Goal: Communication & Community: Answer question/provide support

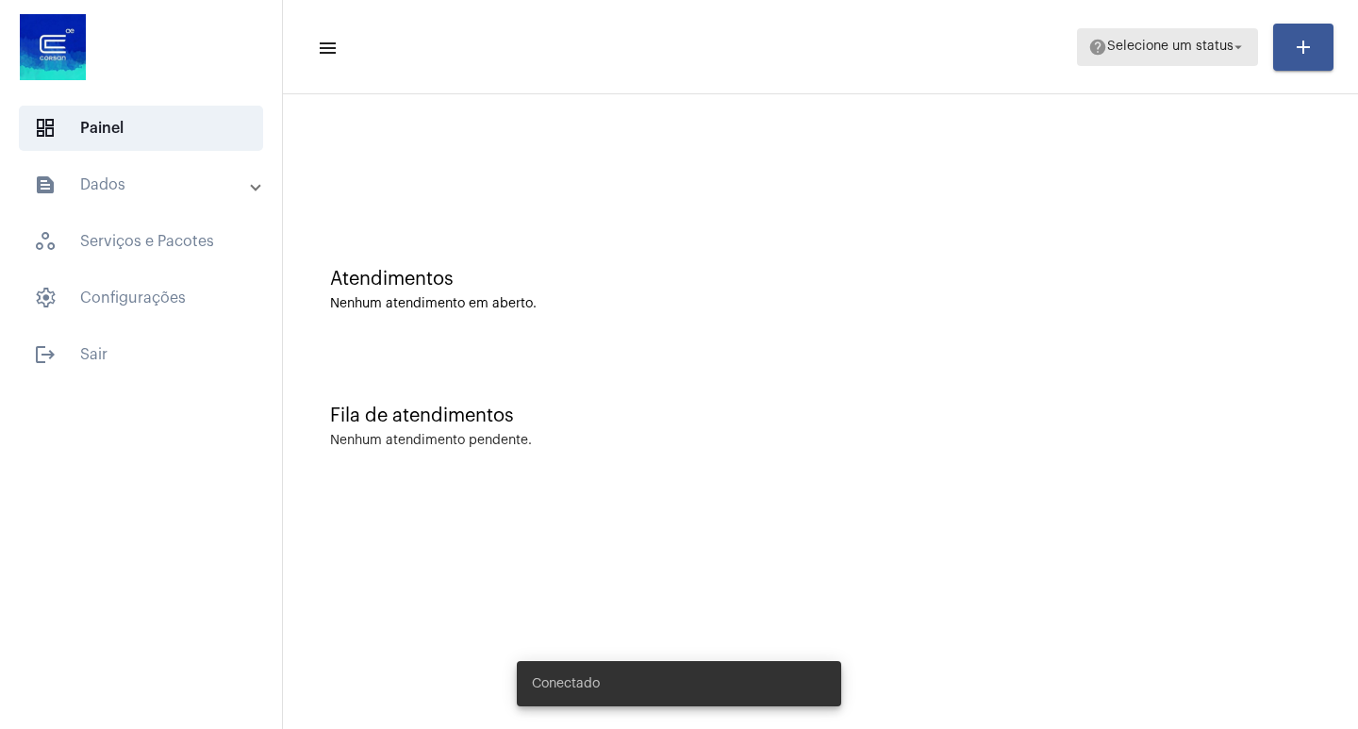
click at [1153, 66] on mat-toolbar-row "menu help Selecione um status arrow_drop_down add" at bounding box center [820, 47] width 1075 height 60
click at [1191, 69] on mat-toolbar-row "menu help Selecione um status arrow_drop_down add" at bounding box center [820, 47] width 1075 height 60
click at [1182, 56] on span "help Selecione um status arrow_drop_down" at bounding box center [1167, 46] width 158 height 34
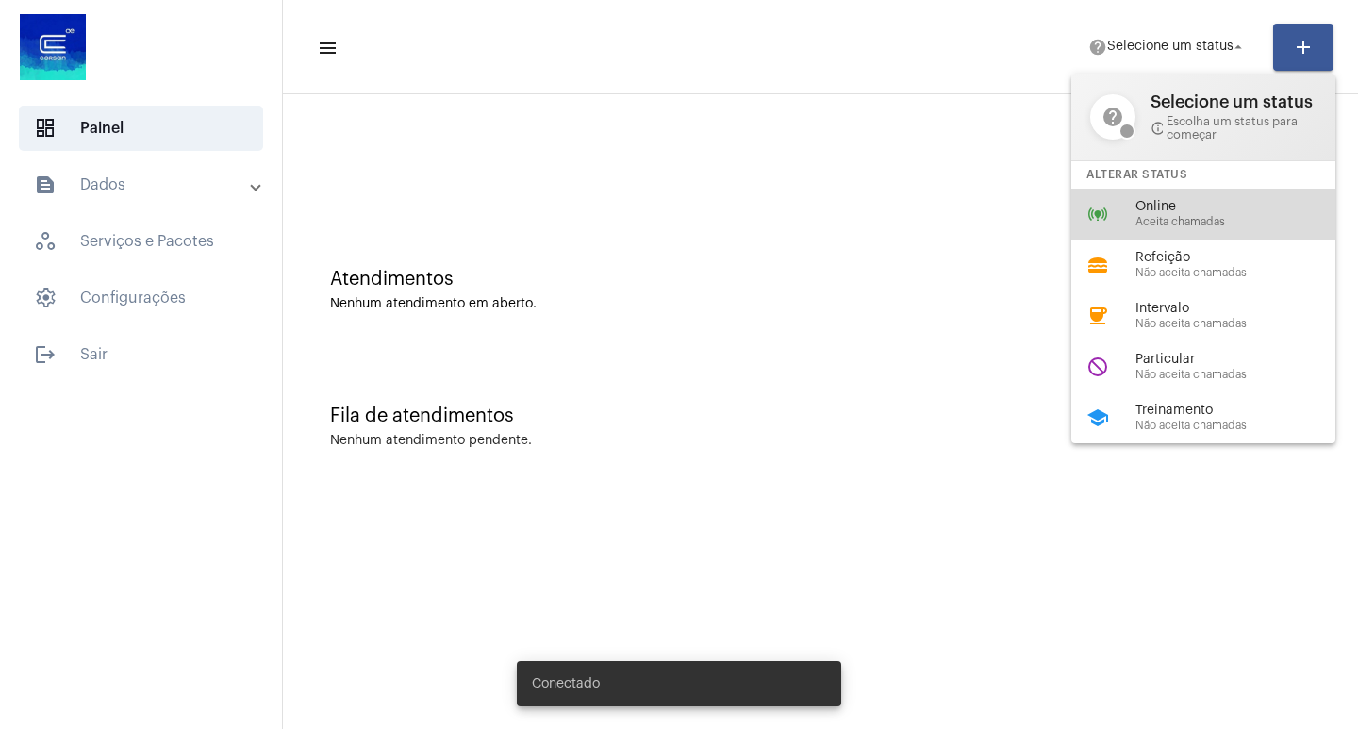
click at [1171, 198] on div "online_prediction Online Aceita chamadas" at bounding box center [1218, 214] width 294 height 51
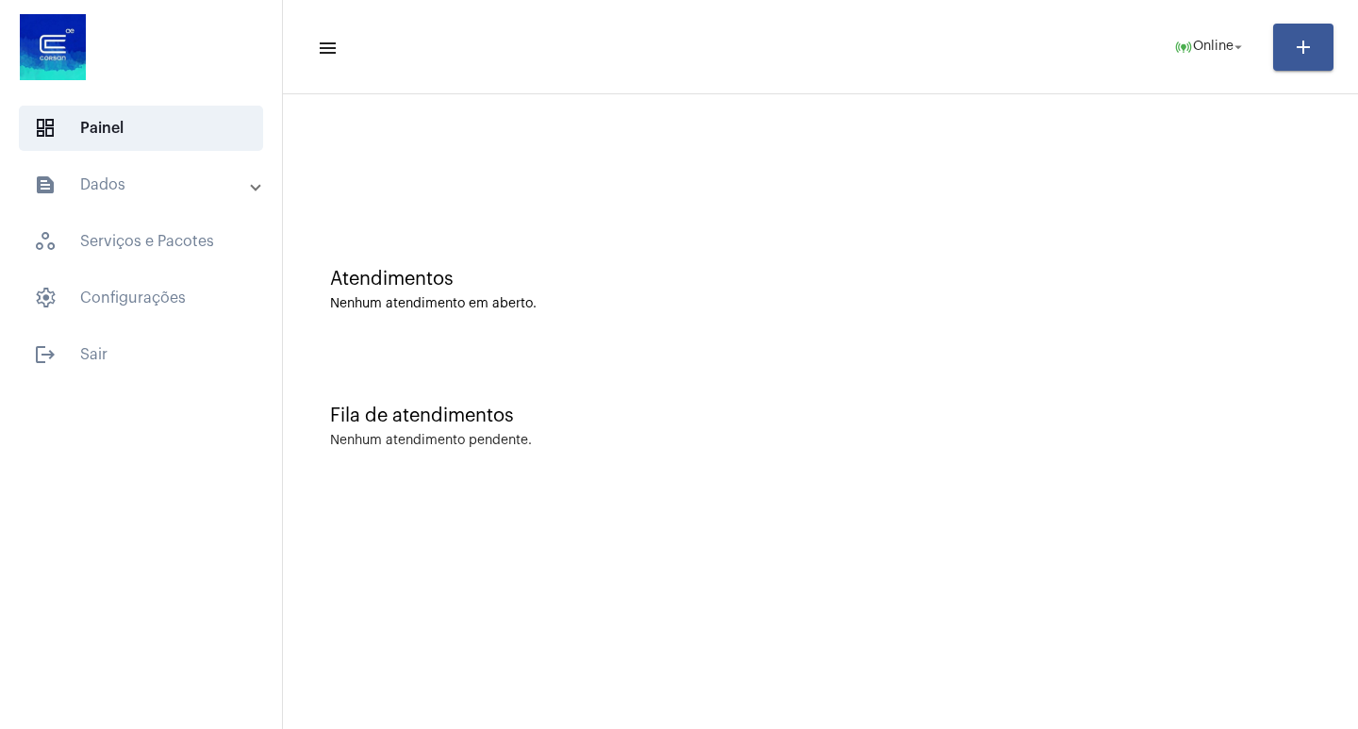
click at [881, 425] on div "Fila de atendimentos" at bounding box center [820, 415] width 981 height 21
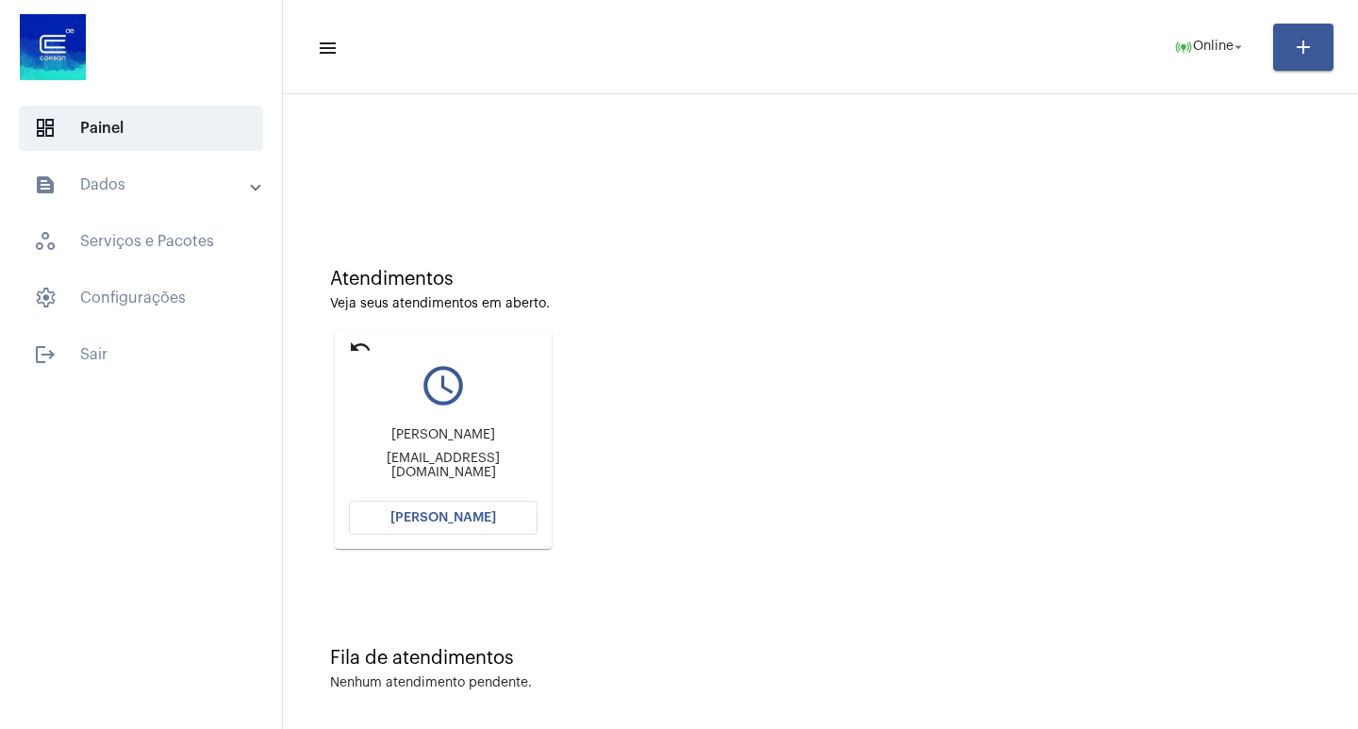
click at [493, 521] on button "[PERSON_NAME]" at bounding box center [443, 518] width 189 height 34
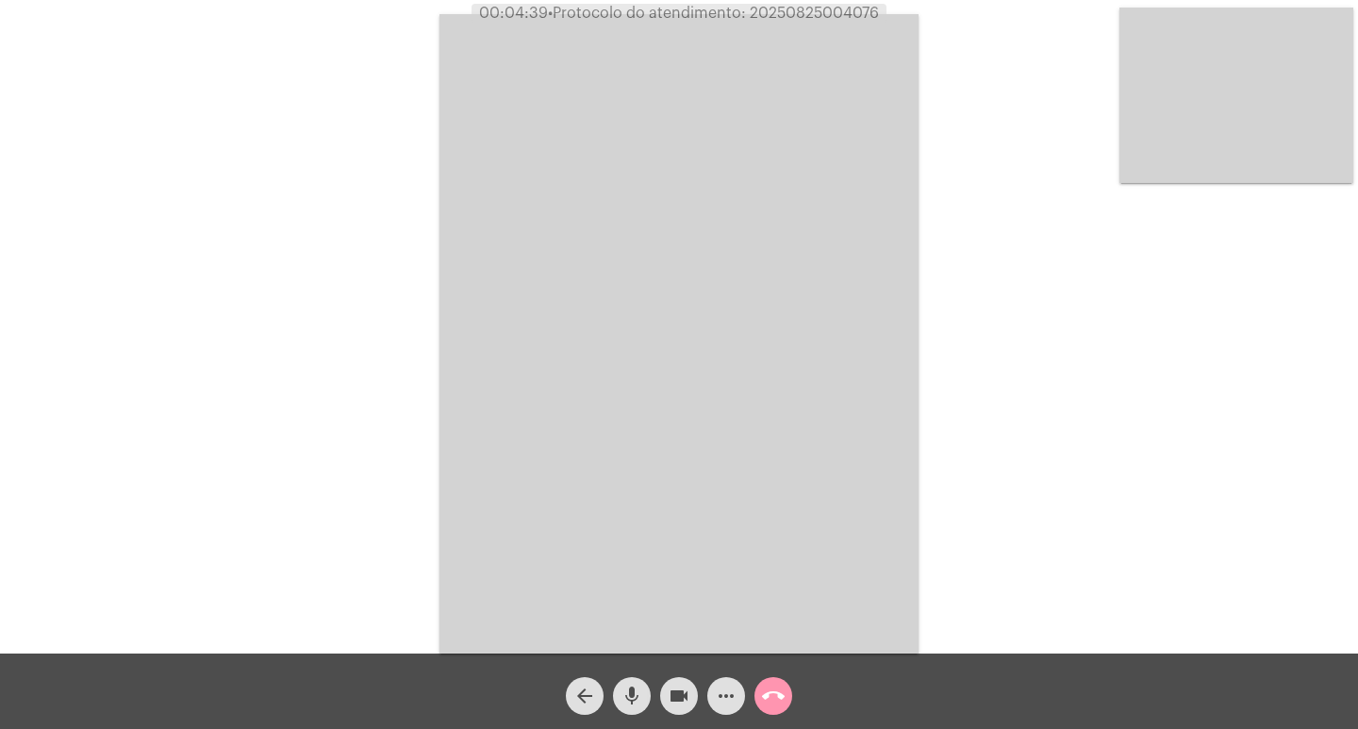
click at [839, 16] on span "• Protocolo do atendimento: 20250825004076" at bounding box center [713, 13] width 331 height 15
copy span "20250825004076"
click at [405, 366] on div "Acessando Câmera e Microfone..." at bounding box center [679, 331] width 1354 height 653
click at [778, 690] on mat-icon "call_end" at bounding box center [773, 696] width 23 height 23
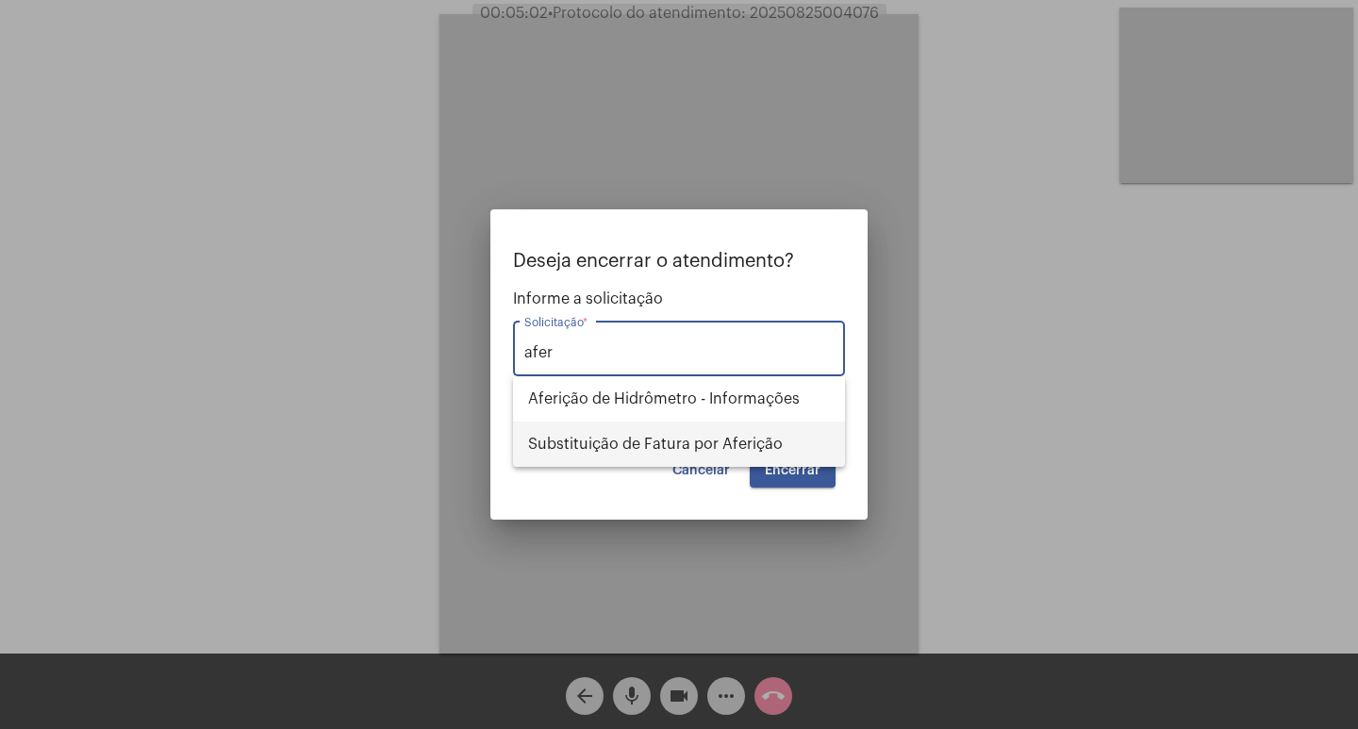
click at [613, 456] on span "Substituição de Fatura por Aferição" at bounding box center [679, 444] width 302 height 45
type input "Substituição de Fatura por Aferição"
click at [613, 456] on div "Cancelar Encerrar" at bounding box center [678, 471] width 313 height 34
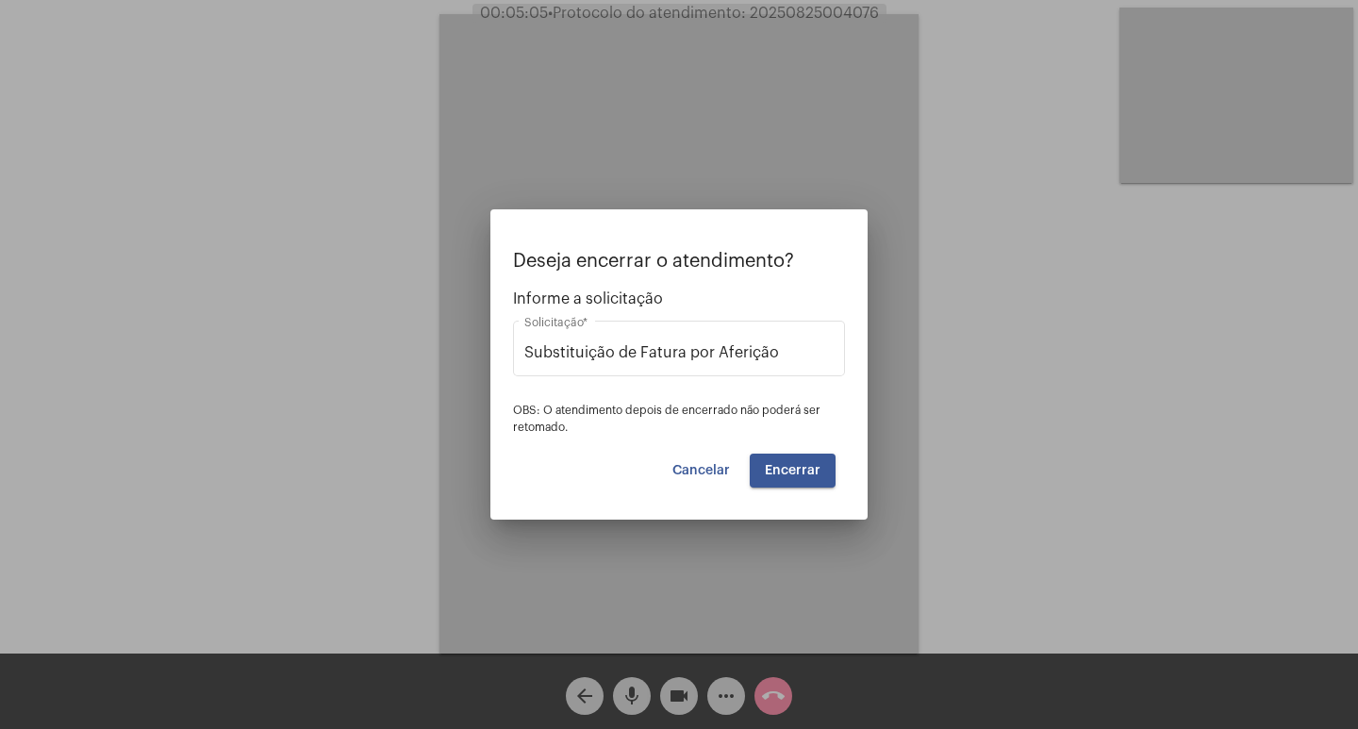
click at [785, 479] on button "Encerrar" at bounding box center [793, 471] width 86 height 34
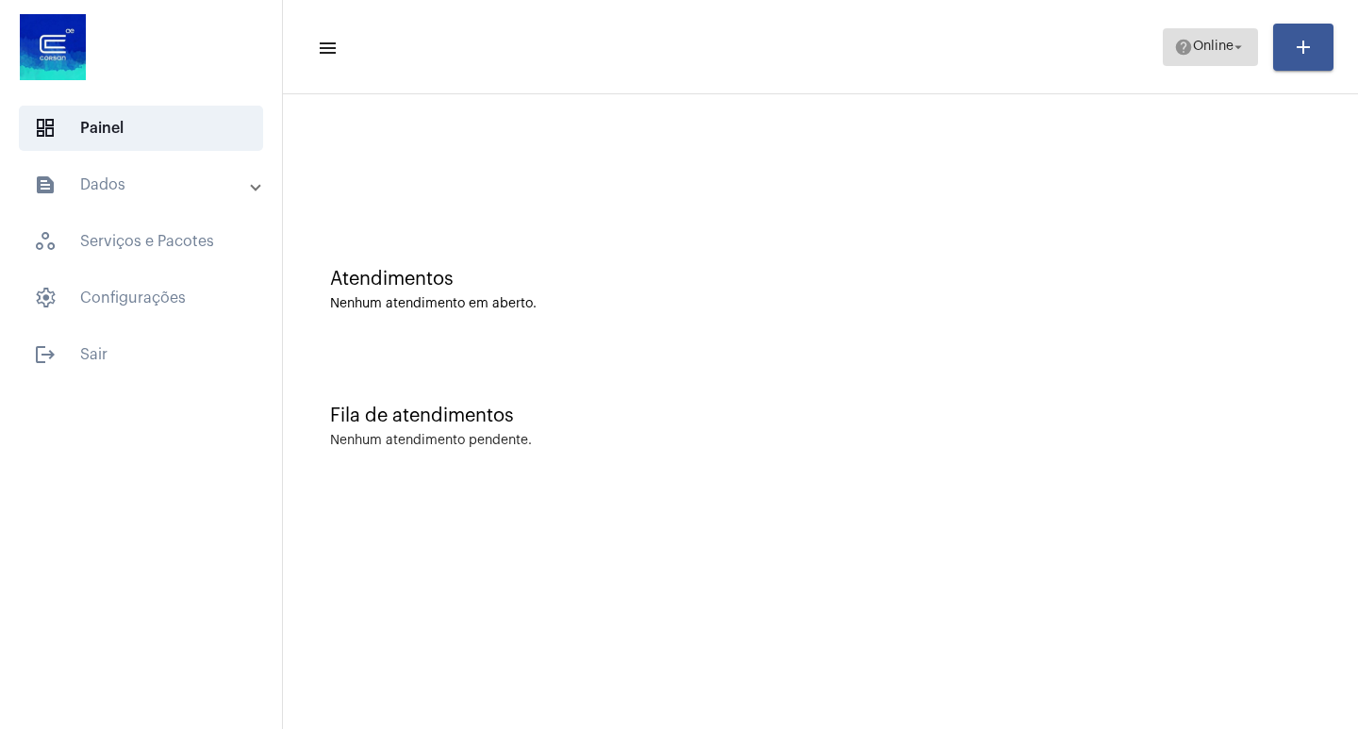
click at [1228, 46] on span "Online" at bounding box center [1213, 47] width 41 height 13
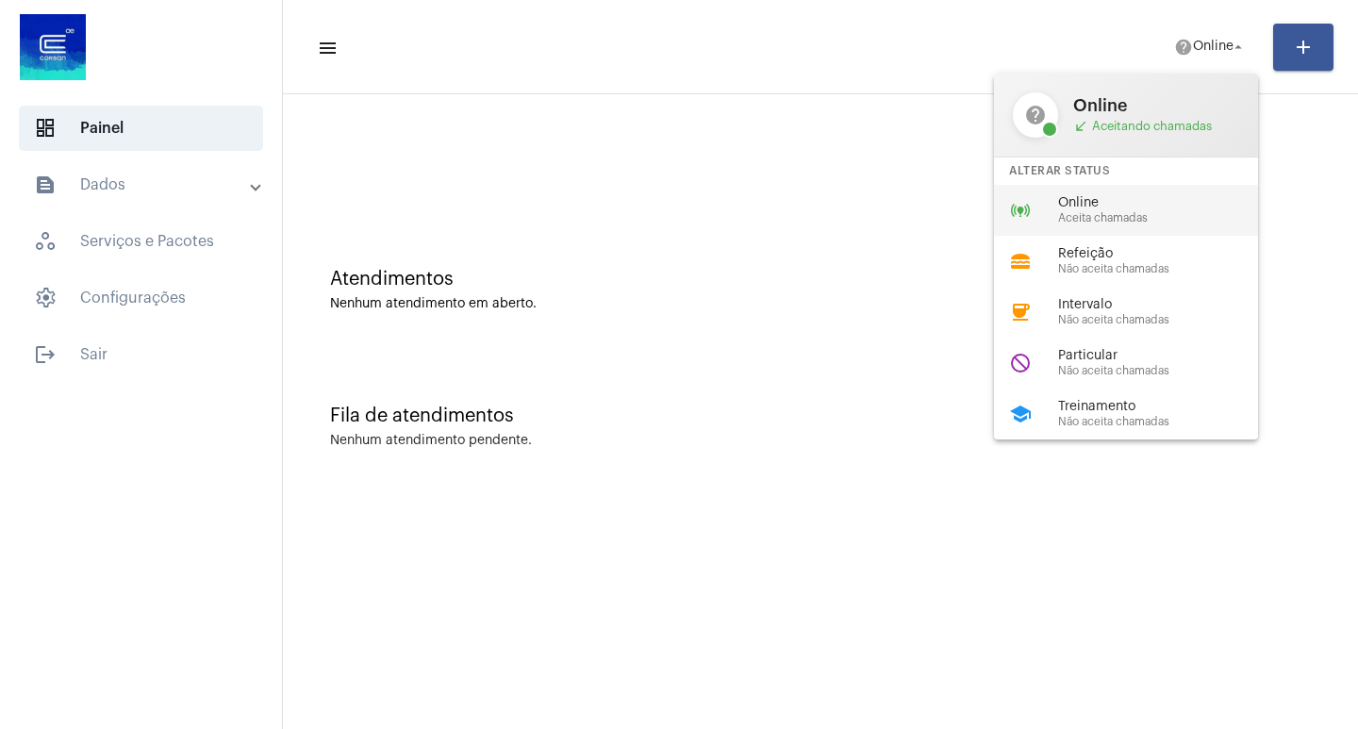
click at [1115, 206] on span "Online" at bounding box center [1165, 203] width 215 height 14
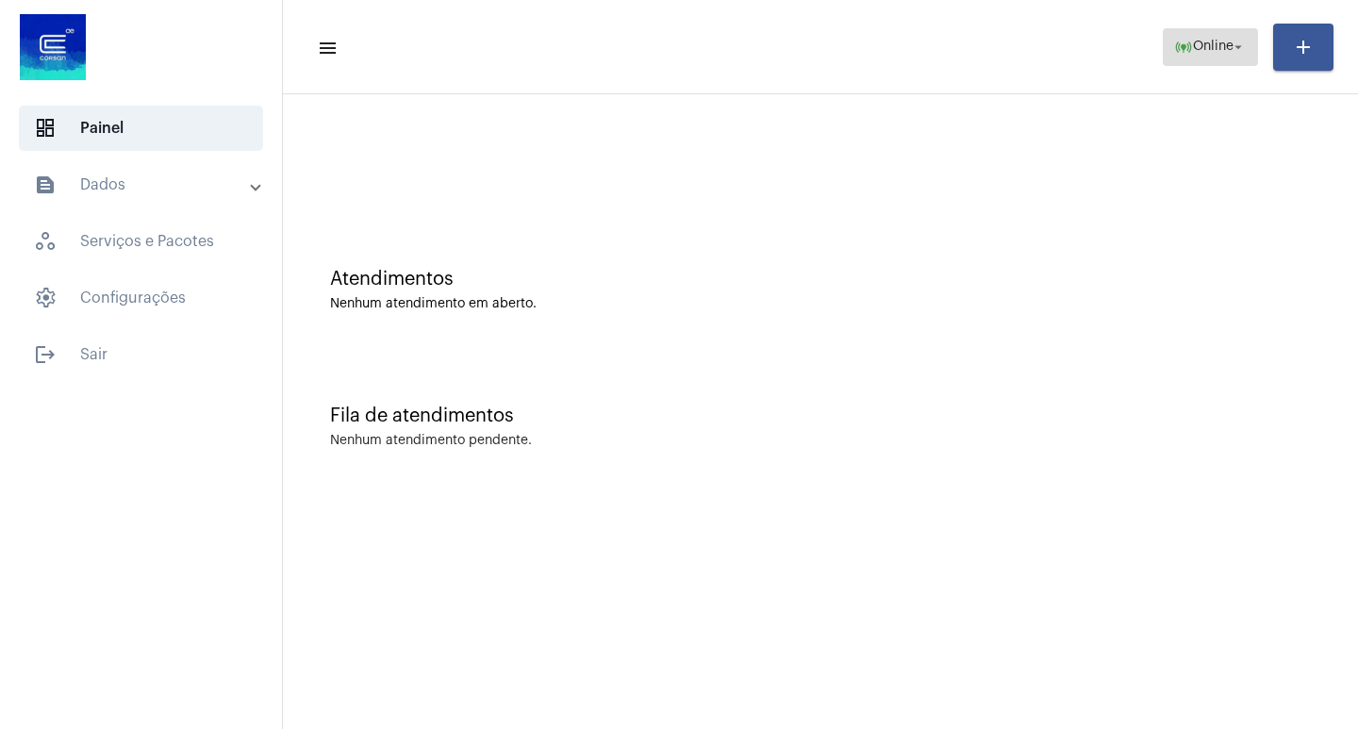
click at [1184, 60] on span "online_prediction Online arrow_drop_down" at bounding box center [1210, 46] width 73 height 34
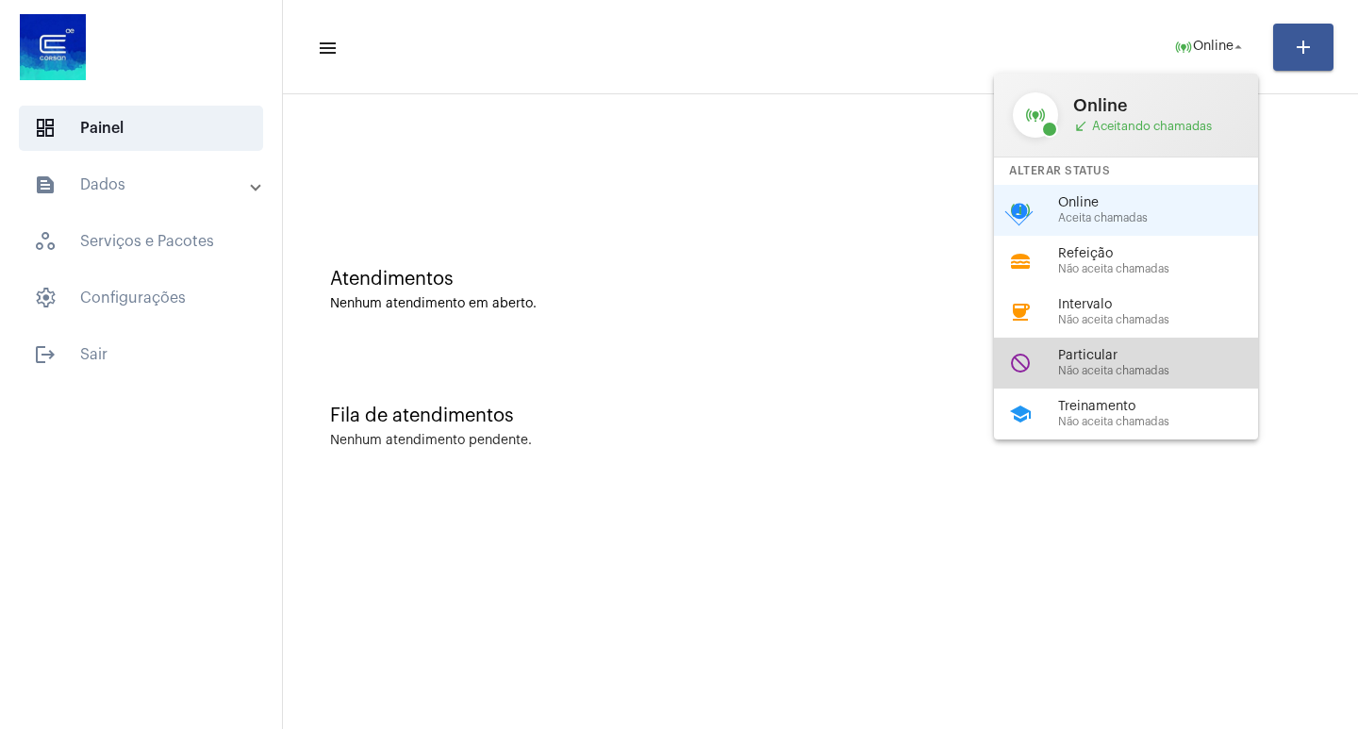
click at [1166, 359] on span "Particular" at bounding box center [1165, 356] width 215 height 14
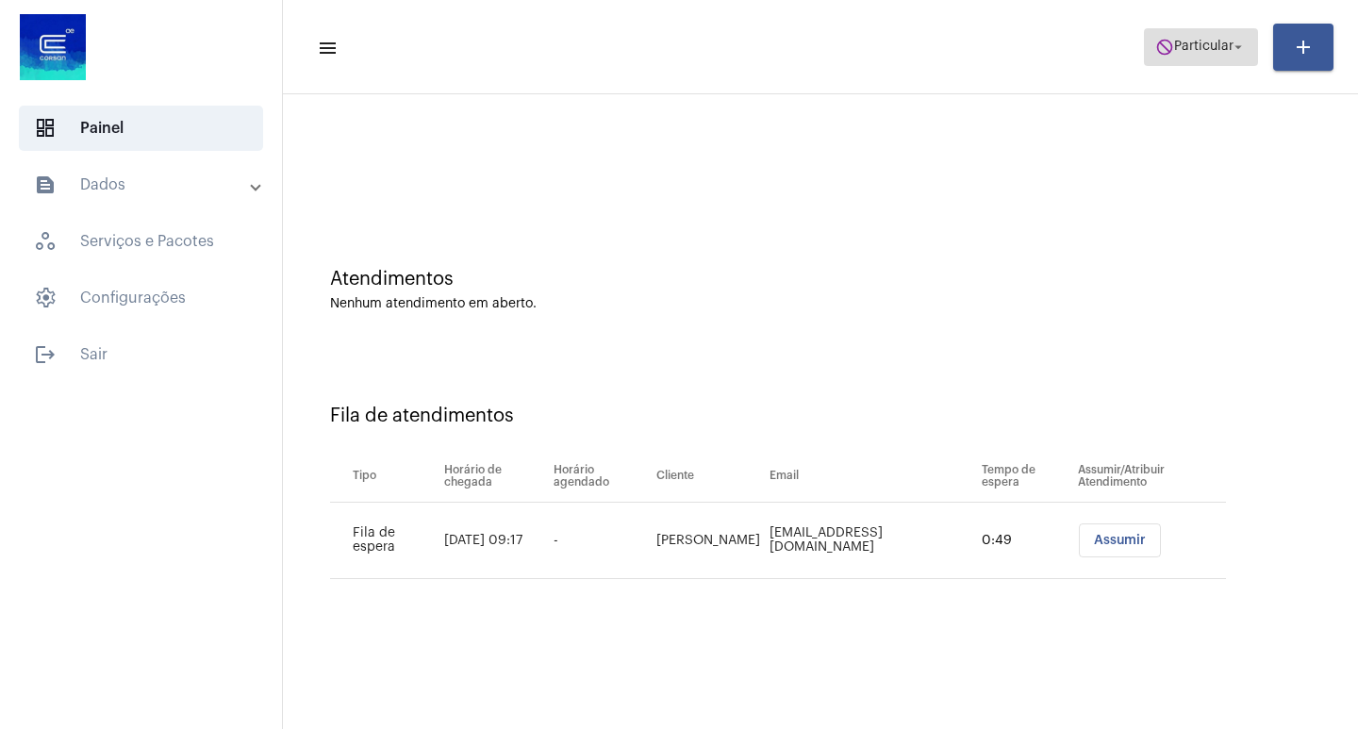
click at [1166, 61] on span "do_not_disturb Particular arrow_drop_down" at bounding box center [1200, 46] width 91 height 34
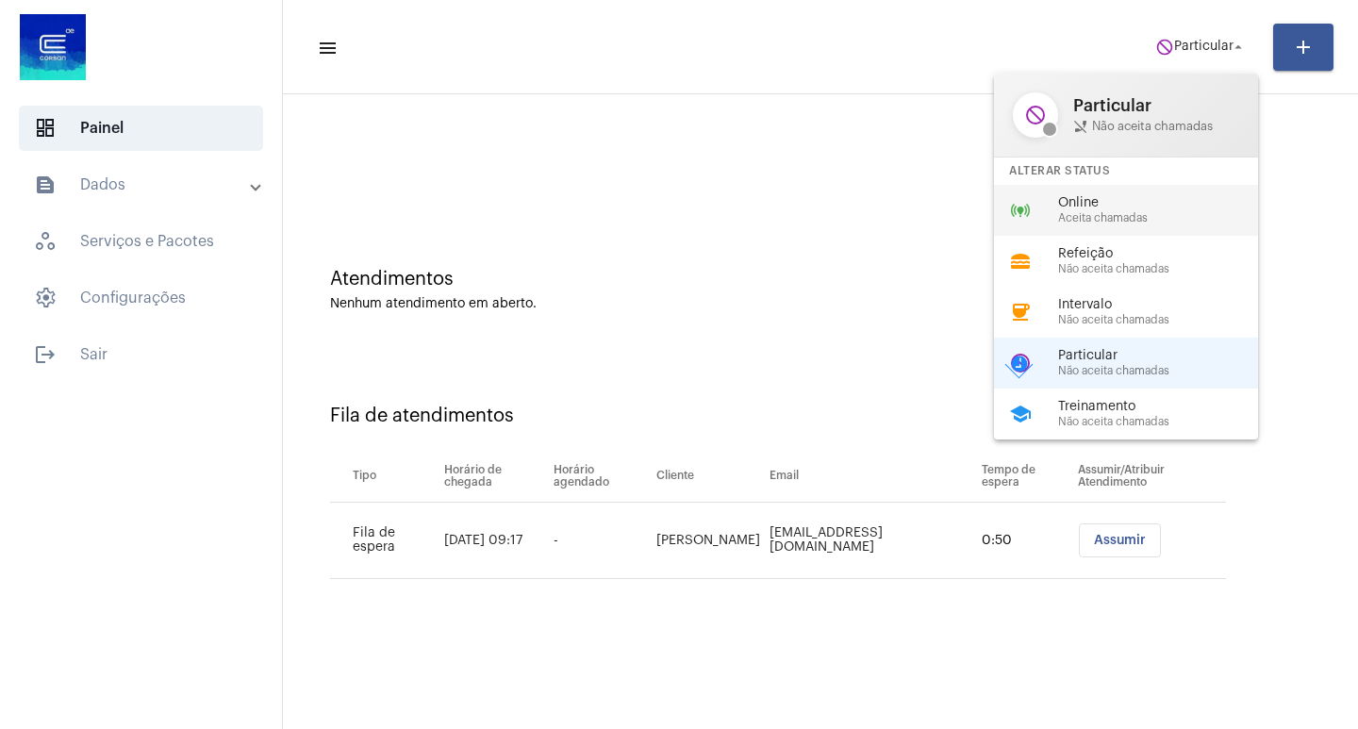
click at [1114, 207] on span "Online" at bounding box center [1165, 203] width 215 height 14
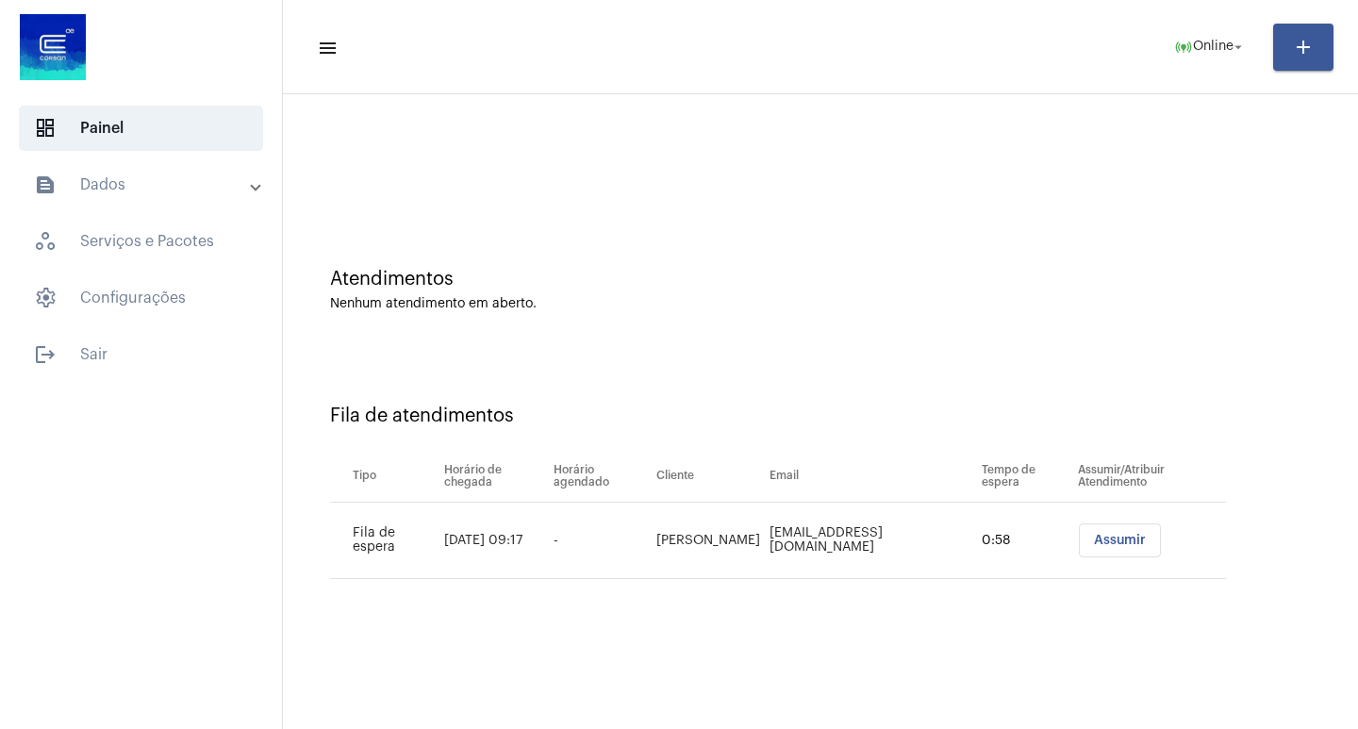
click at [1082, 535] on button "Assumir" at bounding box center [1120, 540] width 82 height 34
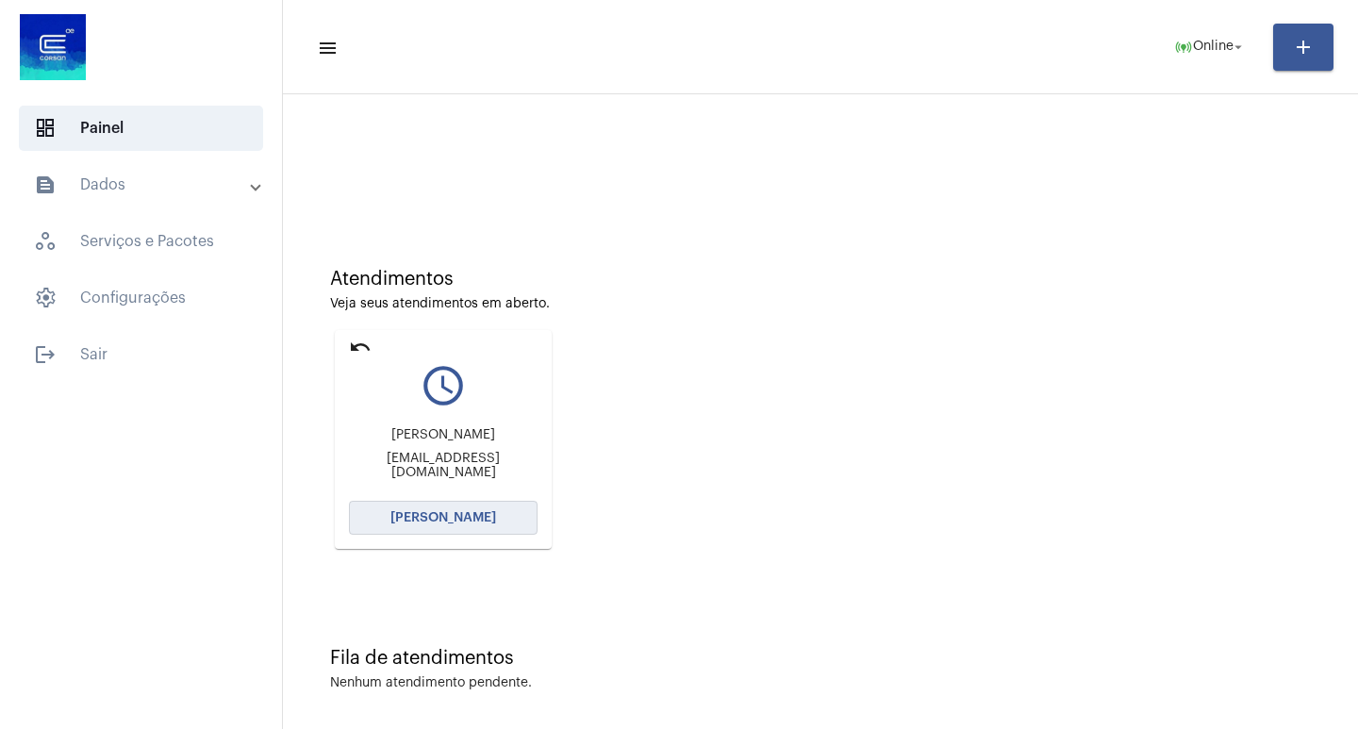
click at [428, 529] on button "[PERSON_NAME]" at bounding box center [443, 518] width 189 height 34
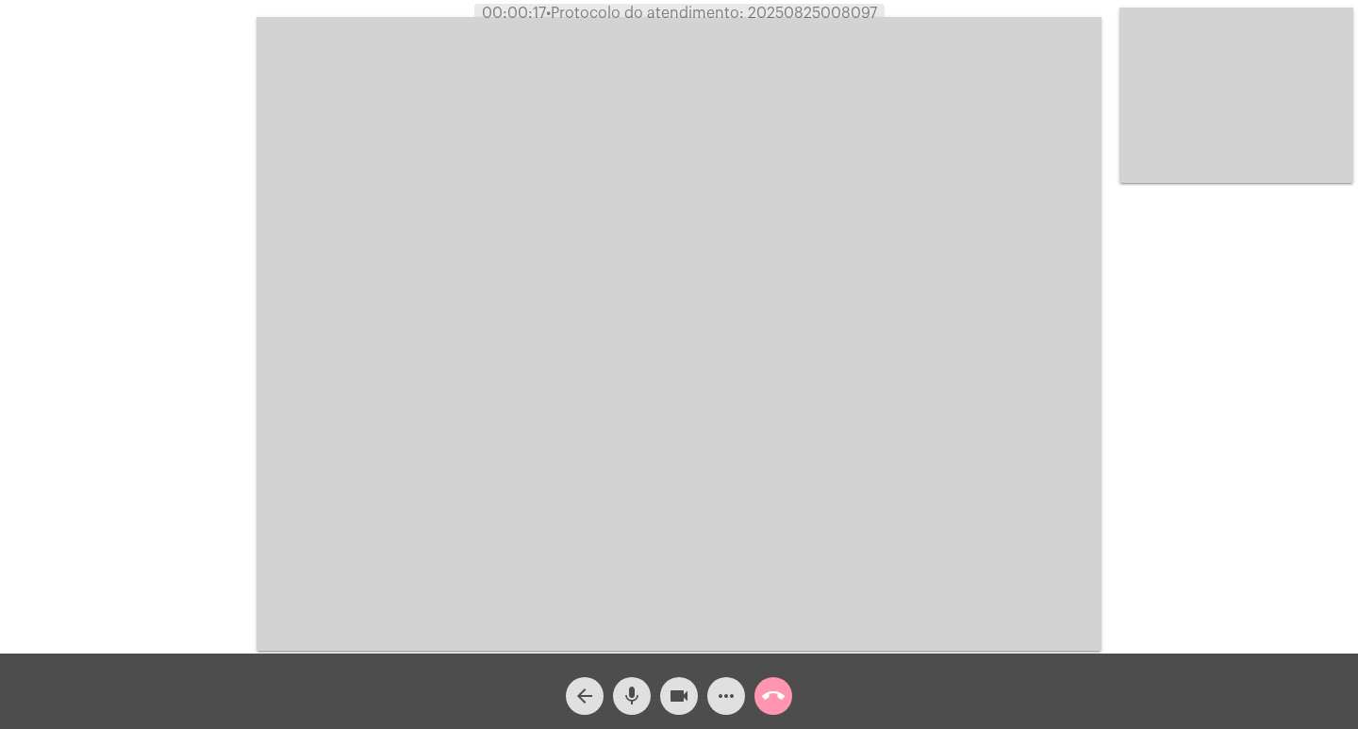
click at [805, 15] on span "• Protocolo do atendimento: 20250825008097" at bounding box center [711, 13] width 331 height 15
copy span "20250825008097"
click at [644, 387] on video at bounding box center [678, 334] width 845 height 634
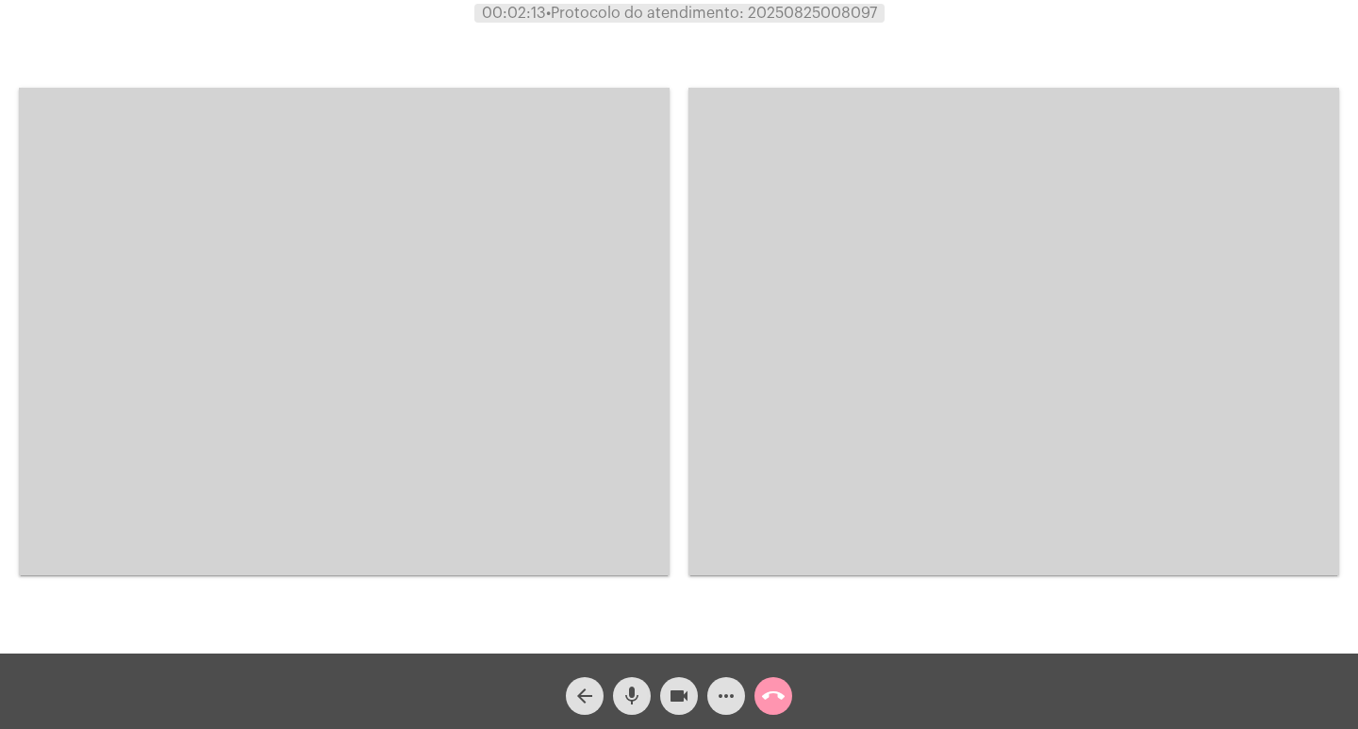
click at [767, 704] on mat-icon "call_end" at bounding box center [773, 696] width 23 height 23
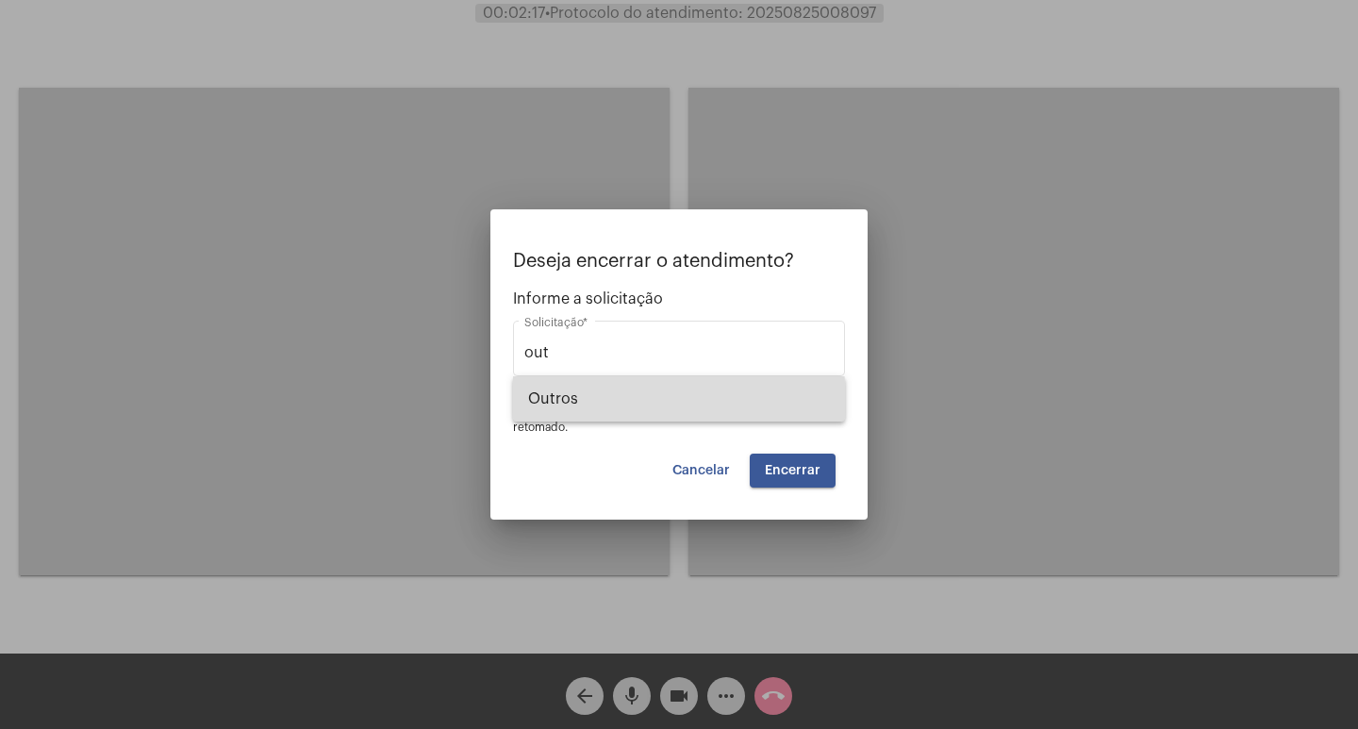
click at [597, 403] on span "Outros" at bounding box center [679, 398] width 302 height 45
type input "Outros"
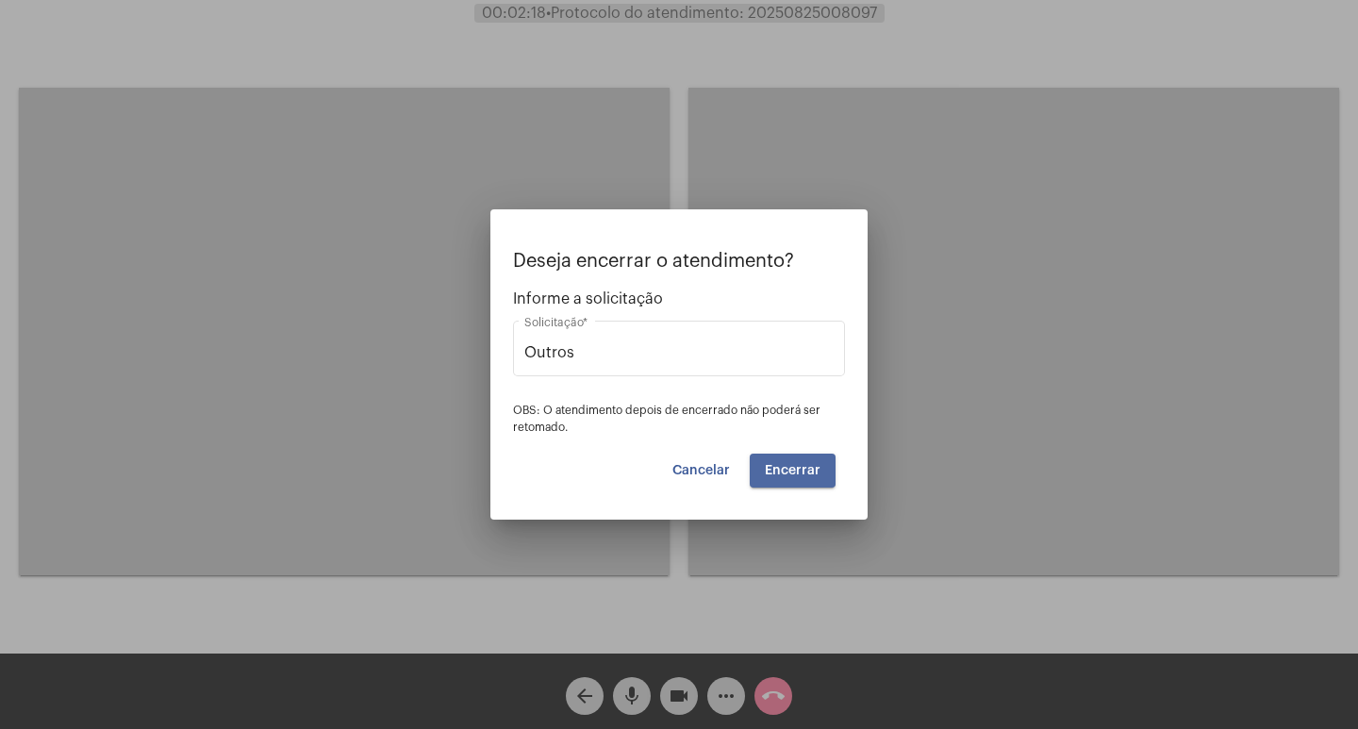
click at [783, 464] on span "Encerrar" at bounding box center [793, 470] width 56 height 13
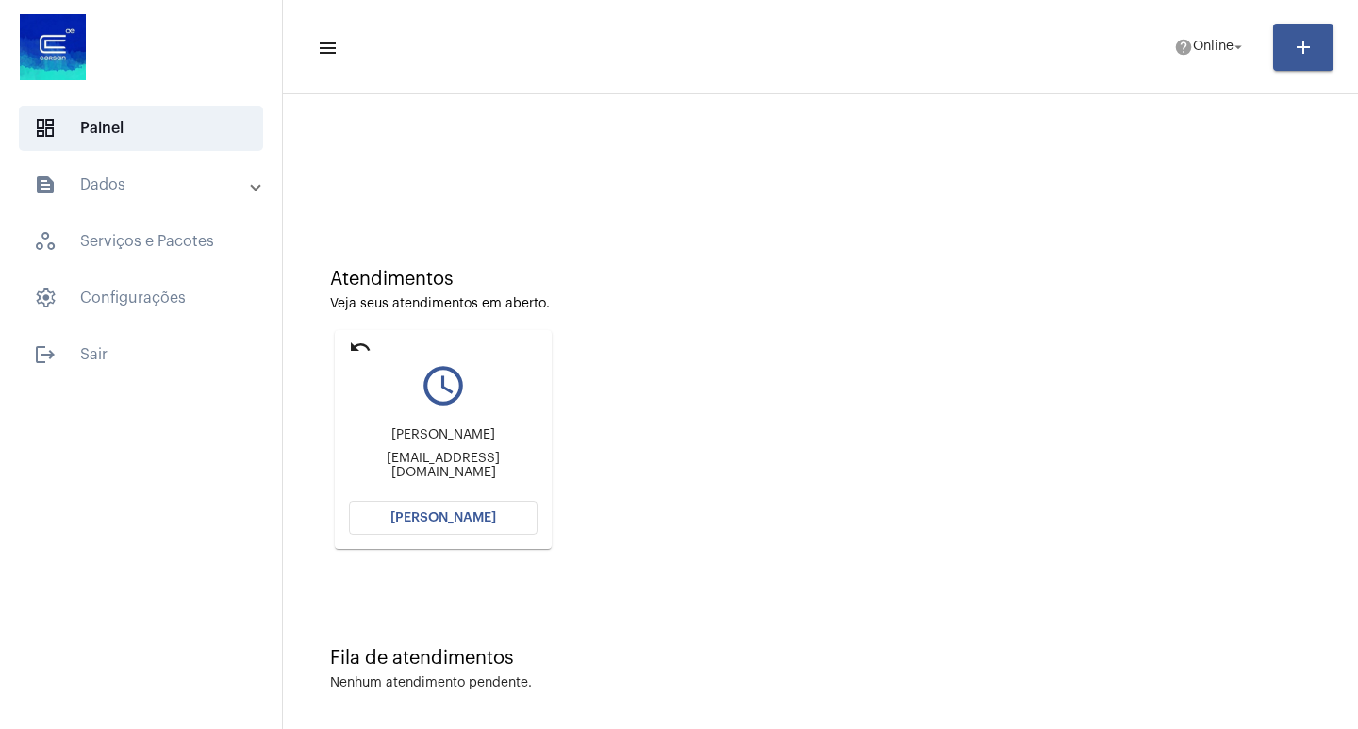
click at [894, 198] on div at bounding box center [820, 158] width 1056 height 108
click at [472, 529] on button "[PERSON_NAME]" at bounding box center [443, 518] width 189 height 34
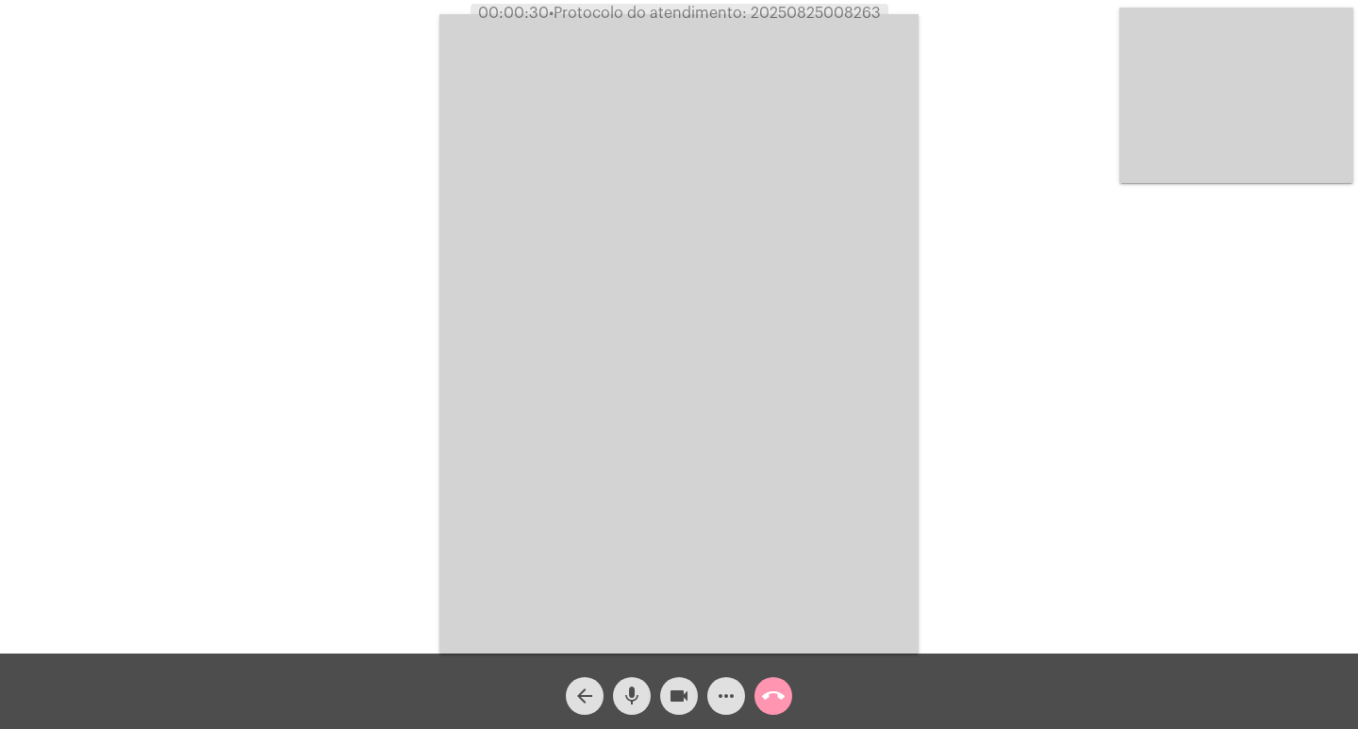
click at [787, 14] on span "• Protocolo do atendimento: 20250825008263" at bounding box center [715, 13] width 332 height 15
click at [674, 688] on mat-icon "videocam" at bounding box center [679, 696] width 23 height 23
click at [618, 688] on button "mic" at bounding box center [632, 696] width 38 height 38
click at [639, 705] on mat-icon "mic_off" at bounding box center [631, 696] width 23 height 23
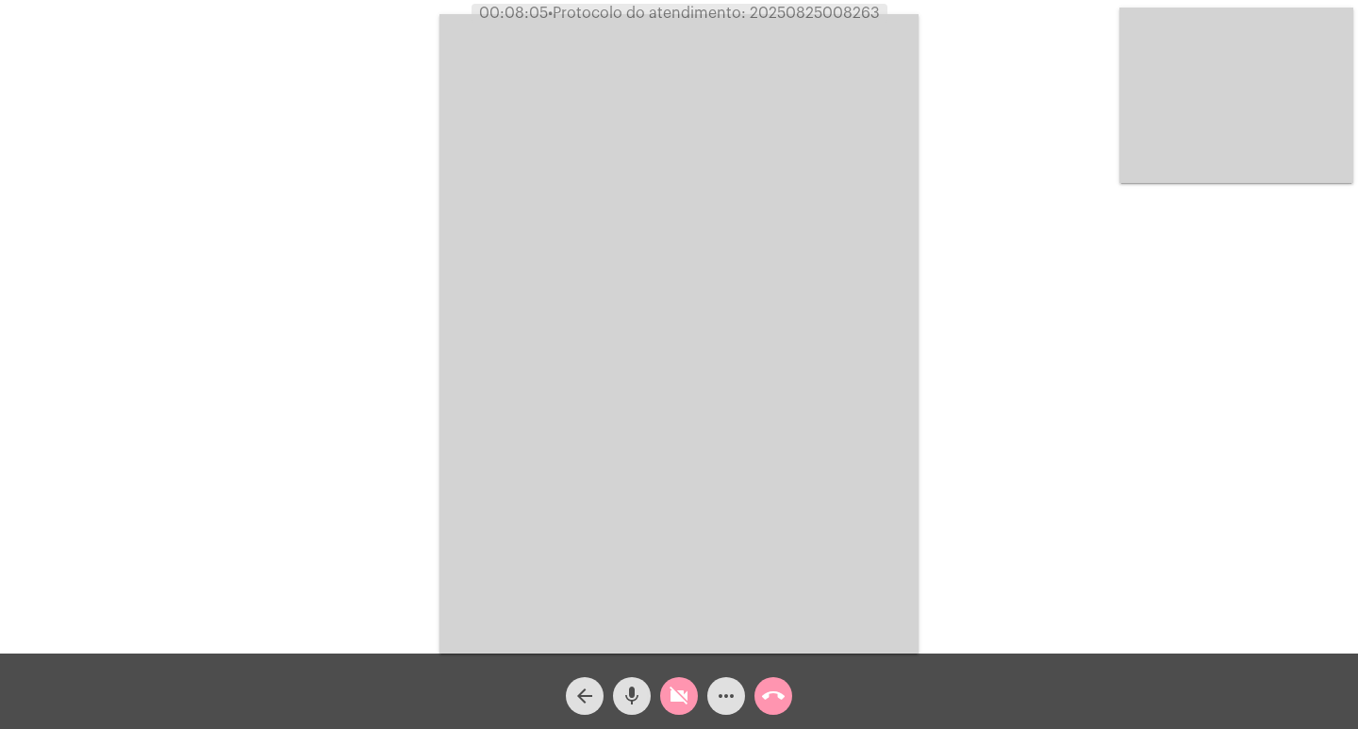
click at [657, 704] on div "videocam_off" at bounding box center [678, 691] width 47 height 47
click at [668, 704] on mat-icon "videocam" at bounding box center [679, 696] width 23 height 23
click at [625, 695] on mat-icon "mic" at bounding box center [631, 696] width 23 height 23
click at [618, 701] on button "mic_off" at bounding box center [632, 696] width 38 height 38
click at [659, 691] on div "videocam_off" at bounding box center [678, 691] width 47 height 47
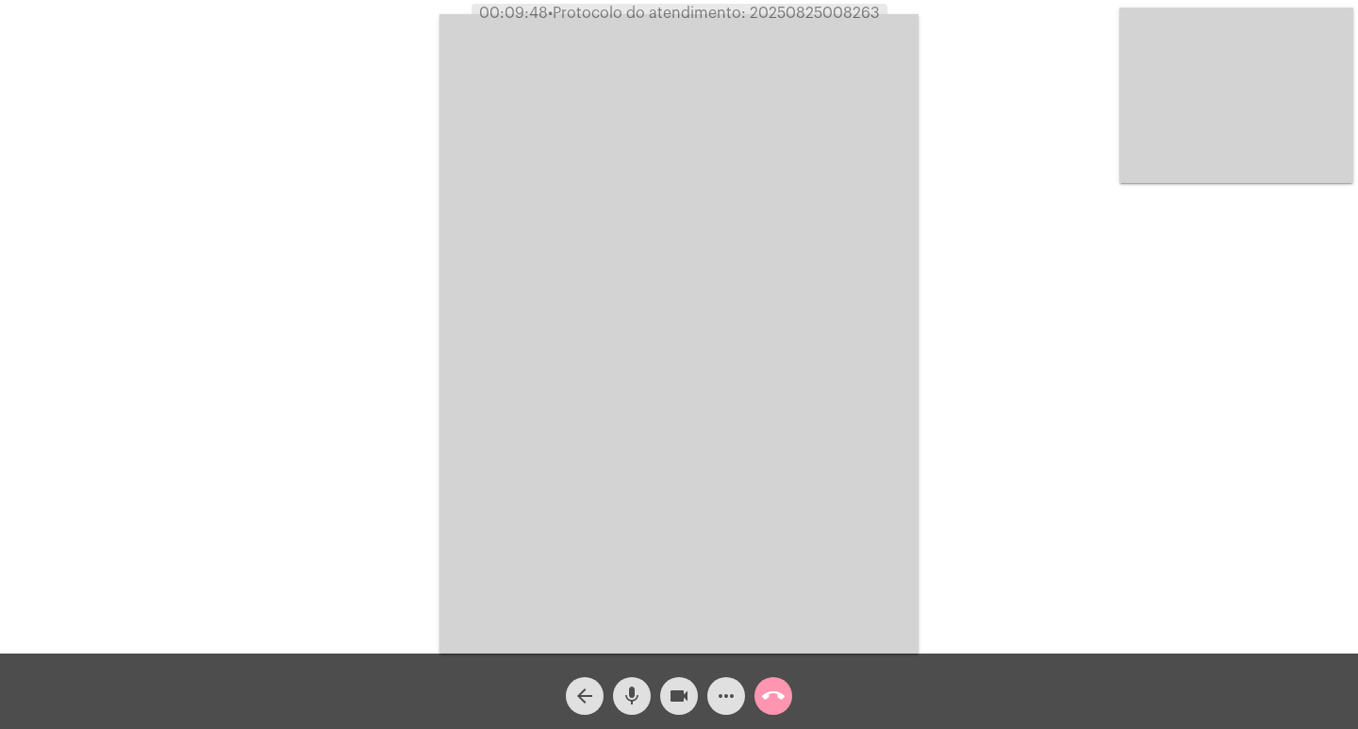
click at [645, 681] on div "mic" at bounding box center [631, 691] width 47 height 47
click at [677, 705] on mat-icon "videocam" at bounding box center [679, 696] width 23 height 23
click at [639, 698] on mat-icon "mic_off" at bounding box center [631, 696] width 23 height 23
click at [665, 695] on button "videocam_off" at bounding box center [679, 696] width 38 height 38
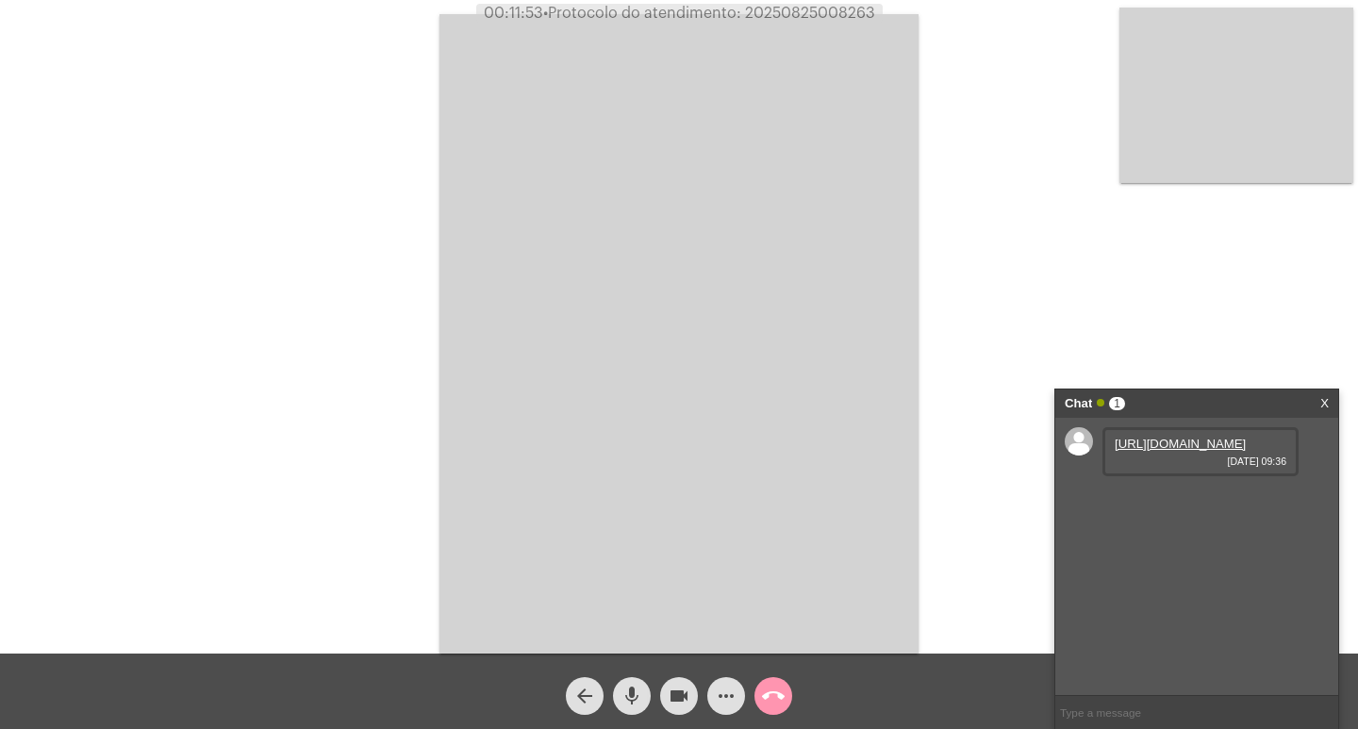
click at [1188, 451] on link "[URL][DOMAIN_NAME]" at bounding box center [1180, 444] width 131 height 14
click at [819, 5] on span "00:12:49 • Protocolo do atendimento: 20250825008263" at bounding box center [679, 13] width 410 height 19
click at [819, 5] on span "00:12:50 • Protocolo do atendimento: 20250825008263" at bounding box center [679, 13] width 410 height 19
copy span "20250825008263"
click at [448, 287] on video at bounding box center [678, 333] width 479 height 639
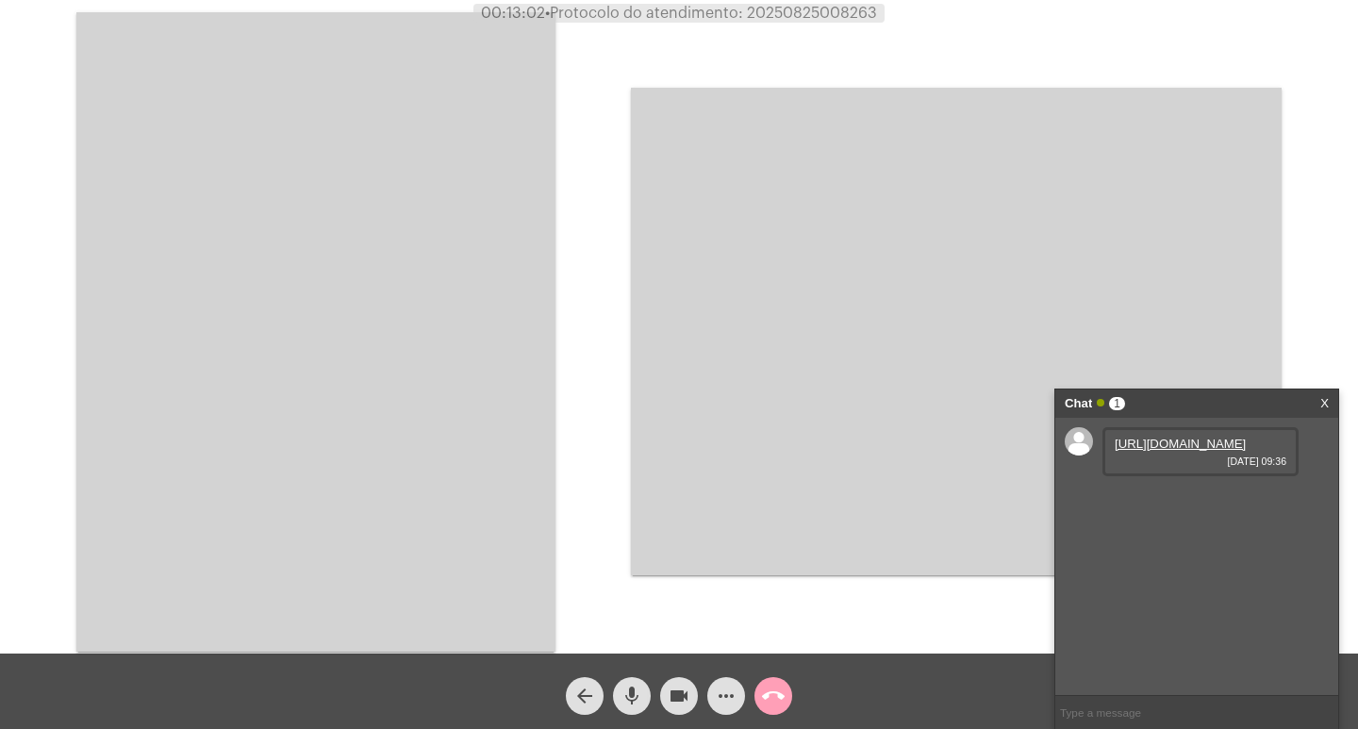
click at [773, 686] on mat-icon "call_end" at bounding box center [773, 696] width 23 height 23
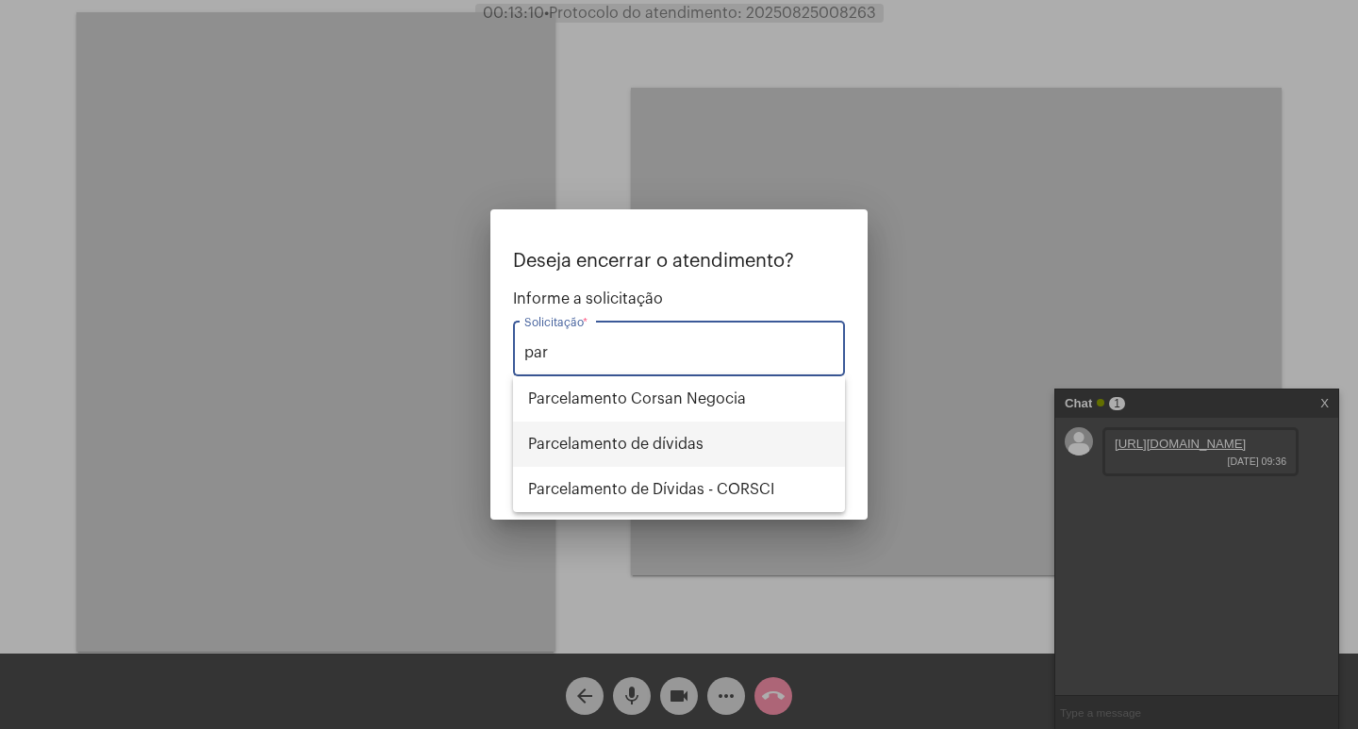
click at [632, 454] on span "Parcelamento de dívidas" at bounding box center [679, 444] width 302 height 45
type input "Parcelamento de dívidas"
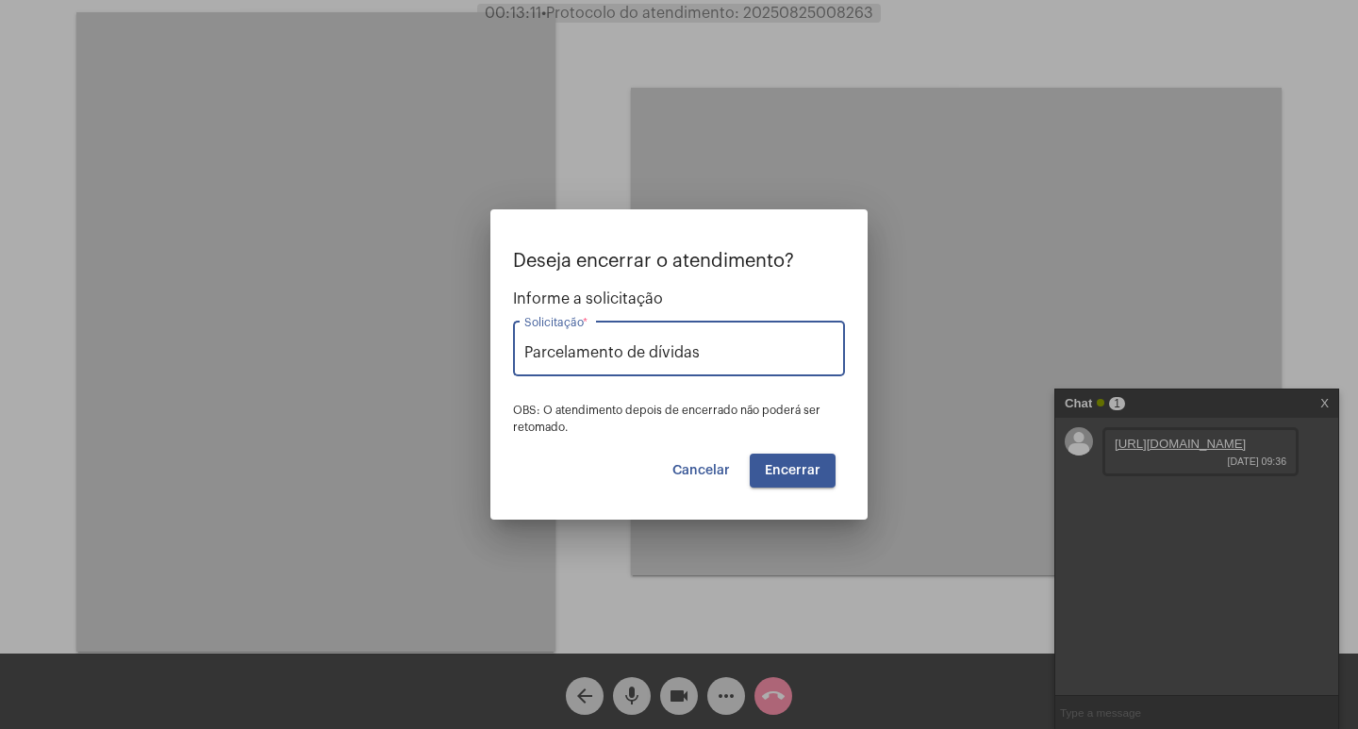
click at [790, 479] on button "Encerrar" at bounding box center [793, 471] width 86 height 34
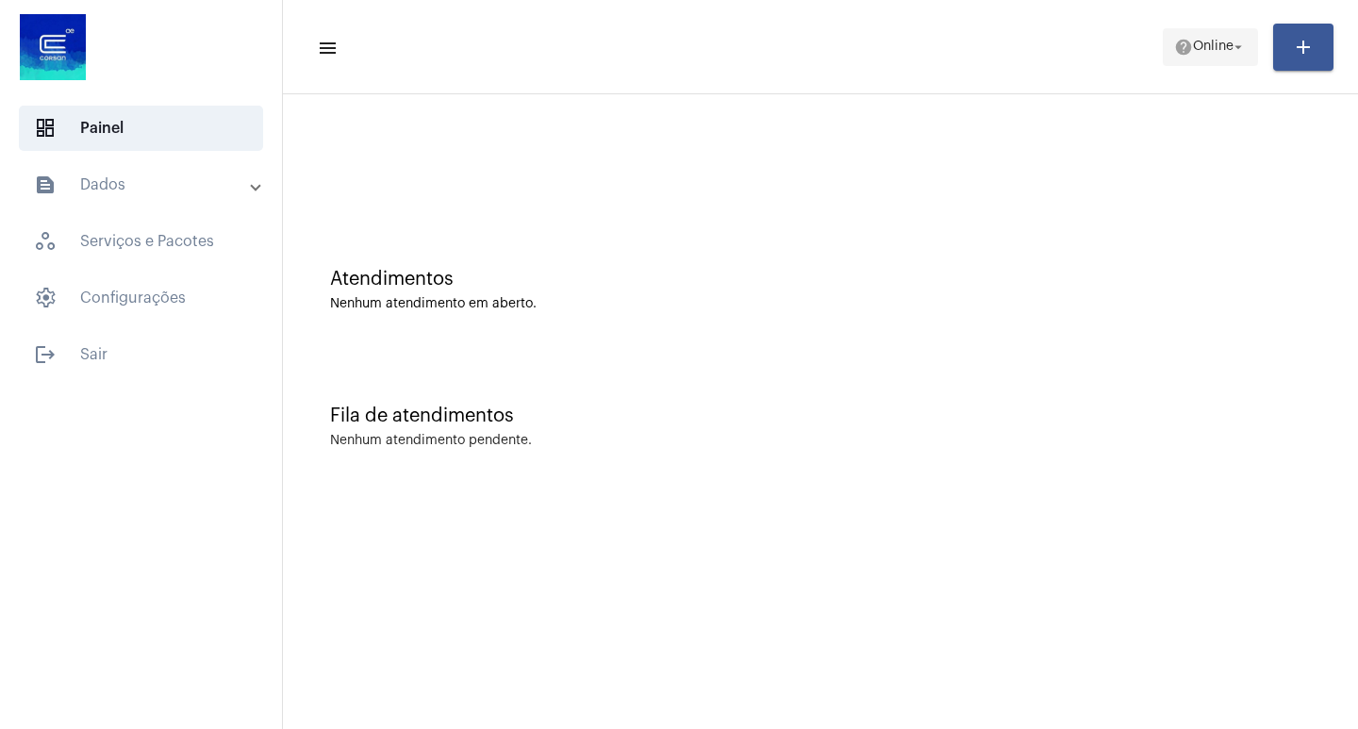
click at [1197, 41] on span "Online" at bounding box center [1213, 47] width 41 height 13
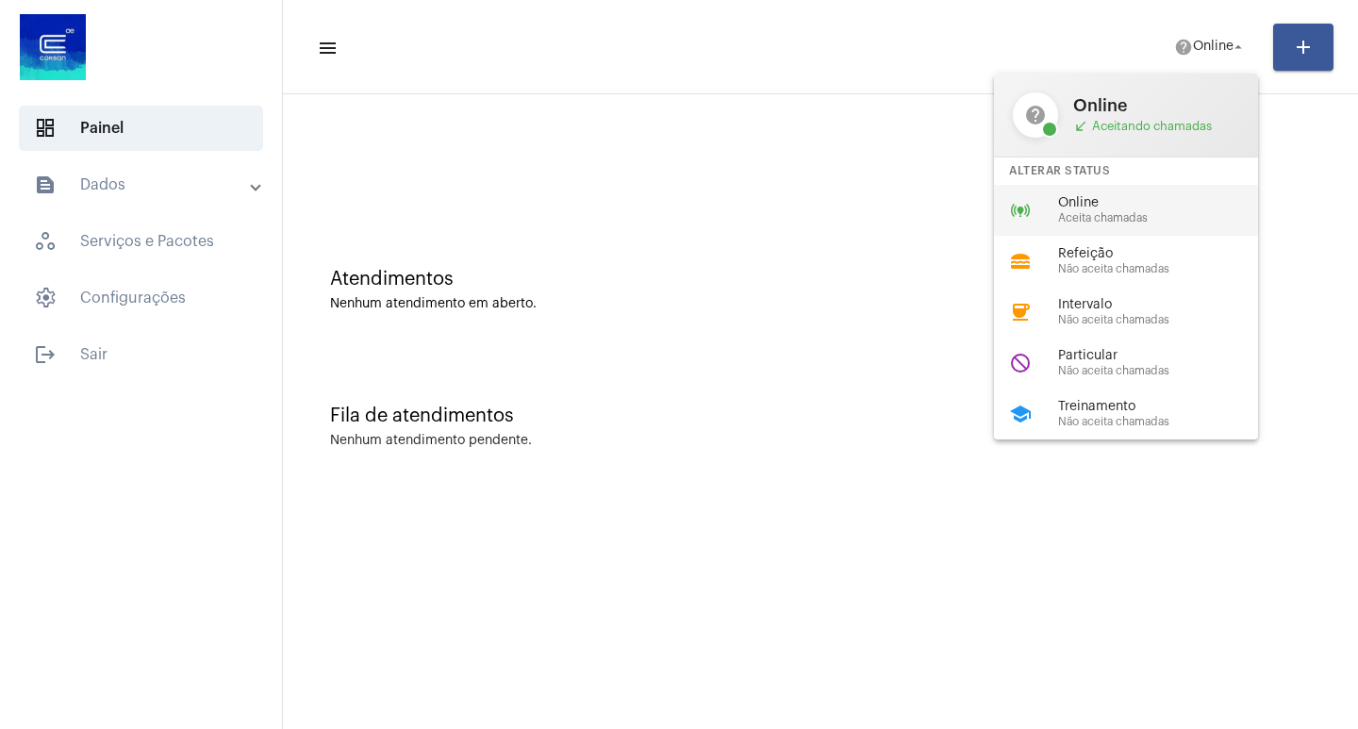
click at [1131, 227] on div "online_prediction Online Aceita chamadas" at bounding box center [1141, 210] width 294 height 51
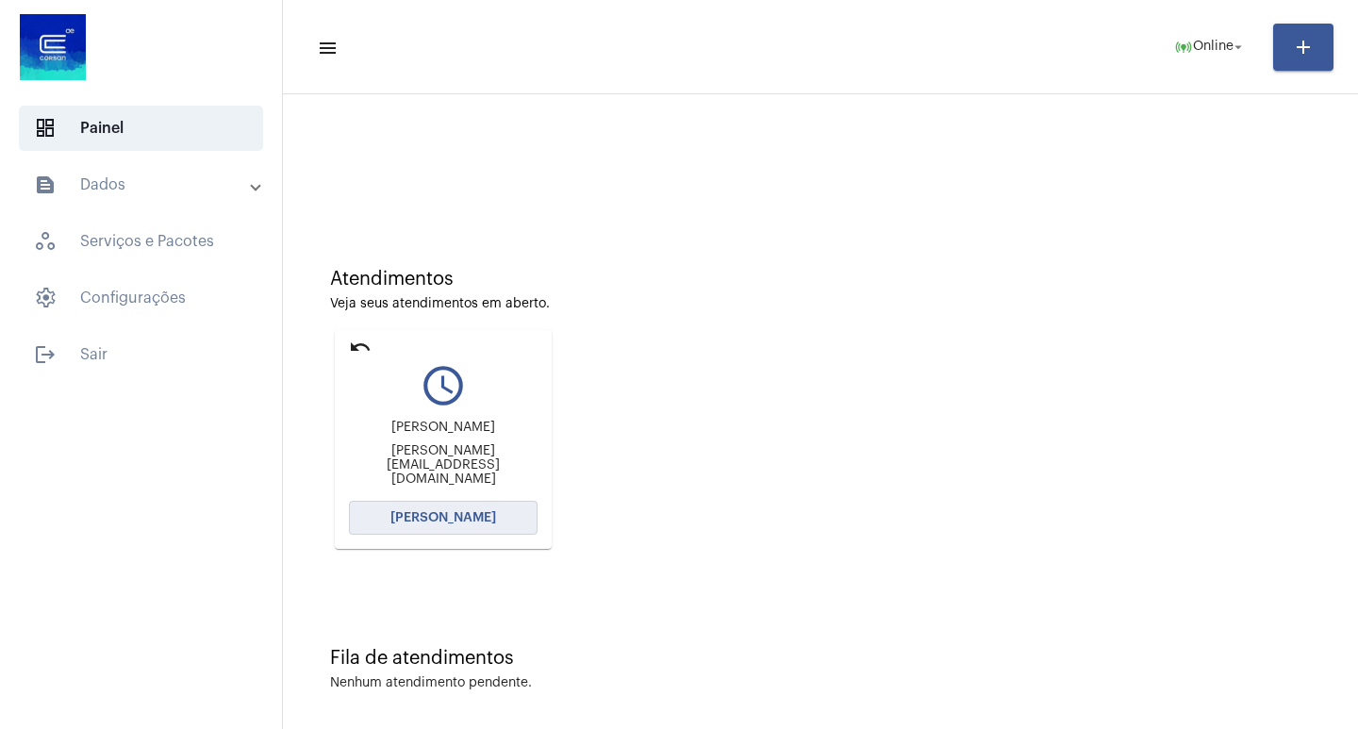
click at [521, 529] on button "[PERSON_NAME]" at bounding box center [443, 518] width 189 height 34
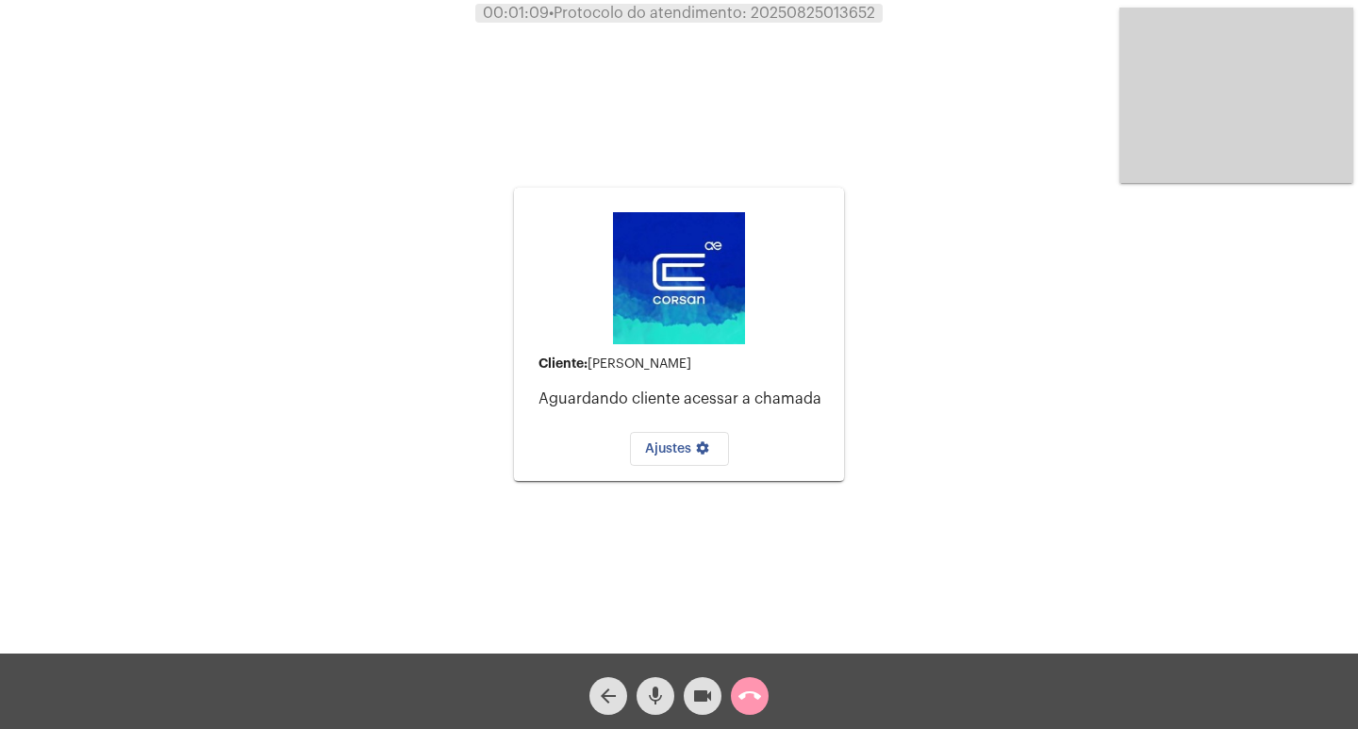
click at [395, 220] on div "Cliente: [PERSON_NAME] cliente acessar a chamada Ajustes settings Acessando Câm…" at bounding box center [679, 331] width 1354 height 653
click at [745, 703] on mat-icon "call_end" at bounding box center [749, 696] width 23 height 23
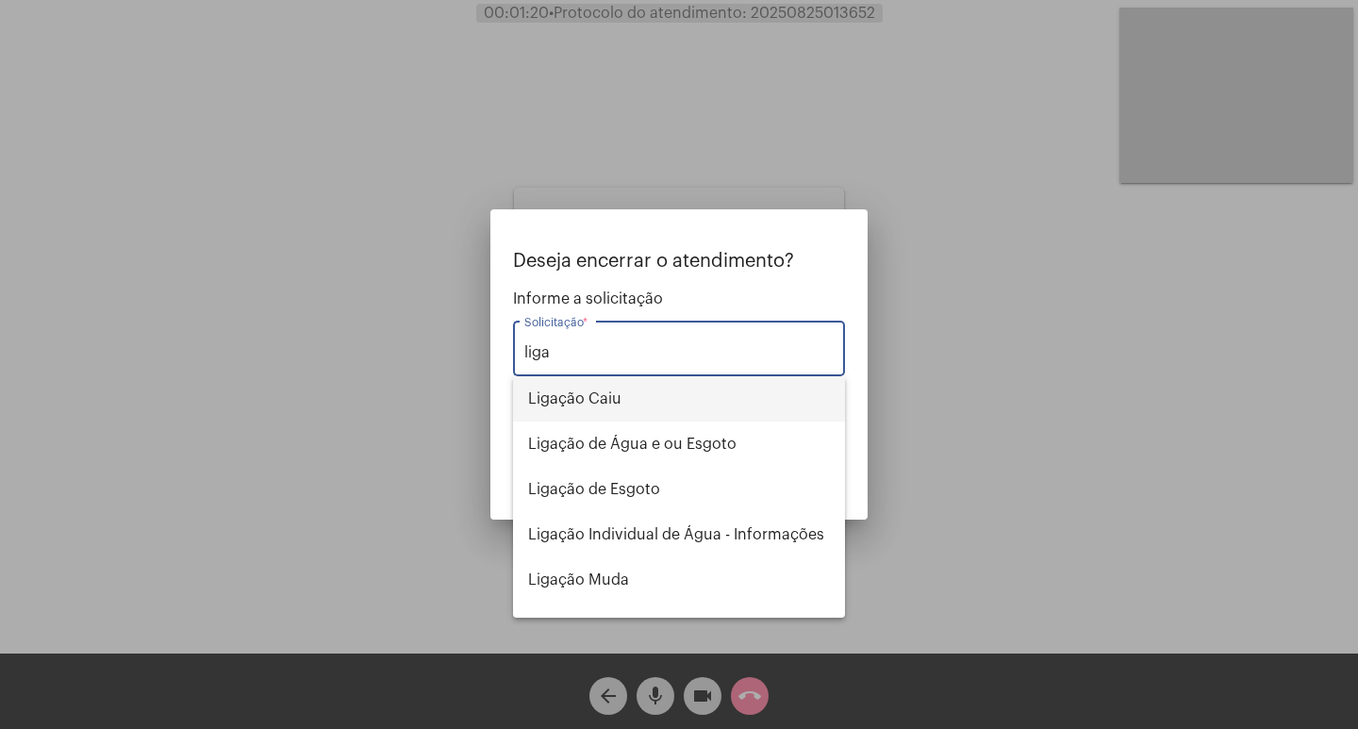
click at [675, 393] on span "Ligação Caiu" at bounding box center [679, 398] width 302 height 45
type input "Ligação Caiu"
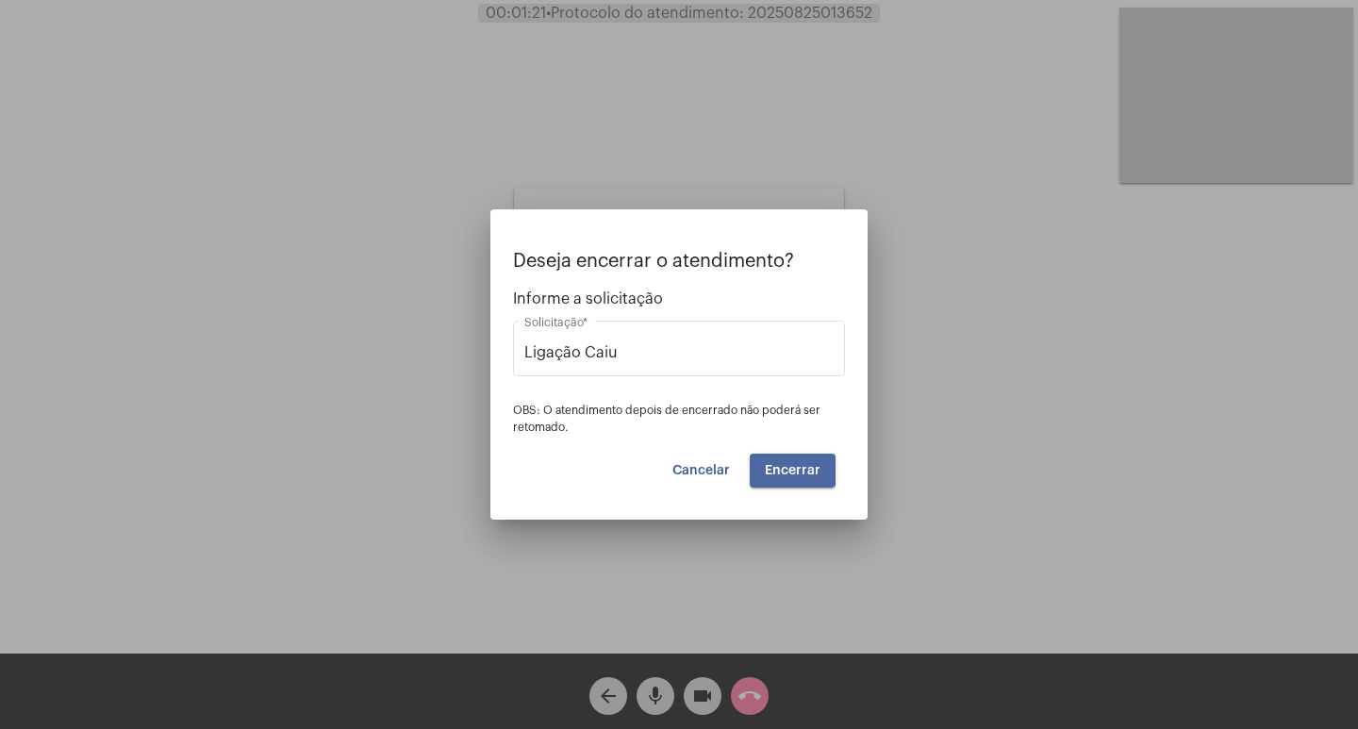
click at [794, 471] on span "Encerrar" at bounding box center [793, 470] width 56 height 13
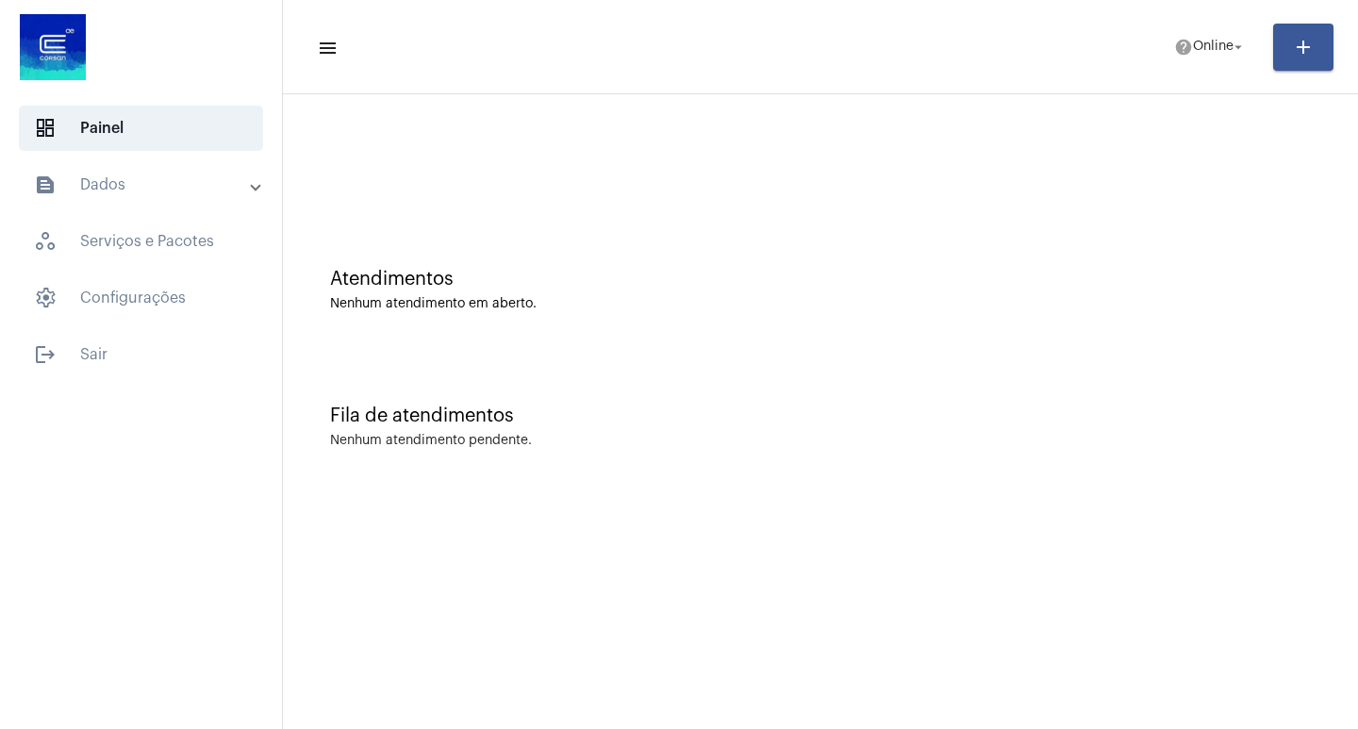
click at [1195, 71] on mat-toolbar-row "menu help Online arrow_drop_down add" at bounding box center [820, 47] width 1075 height 60
click at [1195, 68] on mat-toolbar-row "menu help Online arrow_drop_down add" at bounding box center [820, 47] width 1075 height 60
click at [1186, 25] on mat-toolbar-row "menu help Online arrow_drop_down add" at bounding box center [820, 47] width 1075 height 60
click at [1186, 58] on span "help Online arrow_drop_down" at bounding box center [1210, 46] width 73 height 34
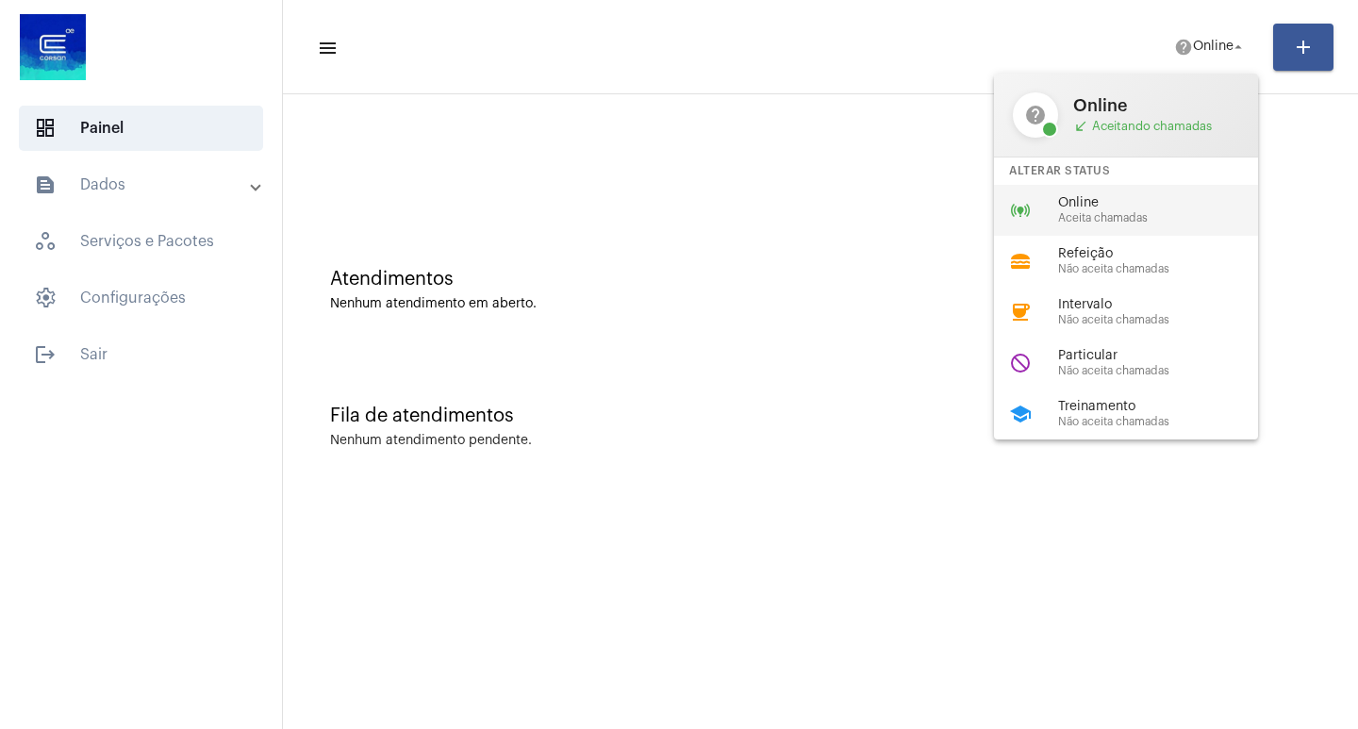
click at [1149, 203] on span "Online" at bounding box center [1165, 203] width 215 height 14
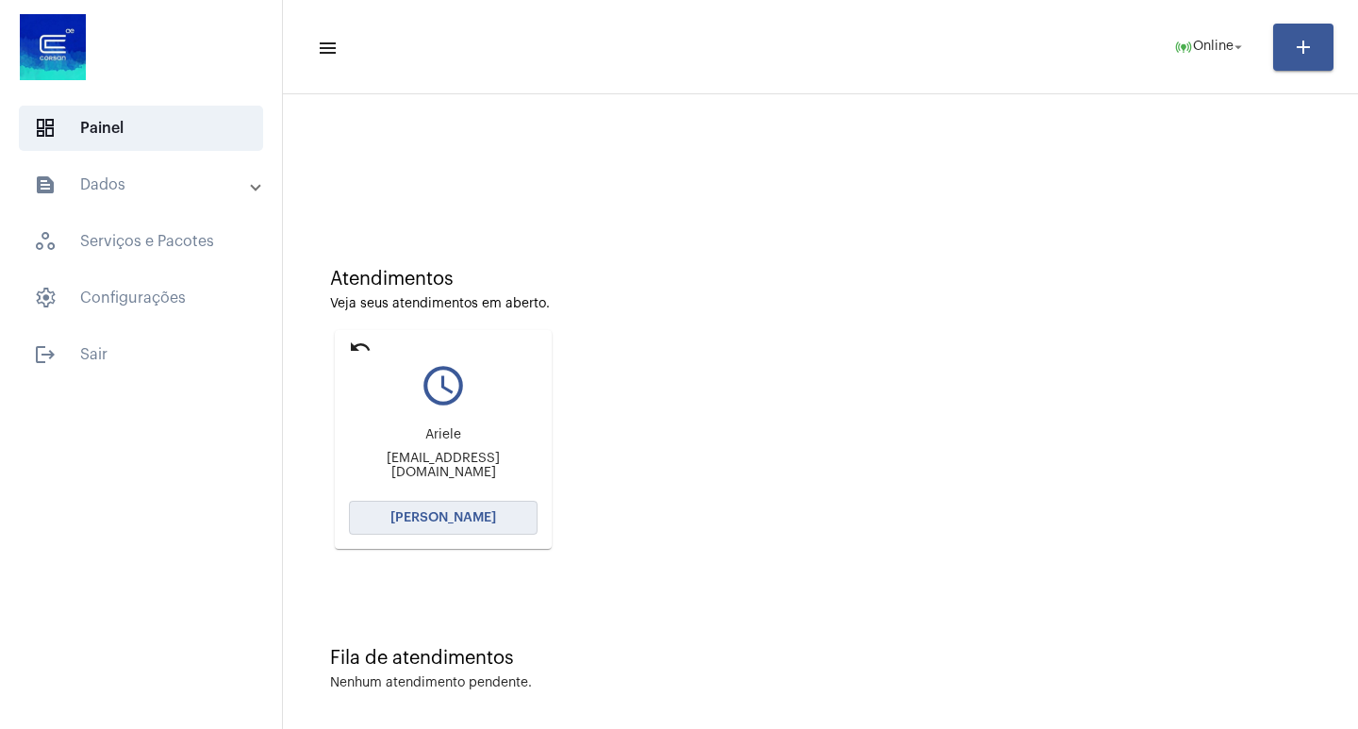
click at [479, 511] on span "[PERSON_NAME]" at bounding box center [443, 517] width 106 height 13
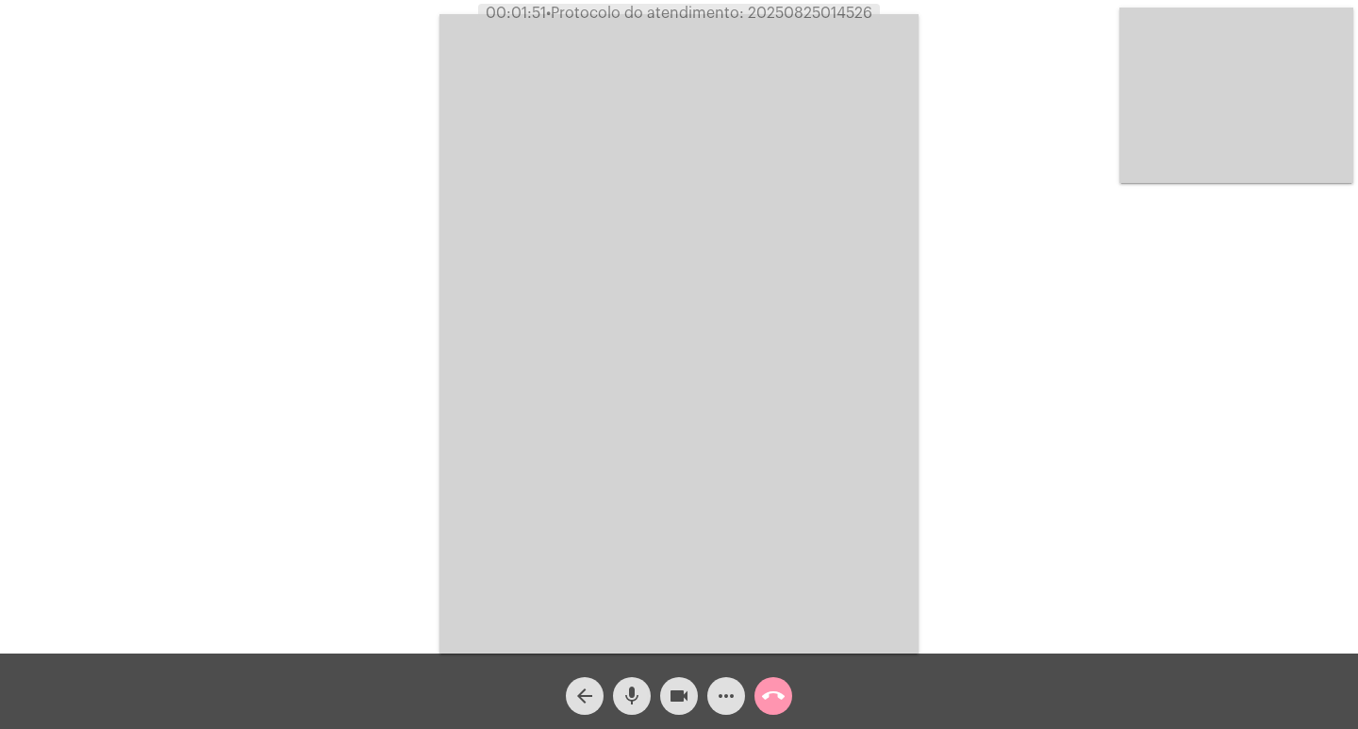
click at [682, 705] on mat-icon "videocam" at bounding box center [679, 696] width 23 height 23
drag, startPoint x: 600, startPoint y: 684, endPoint x: 636, endPoint y: 692, distance: 36.8
click at [620, 689] on div "arrow_back mic videocam_off more_horiz call_end" at bounding box center [679, 690] width 1358 height 75
click at [674, 703] on mat-icon "videocam_off" at bounding box center [679, 696] width 23 height 23
click at [674, 703] on mat-icon "videocam" at bounding box center [679, 696] width 23 height 23
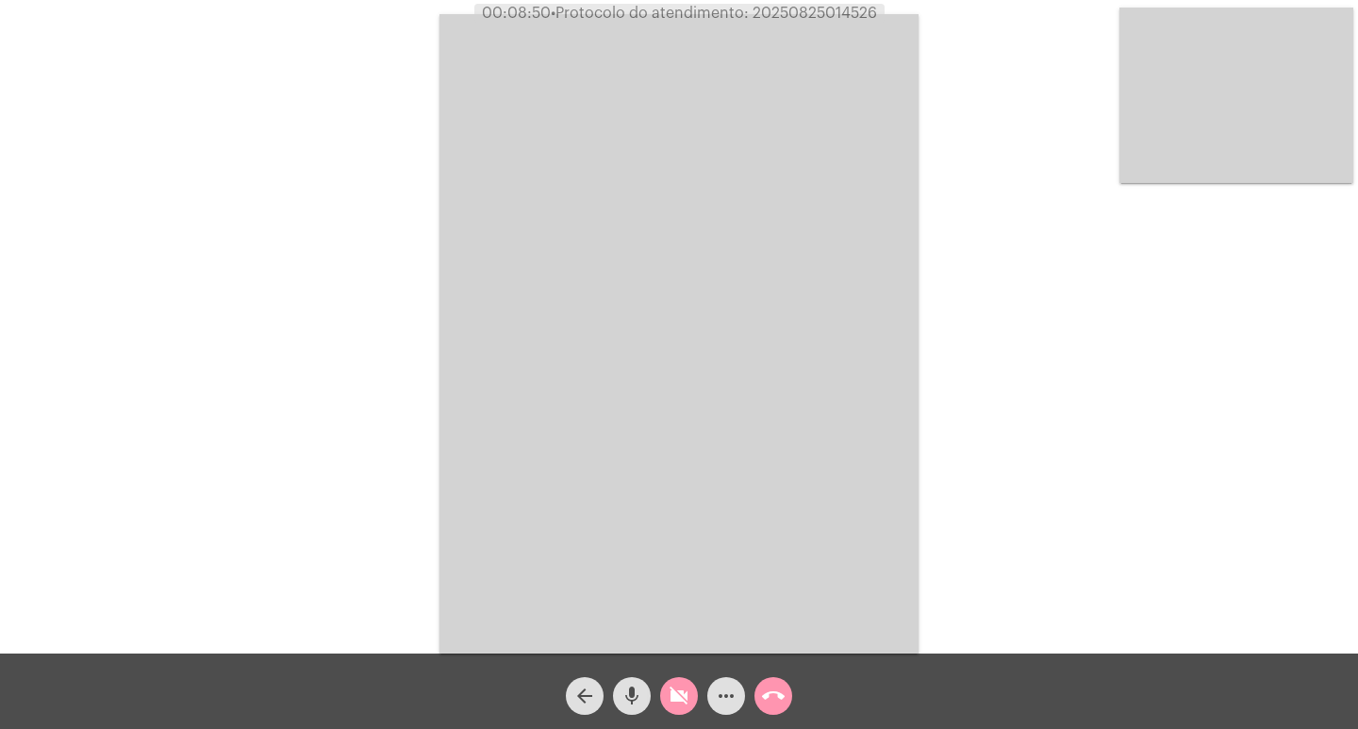
click at [672, 697] on mat-icon "videocam_off" at bounding box center [679, 696] width 23 height 23
click at [795, 13] on span "• Protocolo do atendimento: 20250825014526" at bounding box center [714, 13] width 326 height 15
copy span "20250825014526"
click at [318, 173] on div "Acessando Câmera e Microfone..." at bounding box center [679, 331] width 1354 height 653
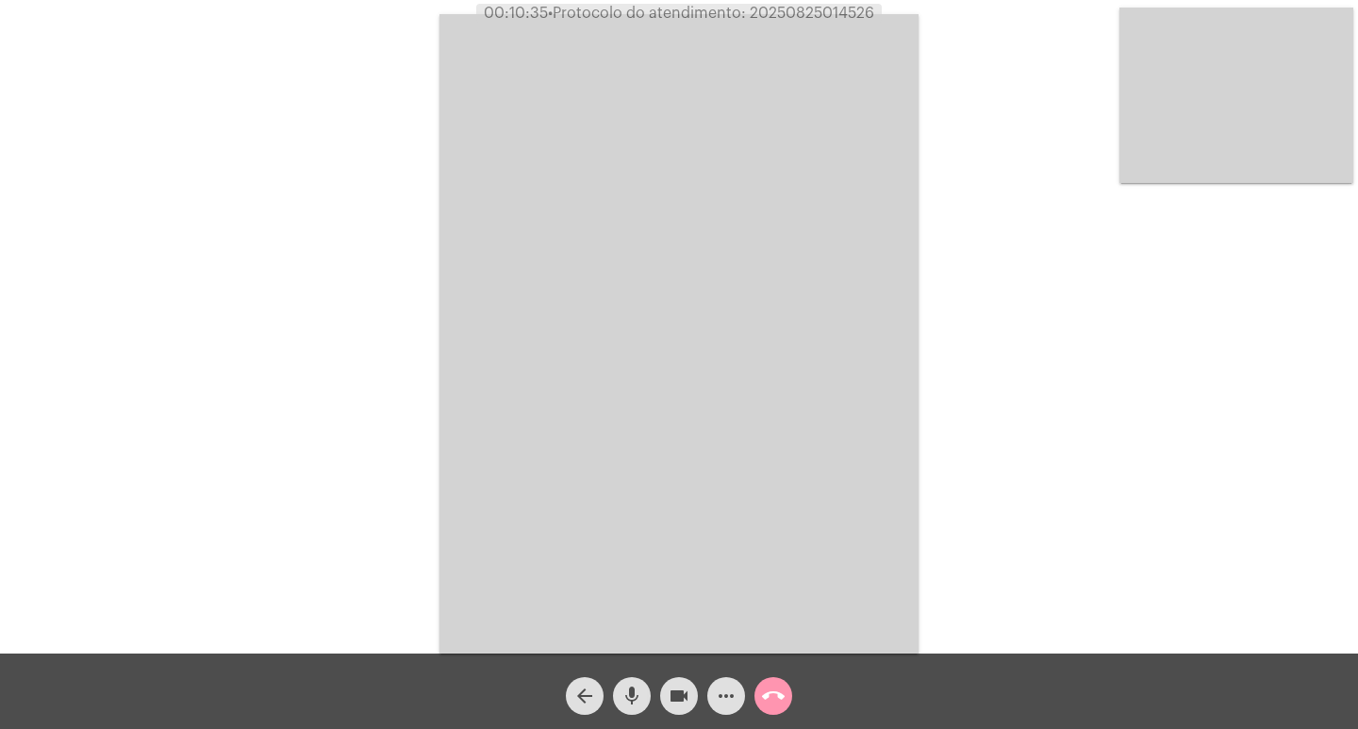
click at [784, 700] on mat-icon "call_end" at bounding box center [773, 696] width 23 height 23
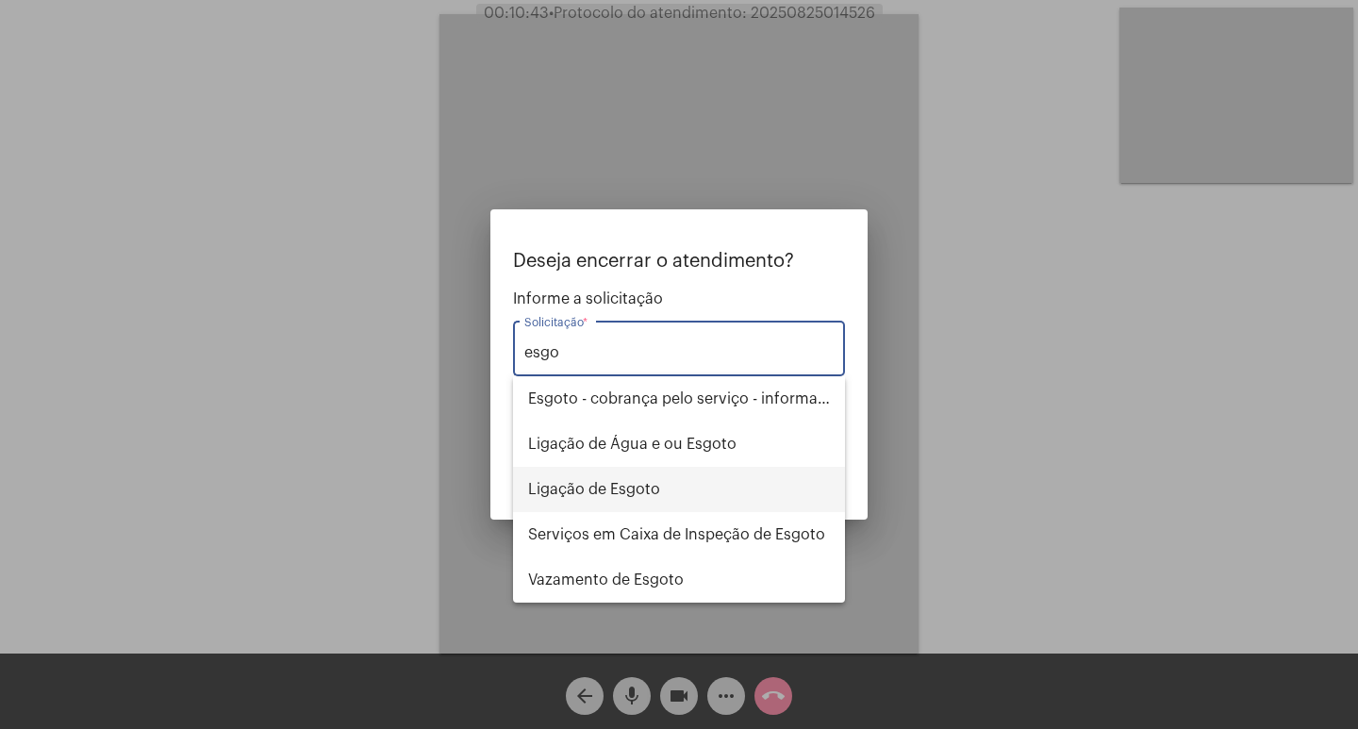
click at [634, 487] on span "Ligação de Esgoto" at bounding box center [679, 489] width 302 height 45
type input "Ligação de Esgoto"
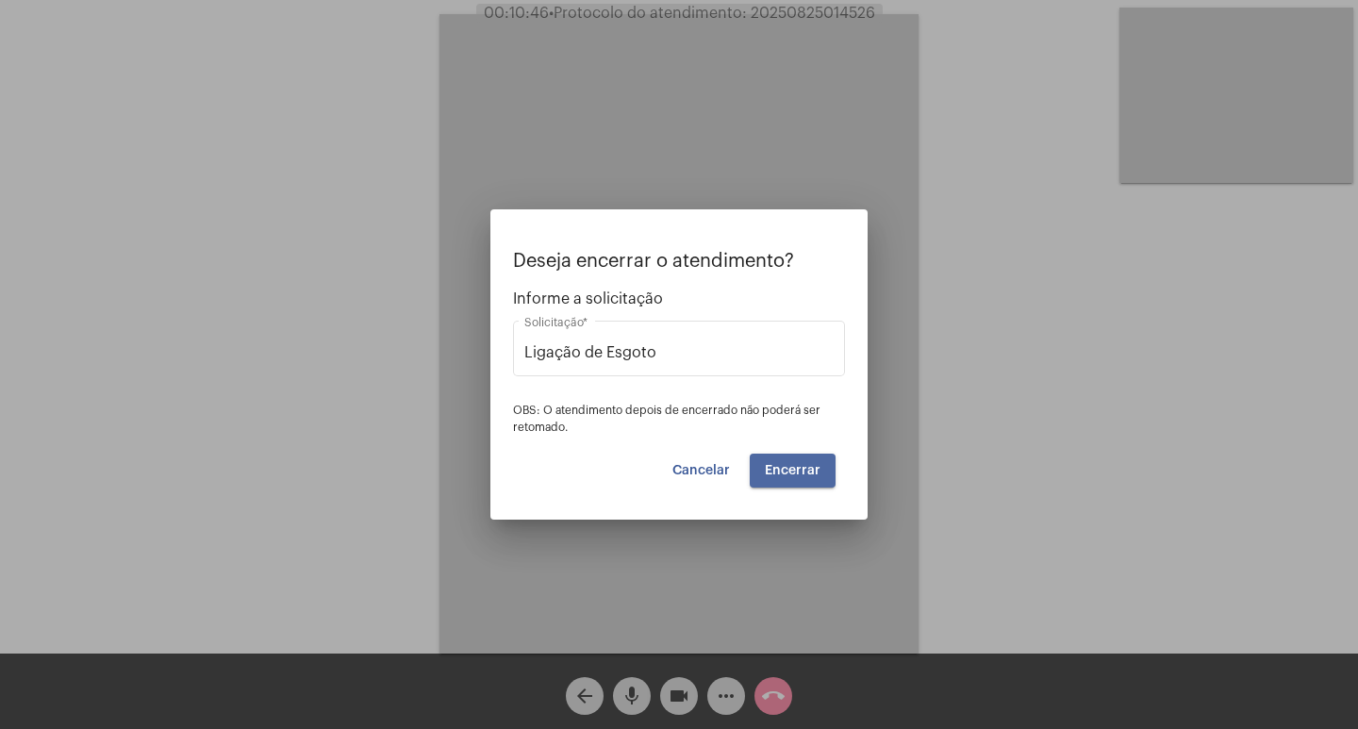
click at [781, 482] on button "Encerrar" at bounding box center [793, 471] width 86 height 34
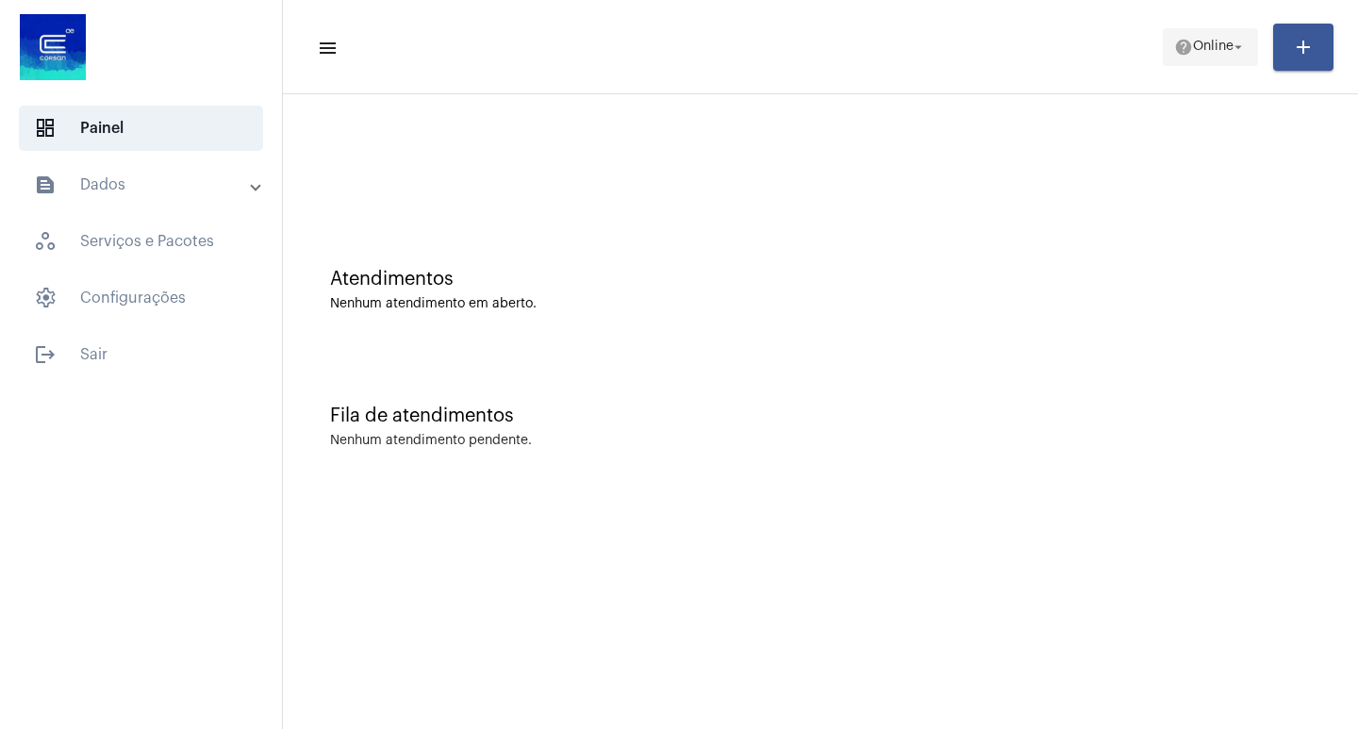
click at [1193, 48] on span "Online" at bounding box center [1213, 47] width 41 height 13
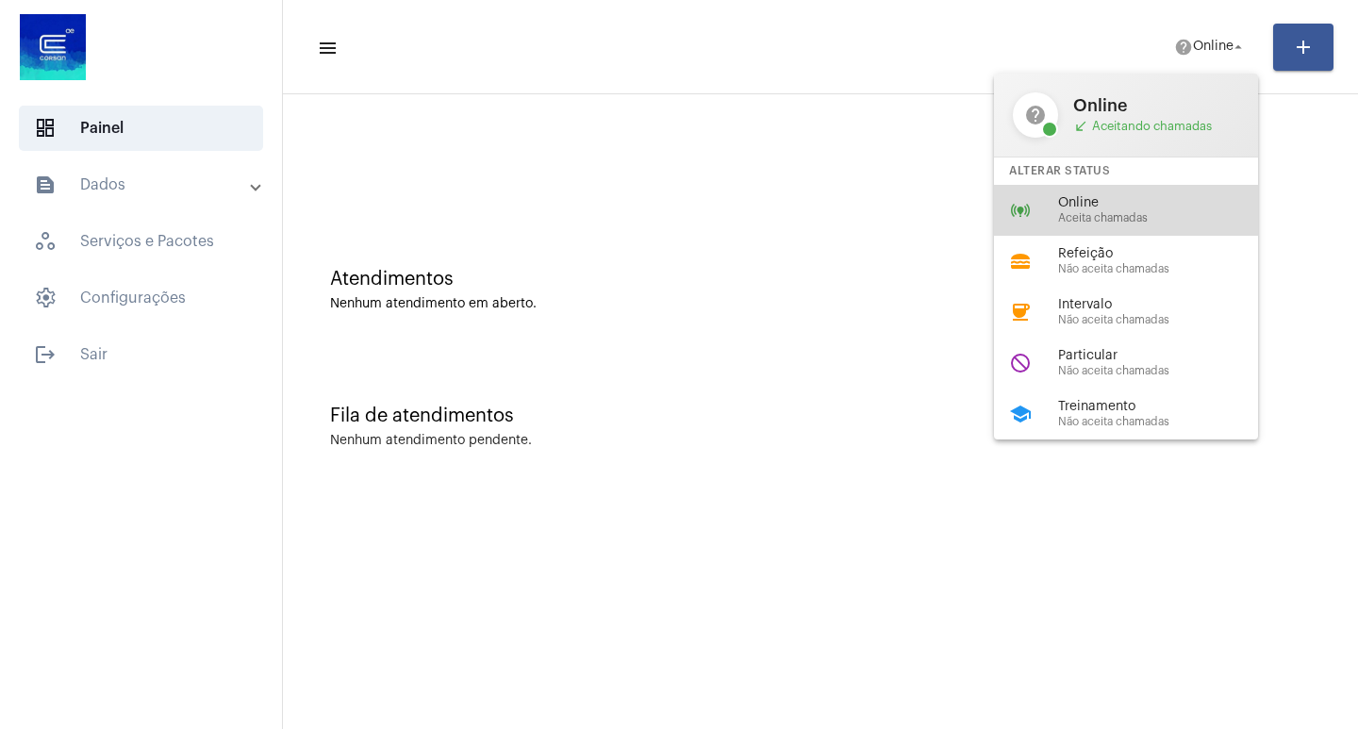
click at [1117, 210] on div "Online Aceita chamadas" at bounding box center [1165, 210] width 215 height 28
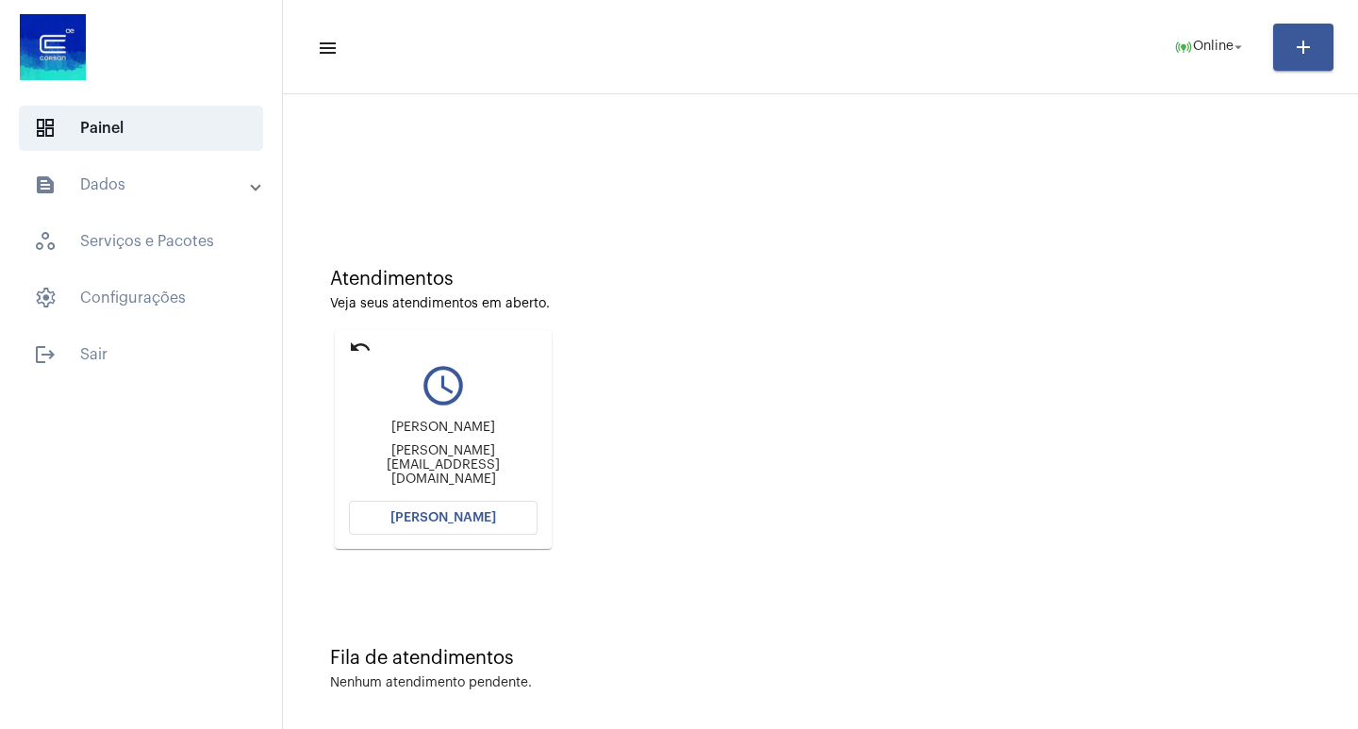
click at [399, 519] on span "[PERSON_NAME]" at bounding box center [443, 517] width 106 height 13
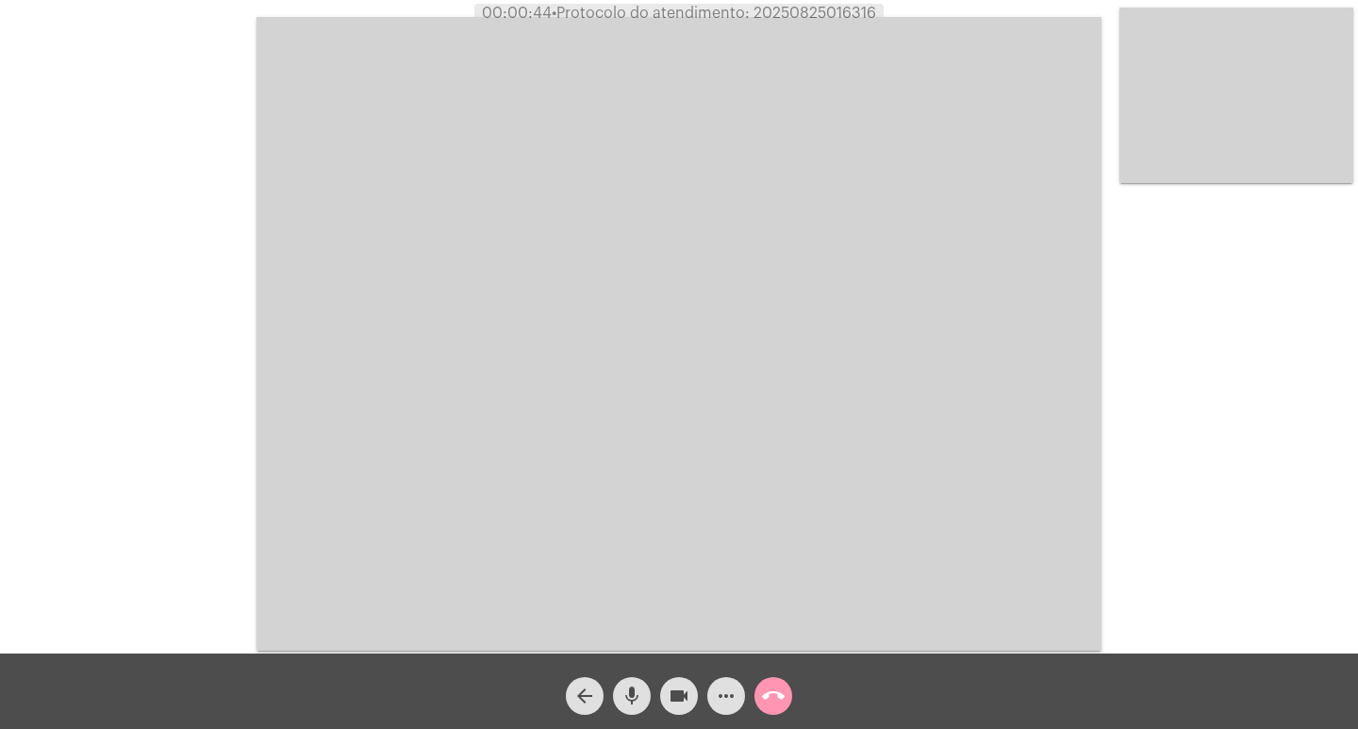
drag, startPoint x: 200, startPoint y: 25, endPoint x: 196, endPoint y: 38, distance: 13.7
click at [198, 34] on div "Acessando Câmera e Microfone..." at bounding box center [679, 331] width 1354 height 653
click at [642, 692] on mat-icon "mic" at bounding box center [631, 696] width 23 height 23
click at [670, 692] on mat-icon "videocam" at bounding box center [679, 696] width 23 height 23
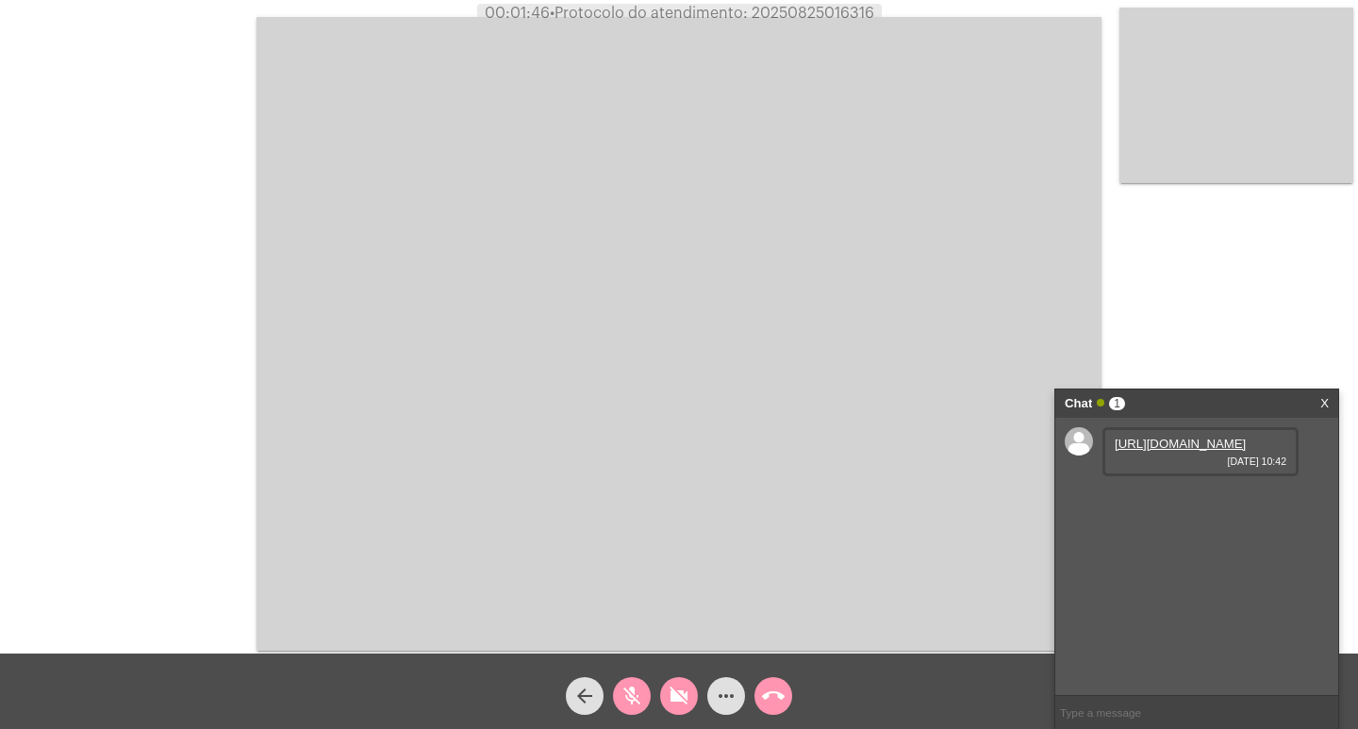
click at [1167, 451] on link "[URL][DOMAIN_NAME]" at bounding box center [1180, 444] width 131 height 14
click at [665, 705] on div "videocam_off" at bounding box center [678, 691] width 47 height 47
click at [642, 684] on span "mic_off" at bounding box center [631, 696] width 23 height 38
click at [633, 710] on span "mic" at bounding box center [631, 696] width 23 height 38
click at [693, 708] on button "videocam" at bounding box center [679, 696] width 38 height 38
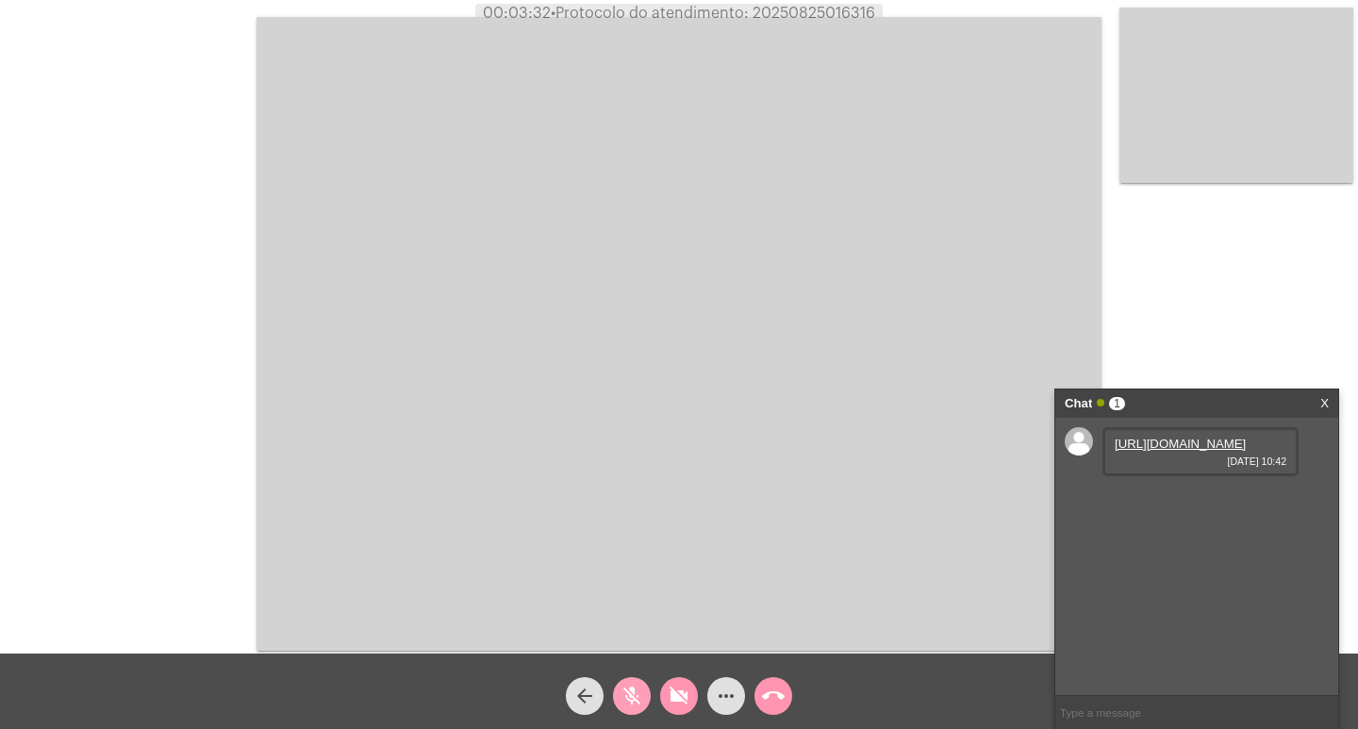
click at [631, 701] on mat-icon "mic_off" at bounding box center [631, 696] width 23 height 23
click at [692, 696] on button "videocam_off" at bounding box center [679, 696] width 38 height 38
click at [799, 8] on span "• Protocolo do atendimento: 20250825016316" at bounding box center [712, 13] width 324 height 15
copy span "20250825016316"
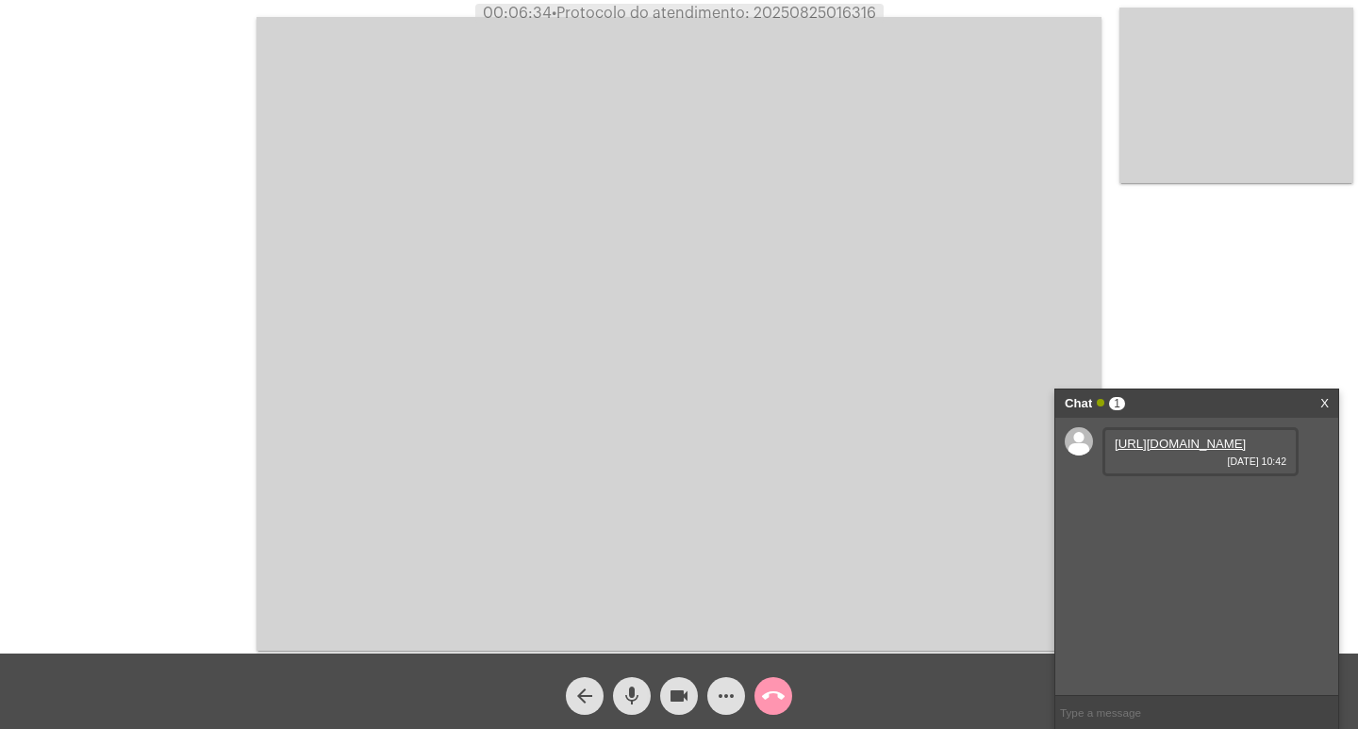
click at [330, 233] on video at bounding box center [678, 334] width 845 height 634
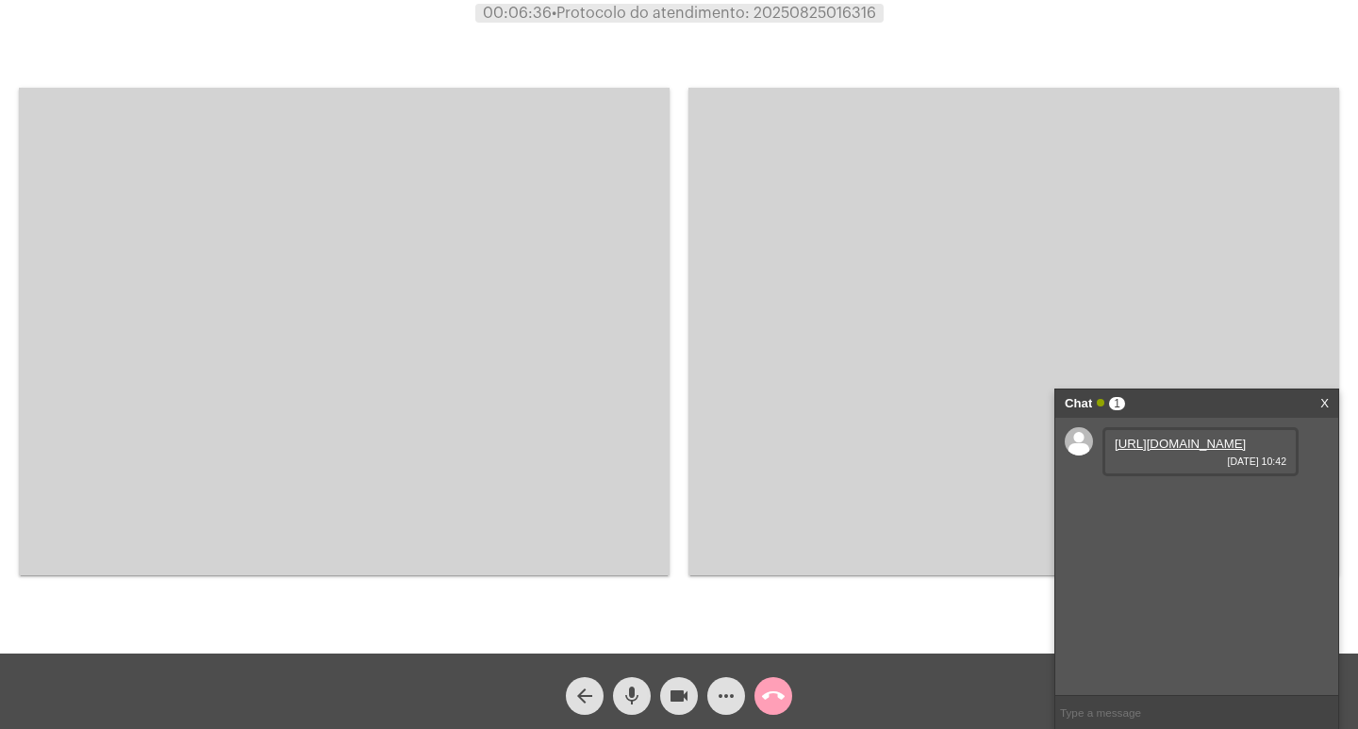
click at [781, 686] on mat-icon "call_end" at bounding box center [773, 696] width 23 height 23
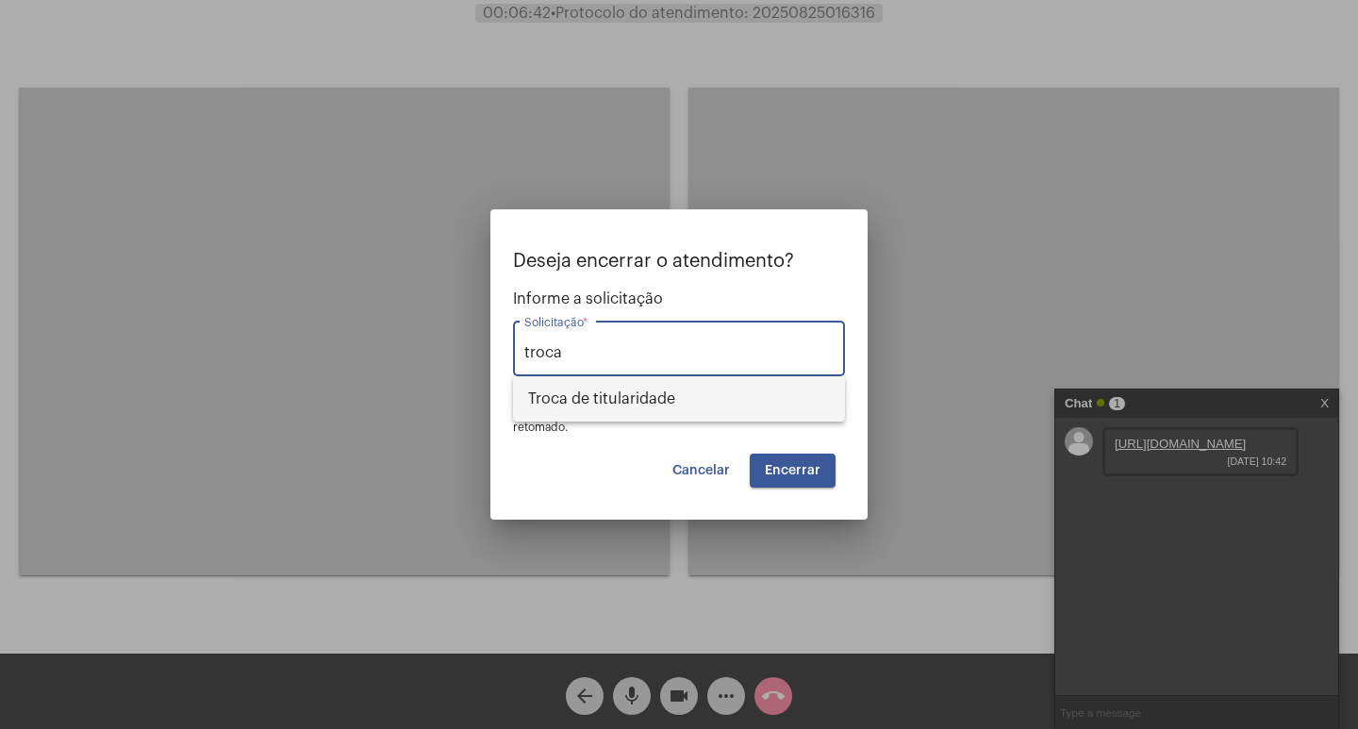
click at [733, 415] on span "Troca de titularidade" at bounding box center [679, 398] width 302 height 45
type input "Troca de titularidade"
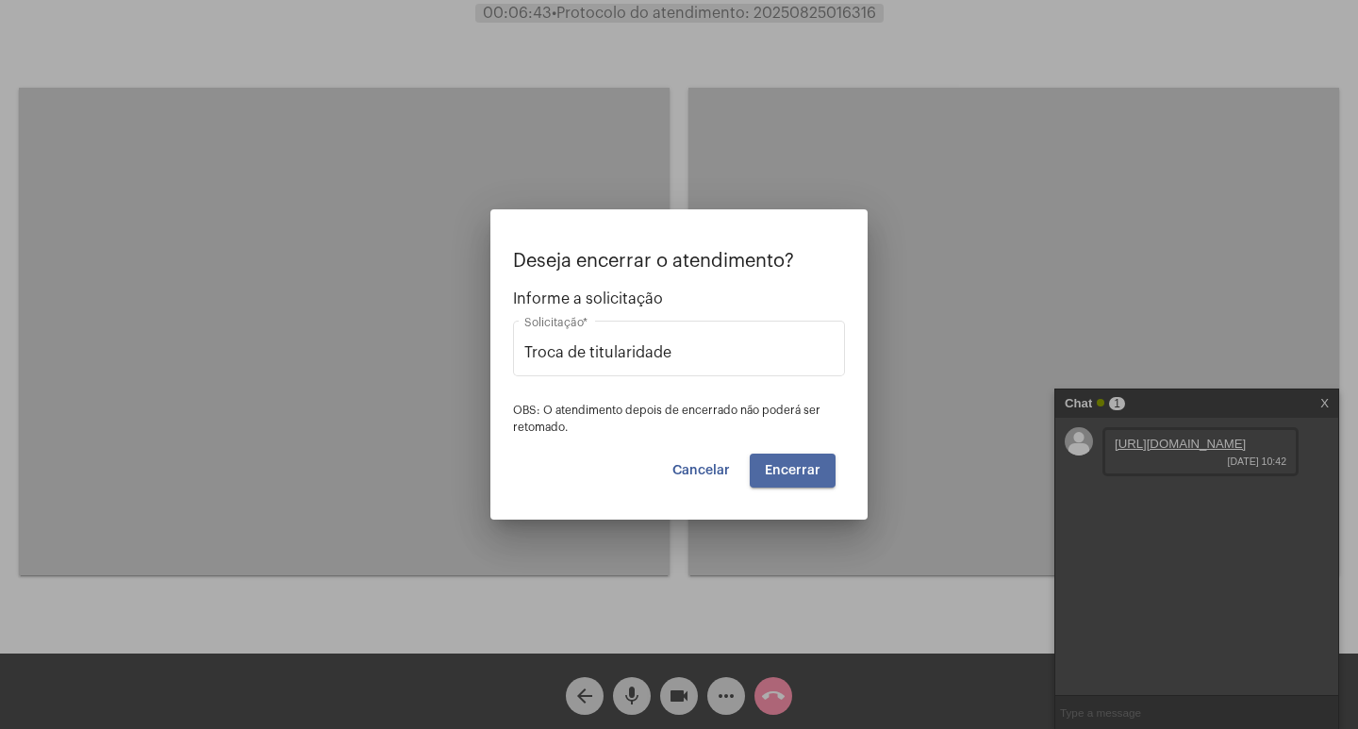
click at [806, 483] on button "Encerrar" at bounding box center [793, 471] width 86 height 34
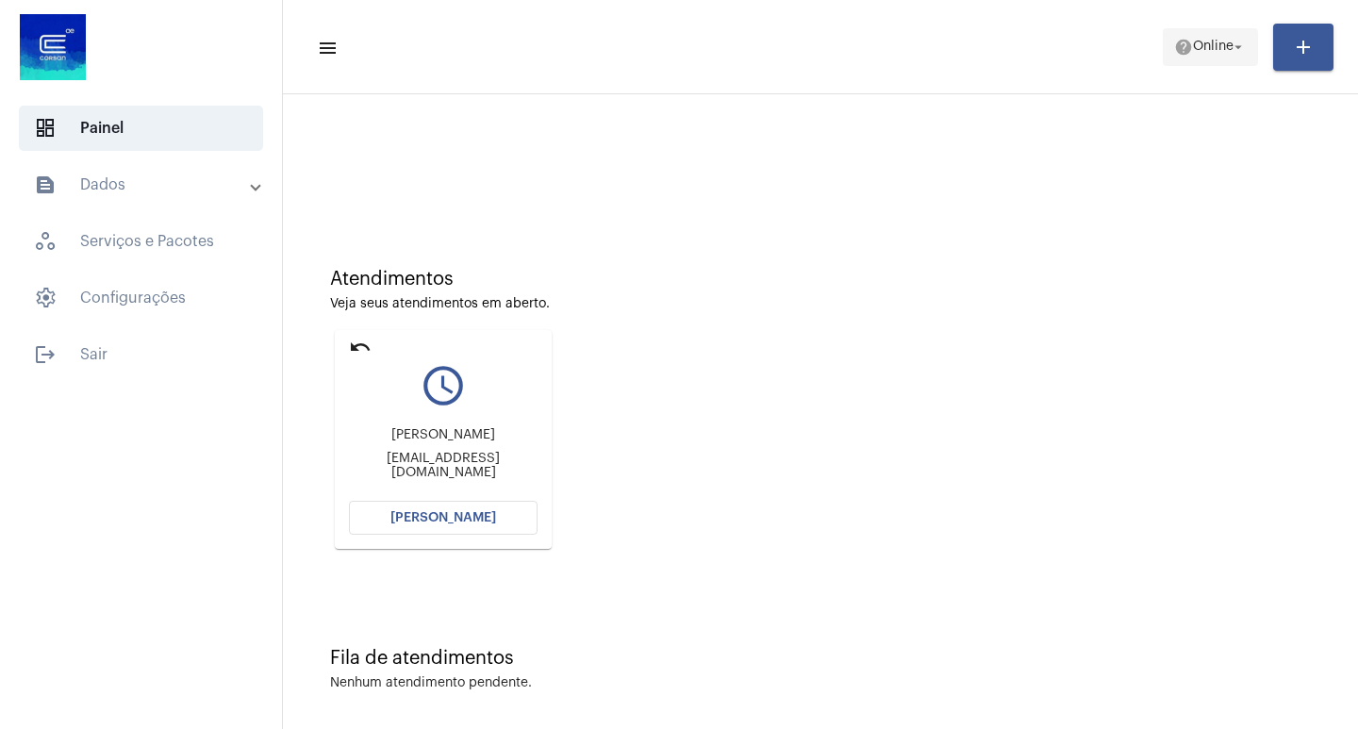
click at [1203, 50] on span "Online" at bounding box center [1213, 47] width 41 height 13
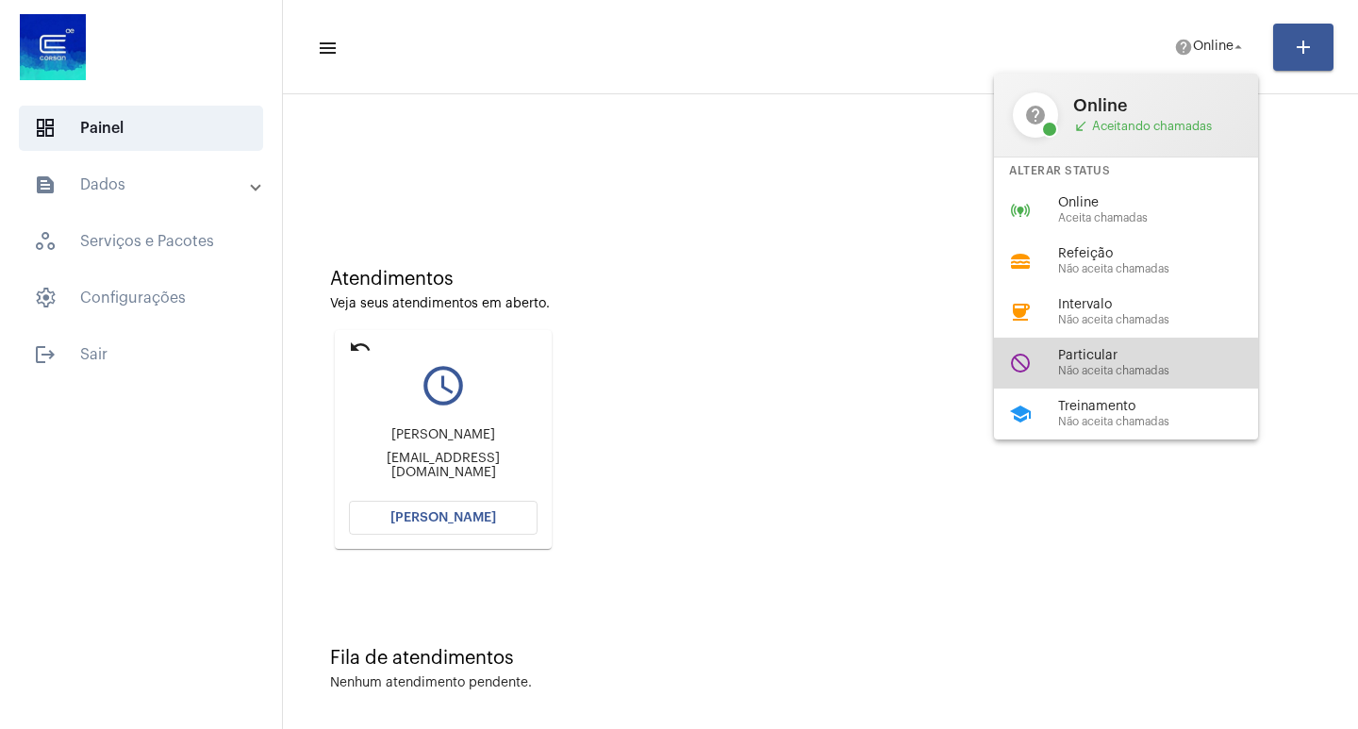
click at [1100, 369] on span "Não aceita chamadas" at bounding box center [1165, 371] width 215 height 12
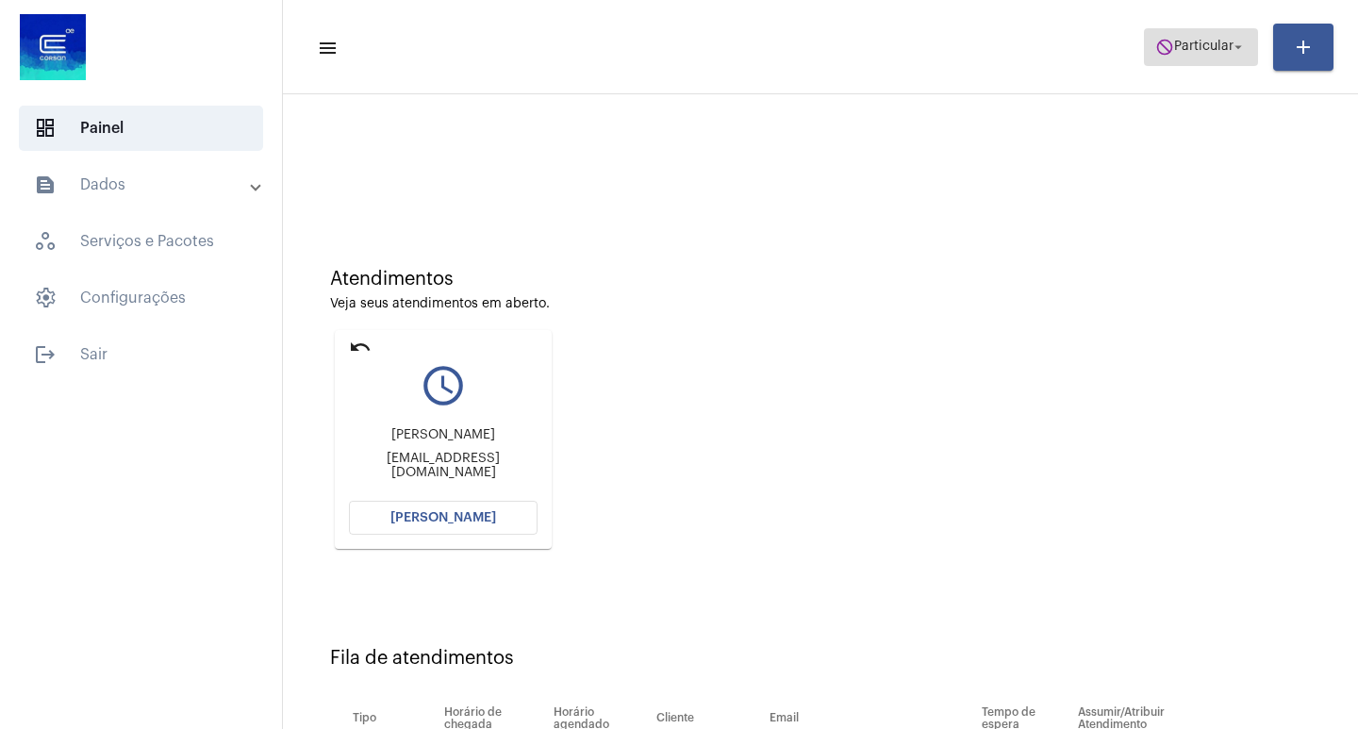
click at [1165, 65] on button "do_not_disturb Particular arrow_drop_down" at bounding box center [1201, 47] width 114 height 38
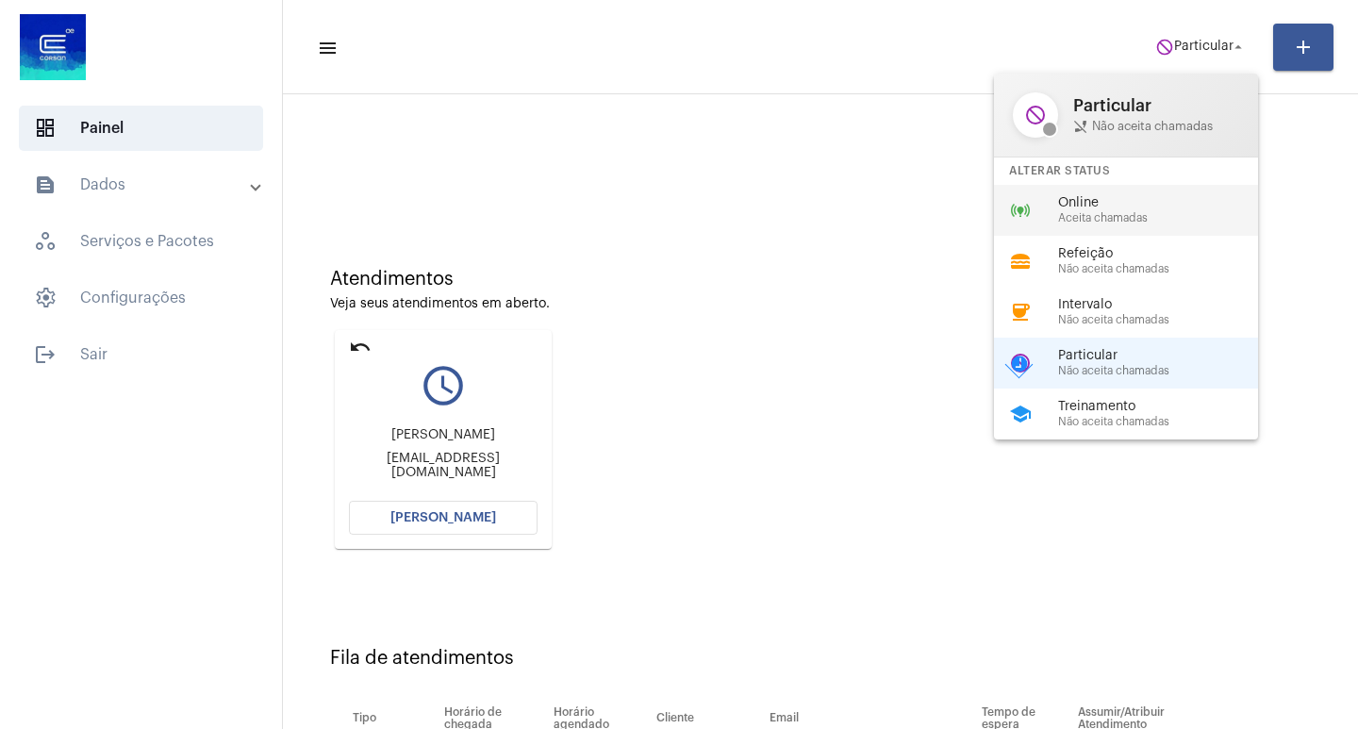
click at [1124, 216] on span "Aceita chamadas" at bounding box center [1165, 218] width 215 height 12
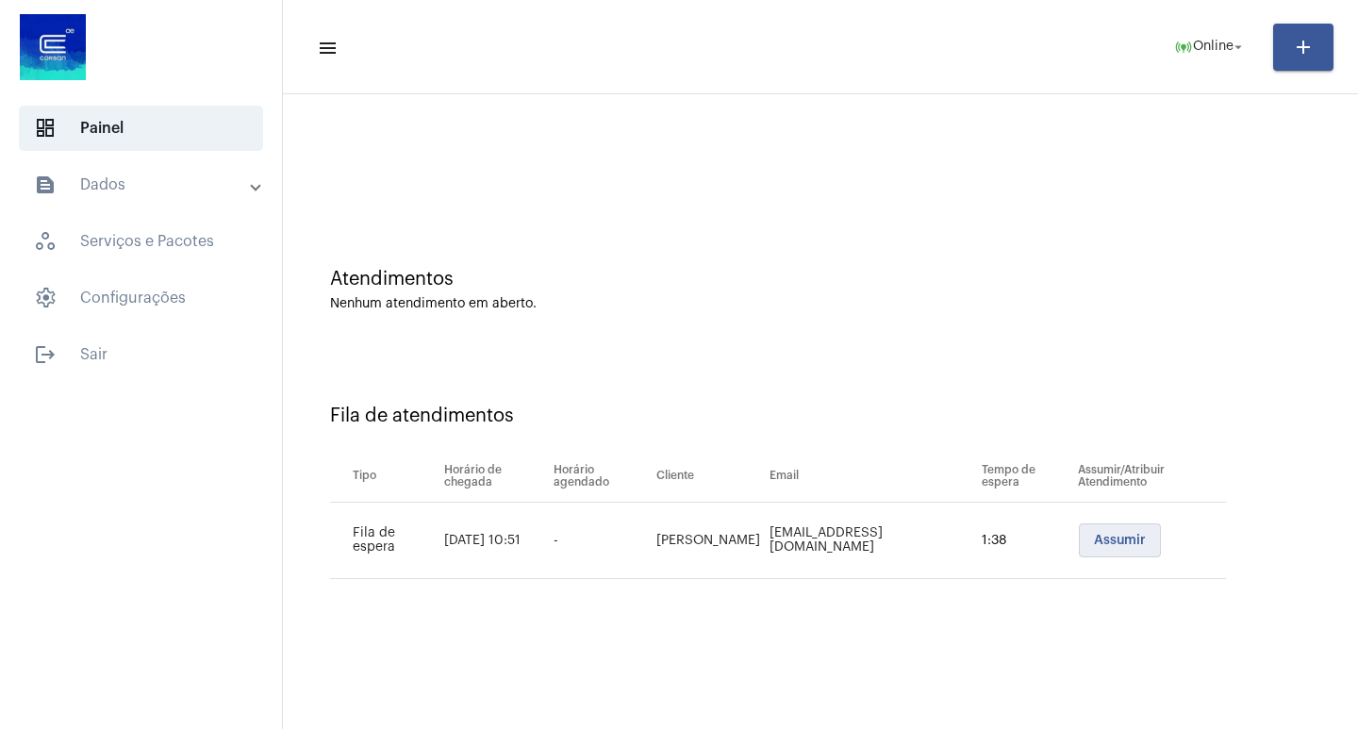
click at [1095, 539] on span "Assumir" at bounding box center [1120, 540] width 52 height 13
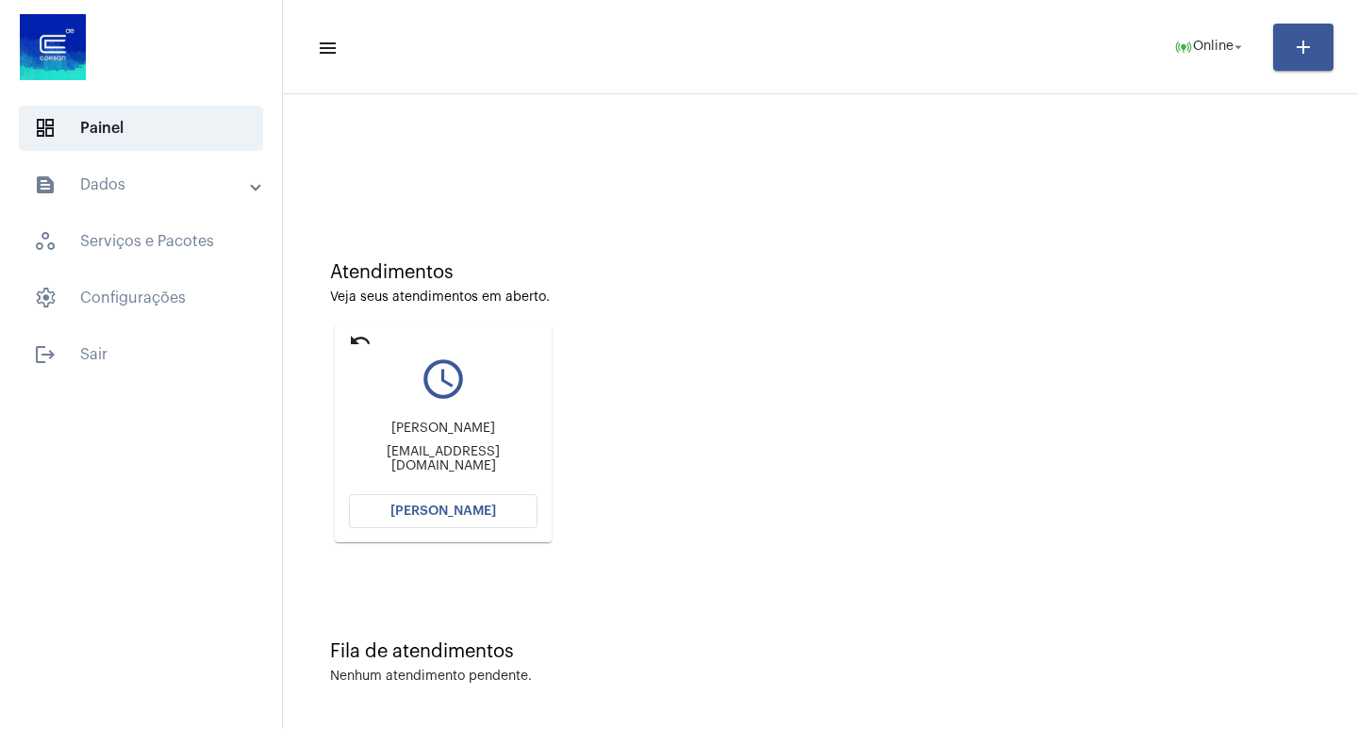
scroll to position [8, 0]
click at [454, 512] on span "[PERSON_NAME]" at bounding box center [443, 509] width 106 height 13
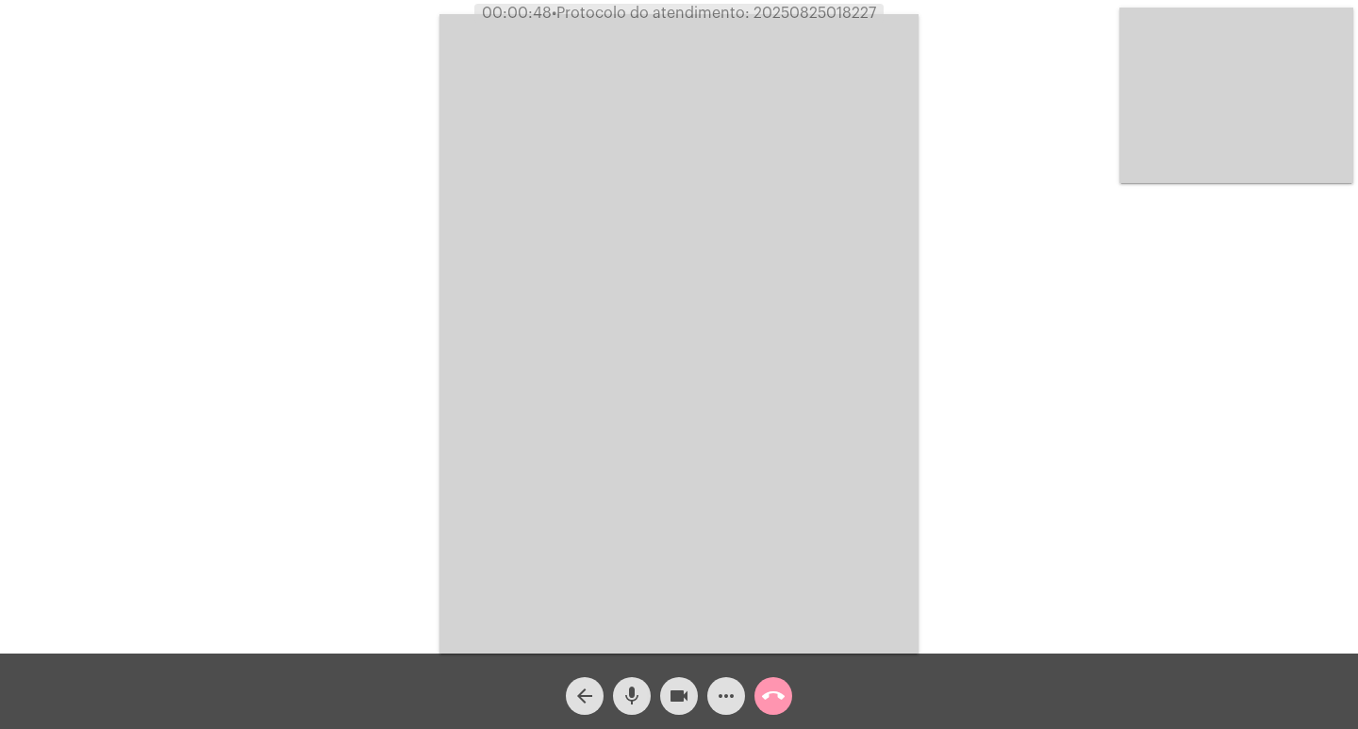
click at [676, 705] on mat-icon "videocam" at bounding box center [679, 696] width 23 height 23
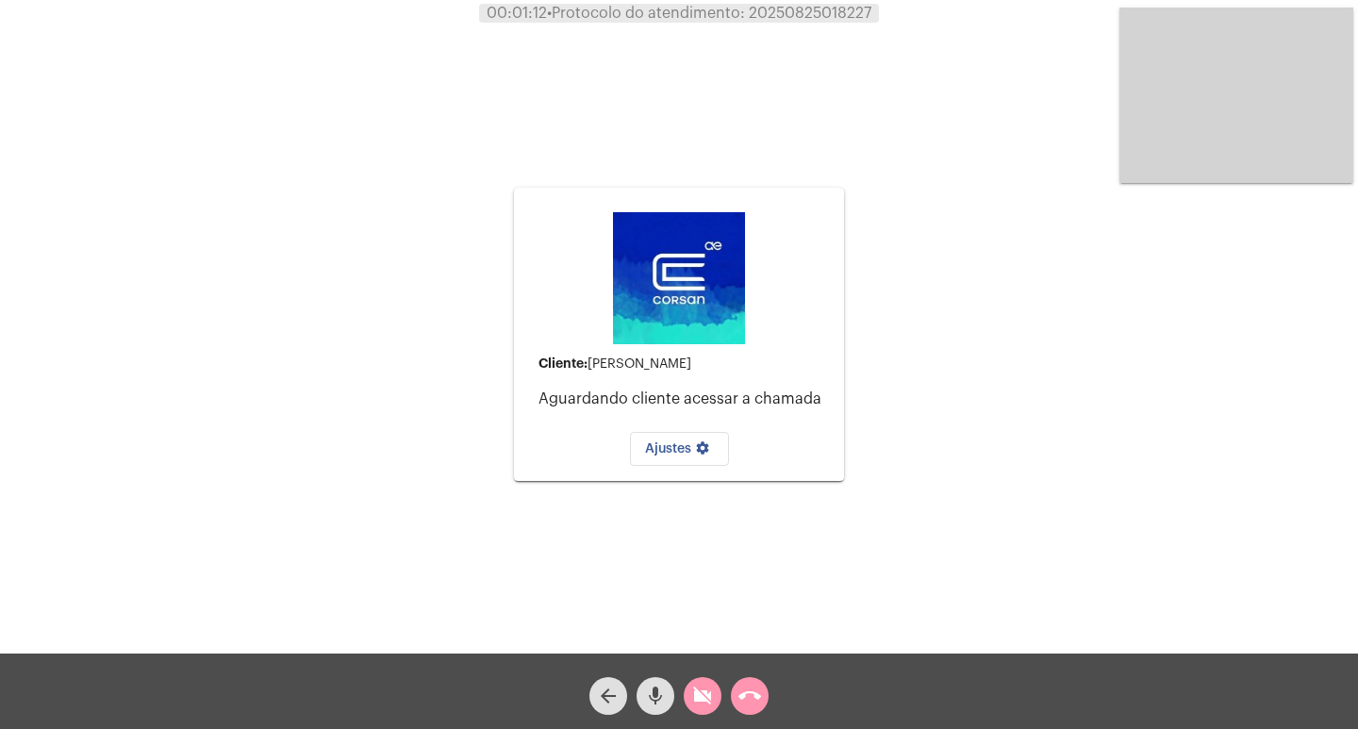
click at [685, 707] on div "videocam_off" at bounding box center [702, 691] width 47 height 47
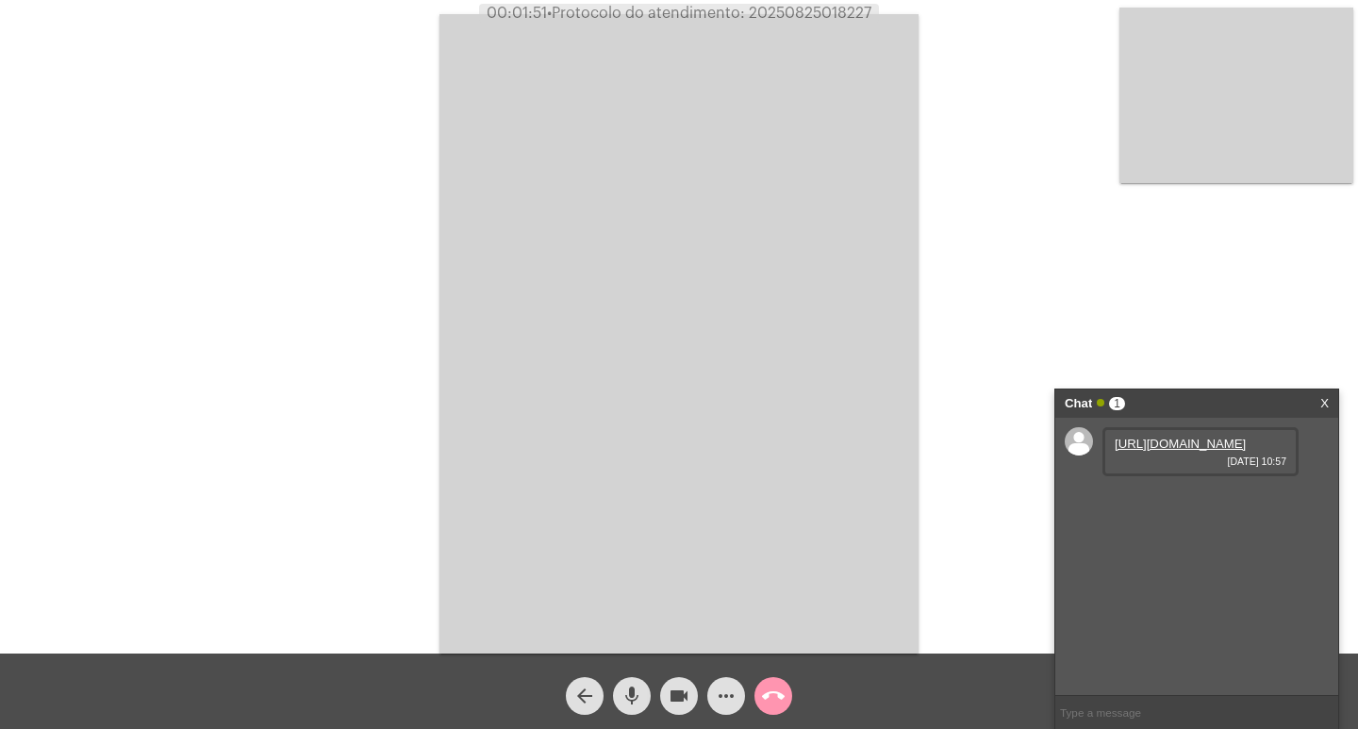
click at [1170, 451] on link "[URL][DOMAIN_NAME]" at bounding box center [1180, 444] width 131 height 14
click at [670, 680] on span "videocam" at bounding box center [679, 696] width 23 height 38
click at [663, 693] on button "videocam_off" at bounding box center [679, 696] width 38 height 38
click at [1116, 504] on link "[URL][DOMAIN_NAME]" at bounding box center [1180, 497] width 131 height 14
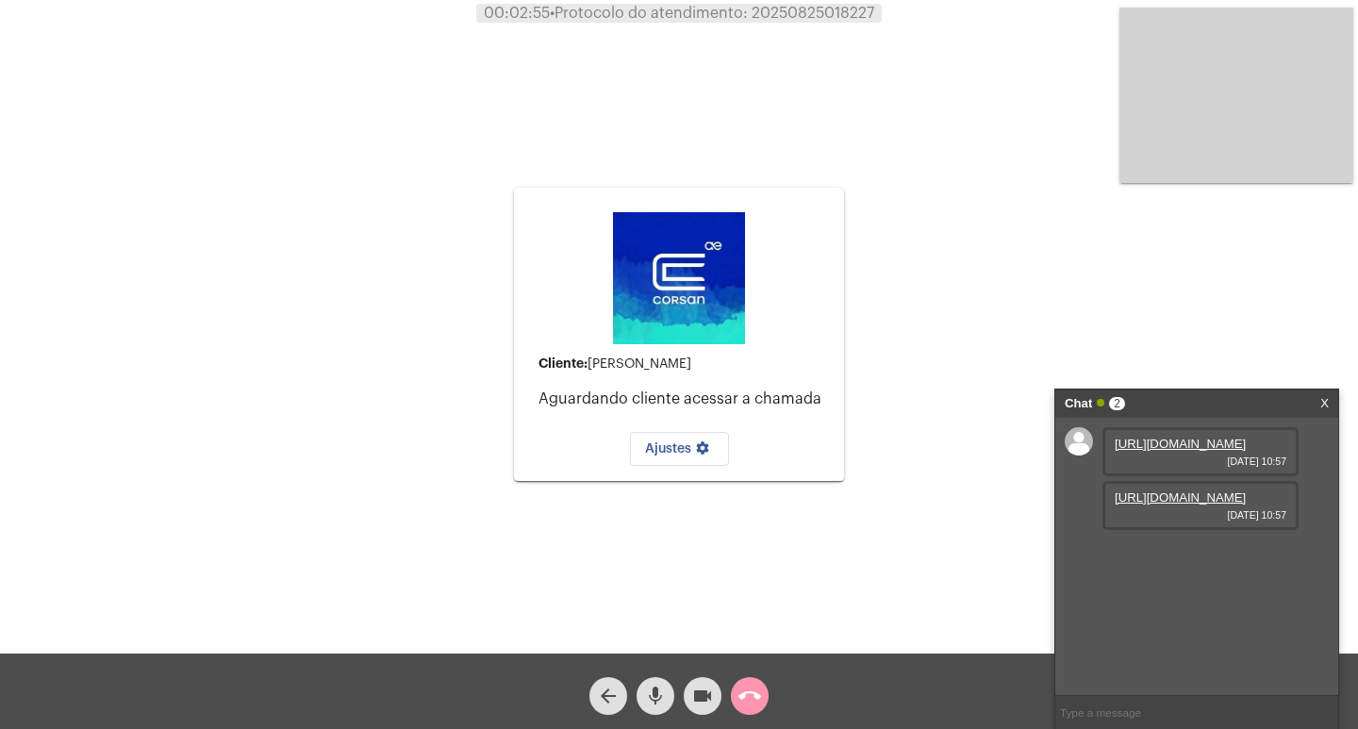
click at [1330, 393] on div "Chat 2 X" at bounding box center [1196, 403] width 283 height 28
click at [734, 703] on button "call_end" at bounding box center [750, 696] width 38 height 38
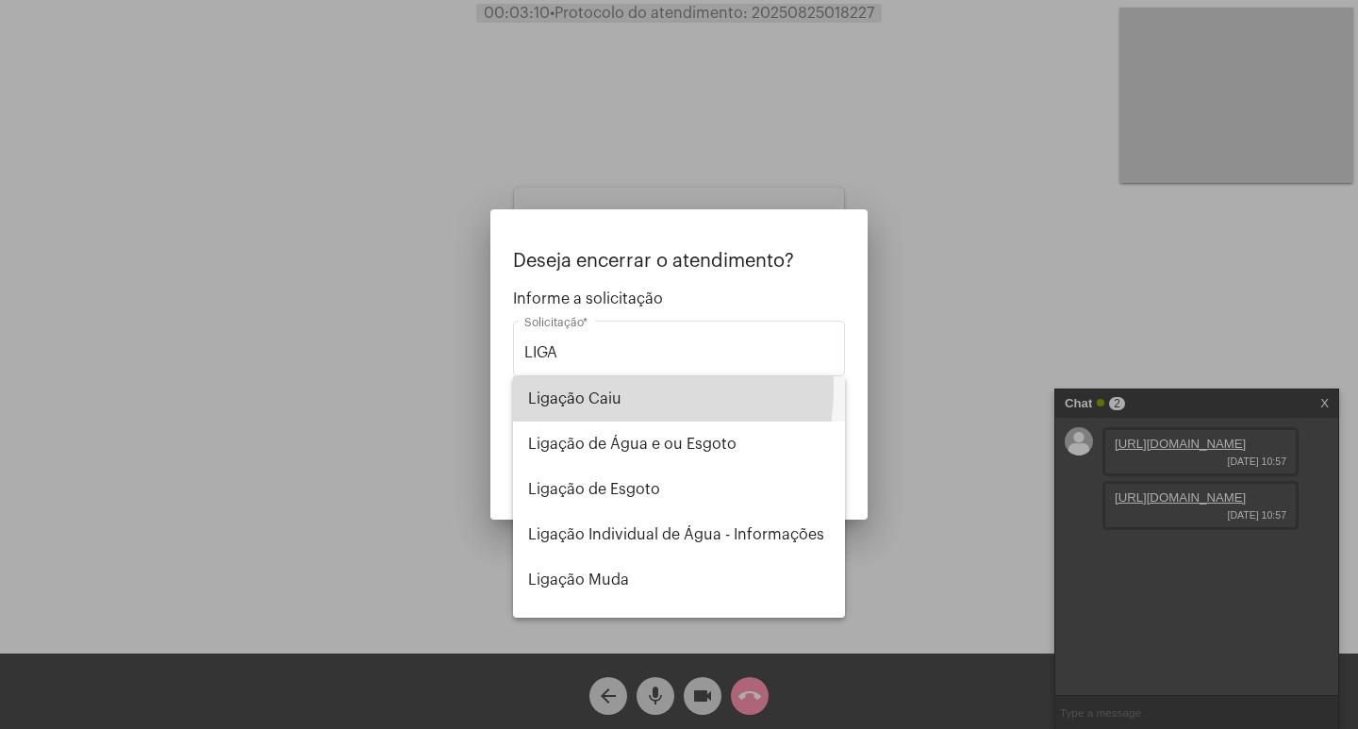
click at [611, 389] on span "Ligação Caiu" at bounding box center [679, 398] width 302 height 45
type input "Ligação Caiu"
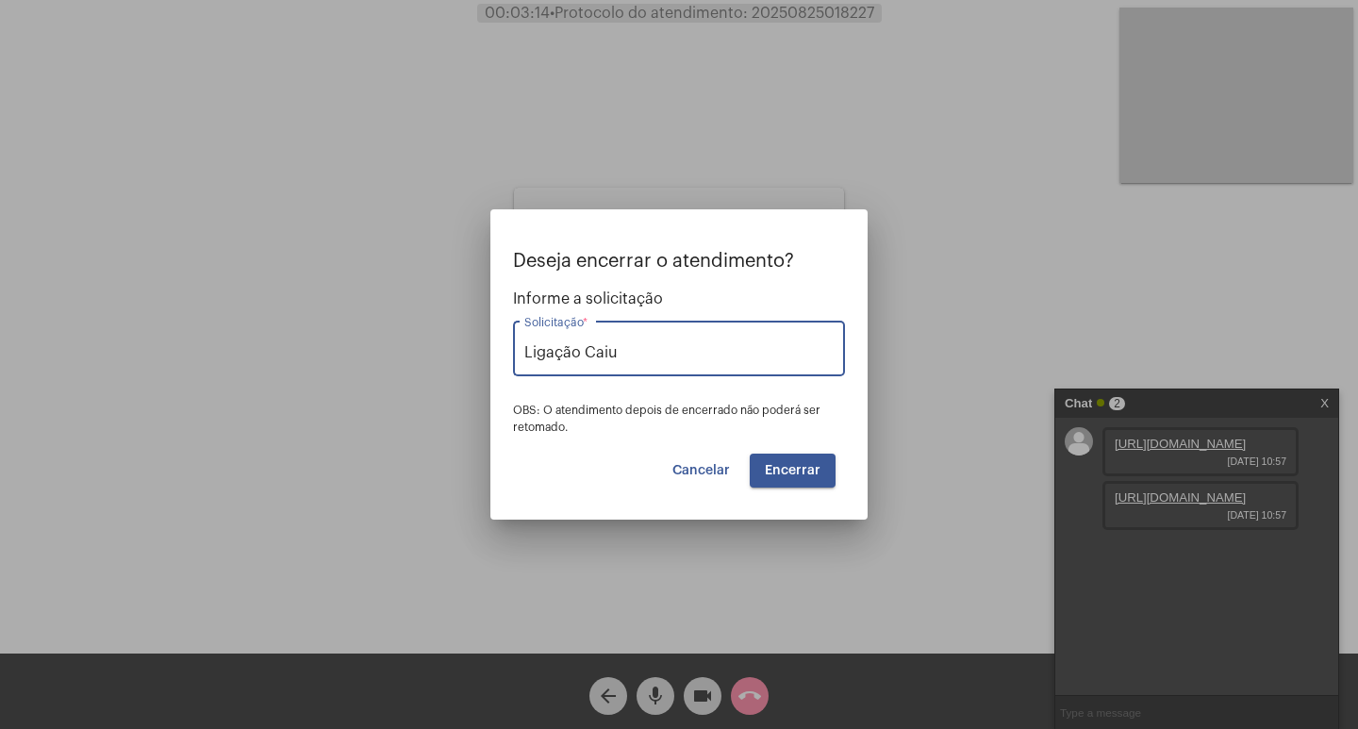
click at [814, 483] on button "Encerrar" at bounding box center [793, 471] width 86 height 34
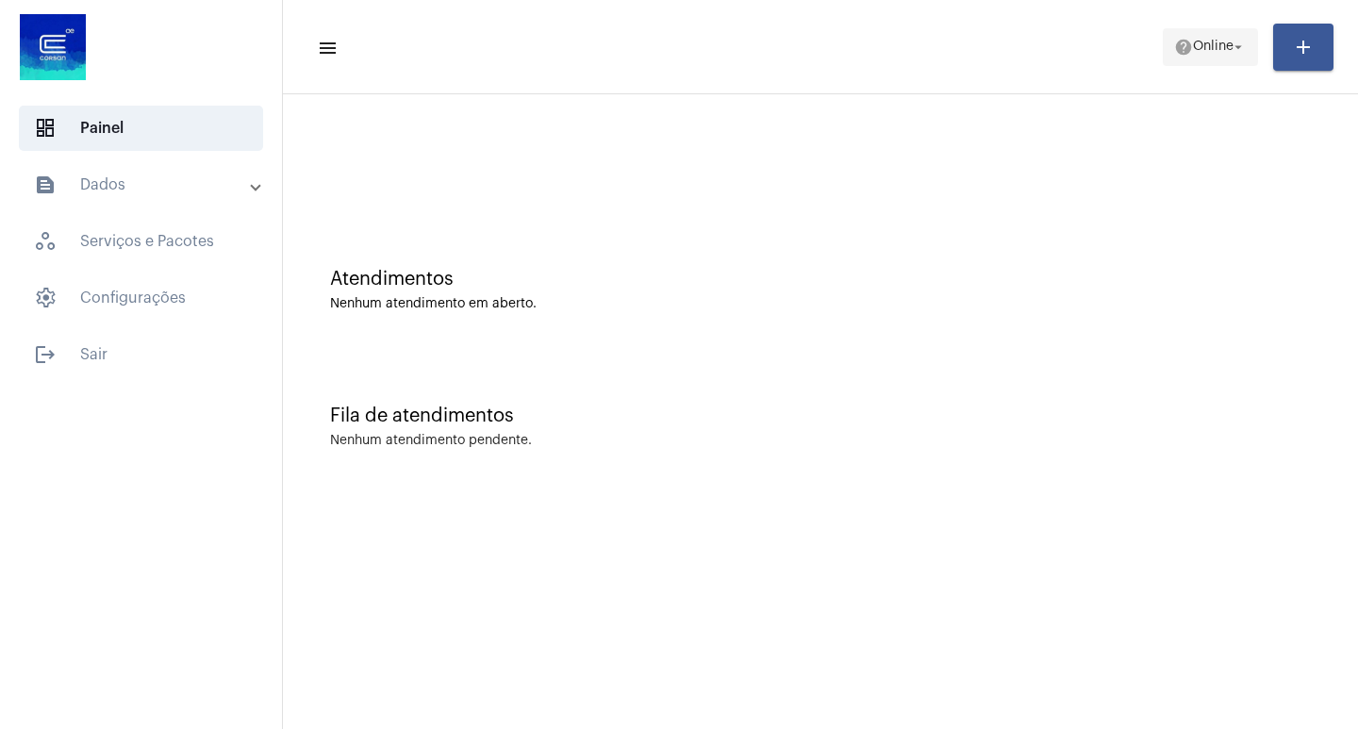
click at [1199, 51] on span "Online" at bounding box center [1213, 47] width 41 height 13
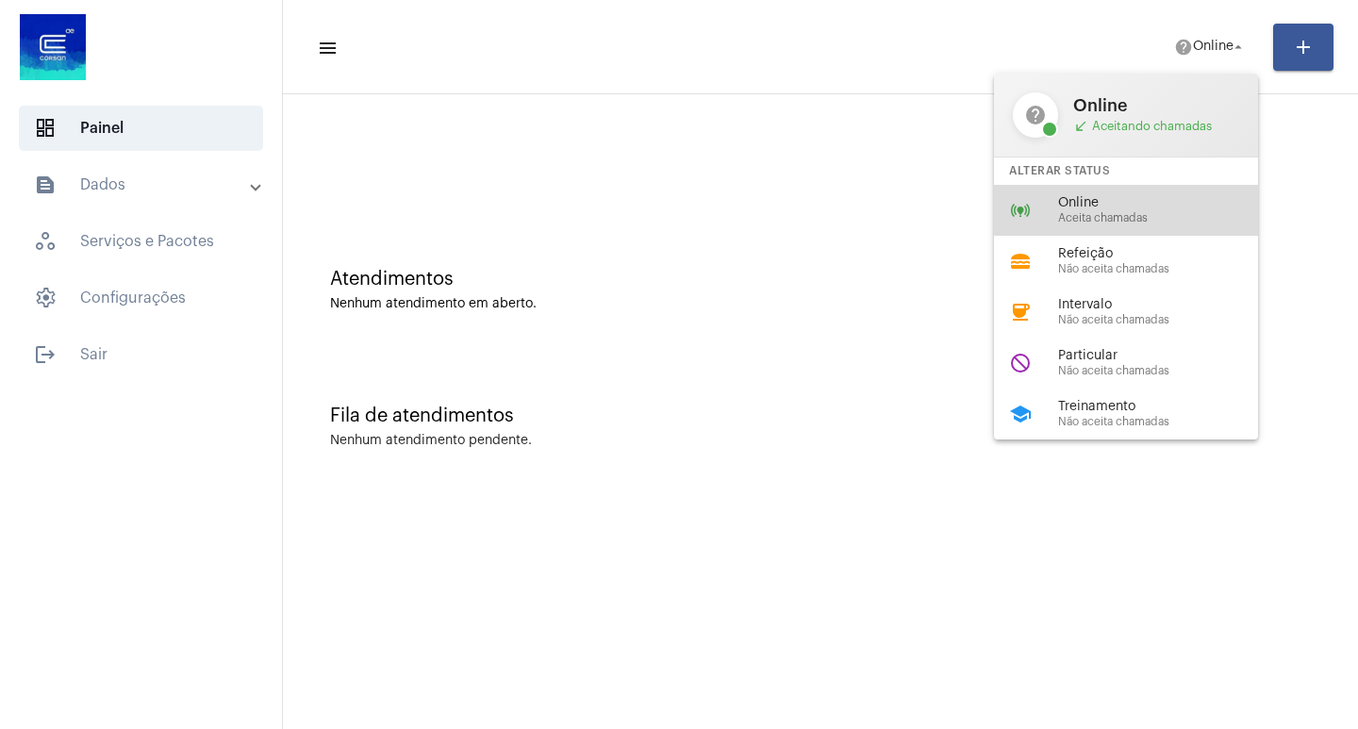
click at [1199, 196] on span "Online" at bounding box center [1165, 203] width 215 height 14
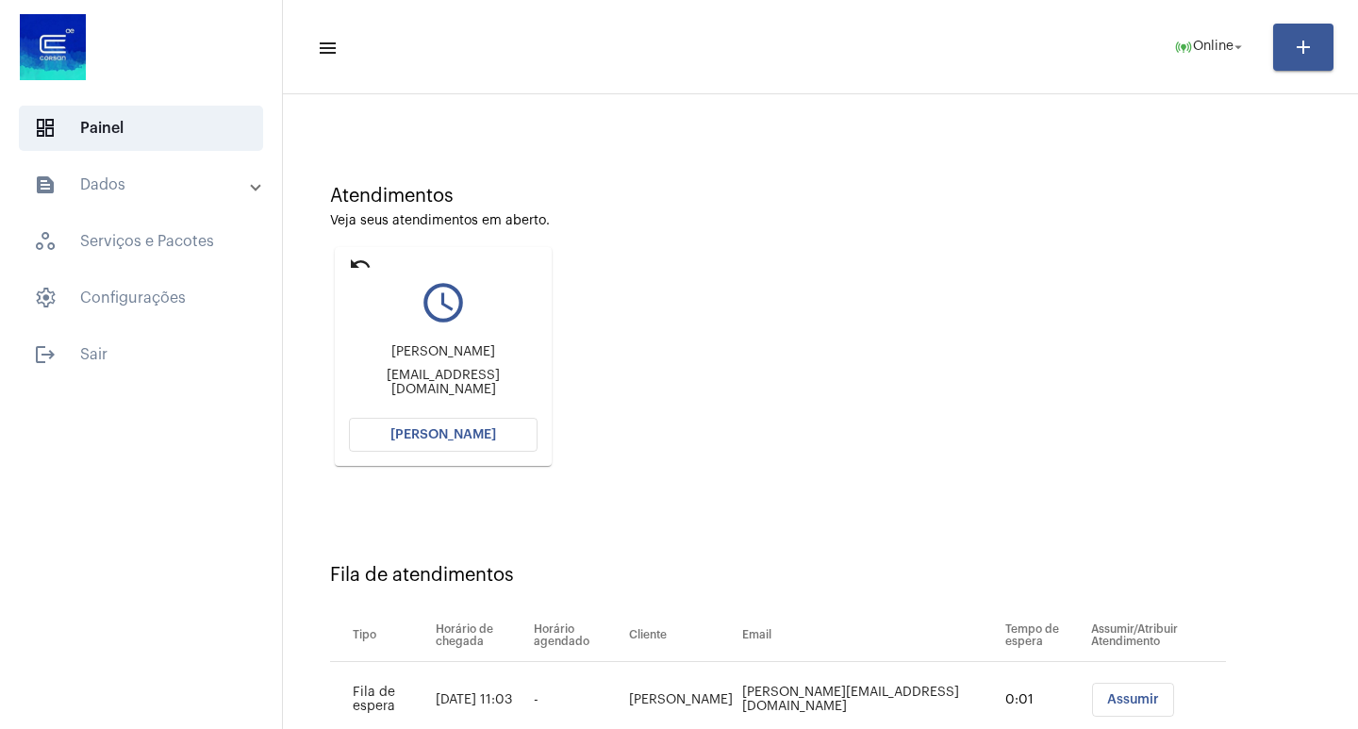
scroll to position [143, 0]
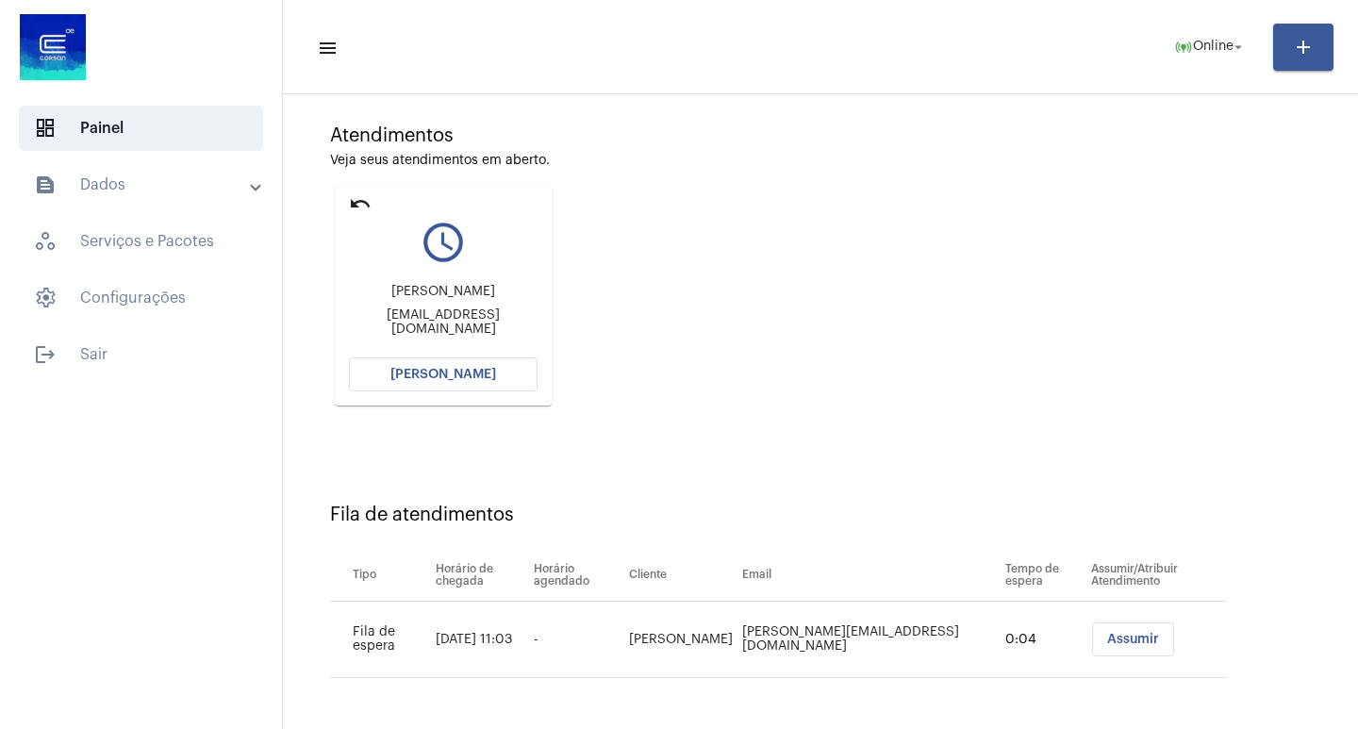
click at [456, 377] on span "[PERSON_NAME]" at bounding box center [443, 374] width 106 height 13
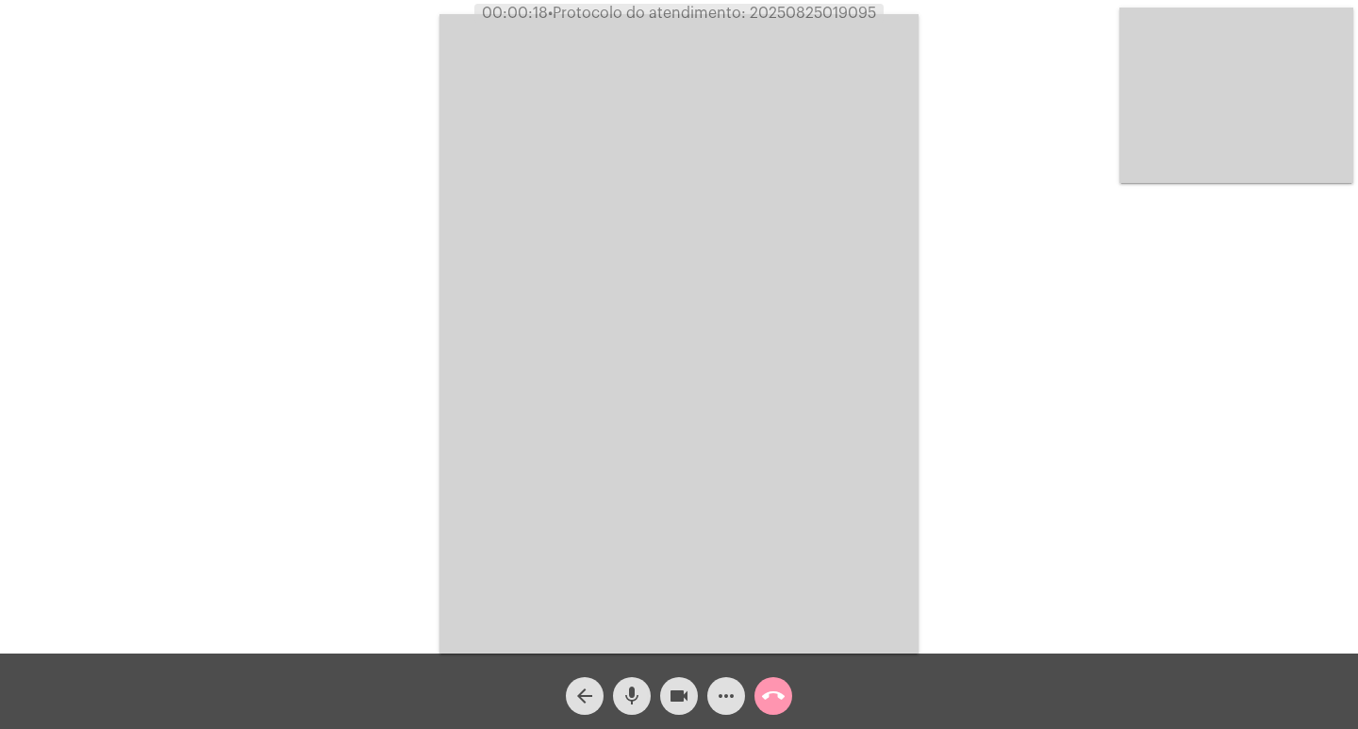
click at [670, 439] on video at bounding box center [678, 333] width 479 height 639
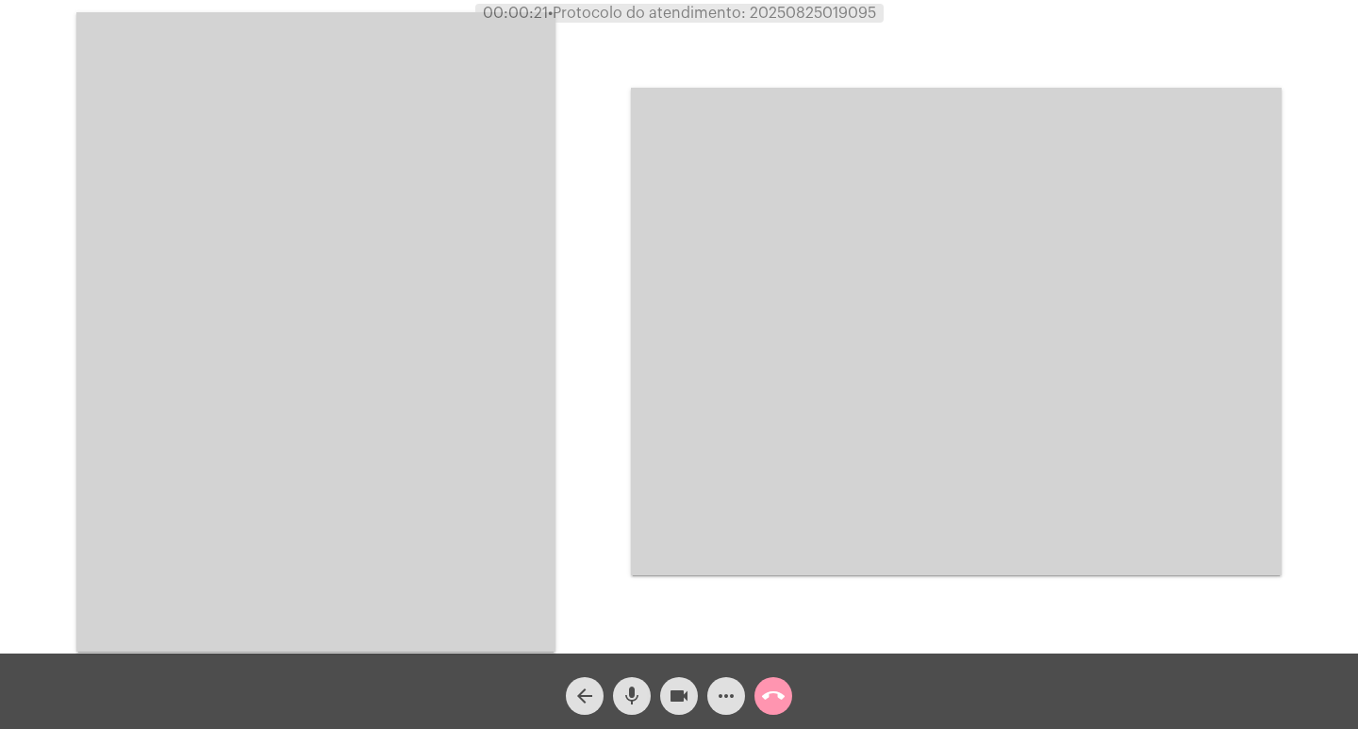
click at [357, 434] on video at bounding box center [315, 331] width 479 height 639
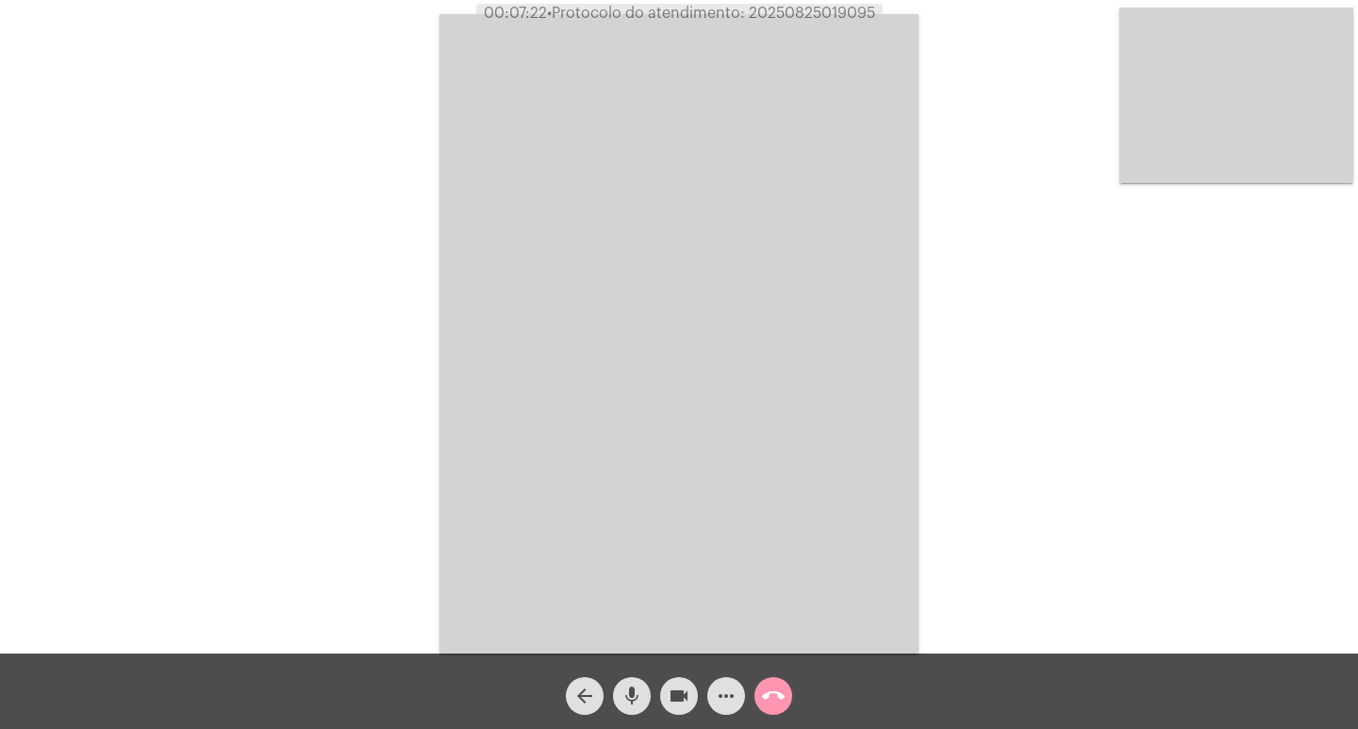
click at [660, 711] on div "videocam" at bounding box center [678, 691] width 47 height 47
click at [692, 699] on button "videocam_off" at bounding box center [679, 696] width 38 height 38
click at [724, 416] on video at bounding box center [678, 333] width 479 height 639
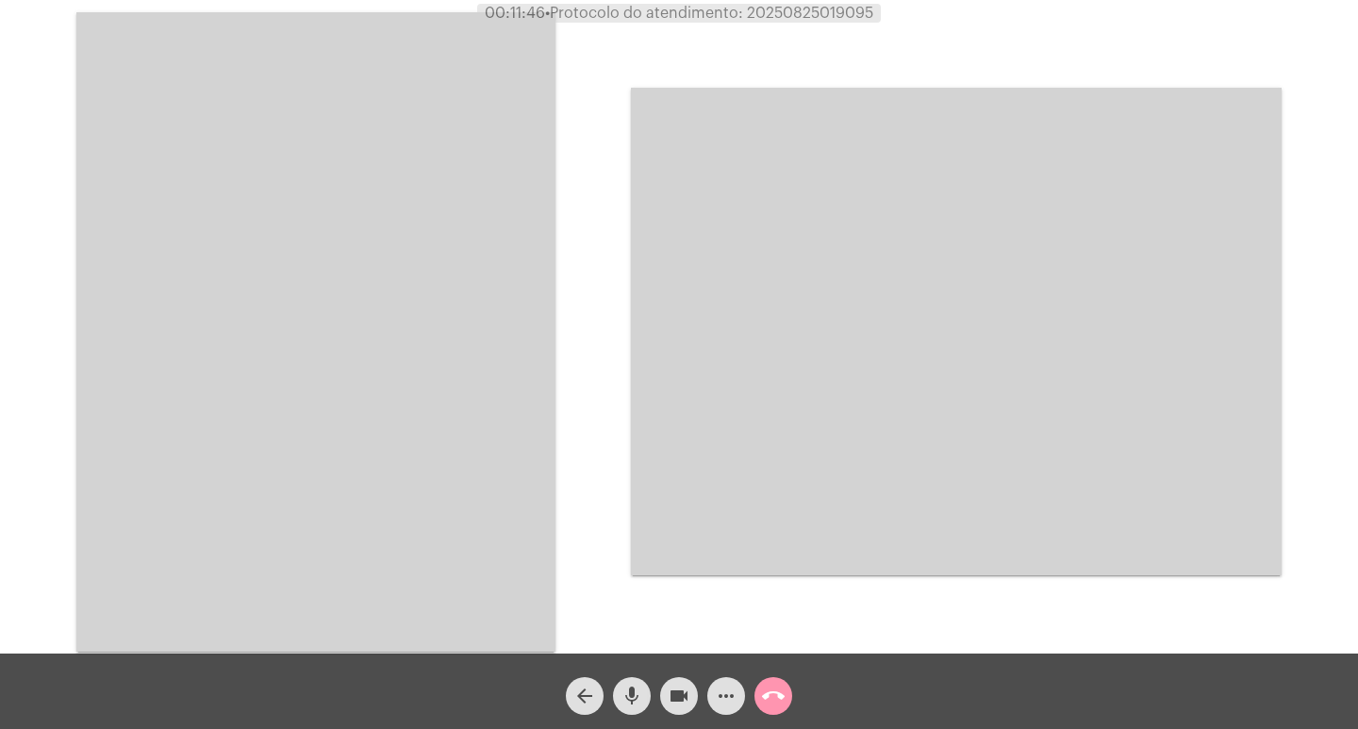
click at [371, 329] on video at bounding box center [315, 331] width 479 height 639
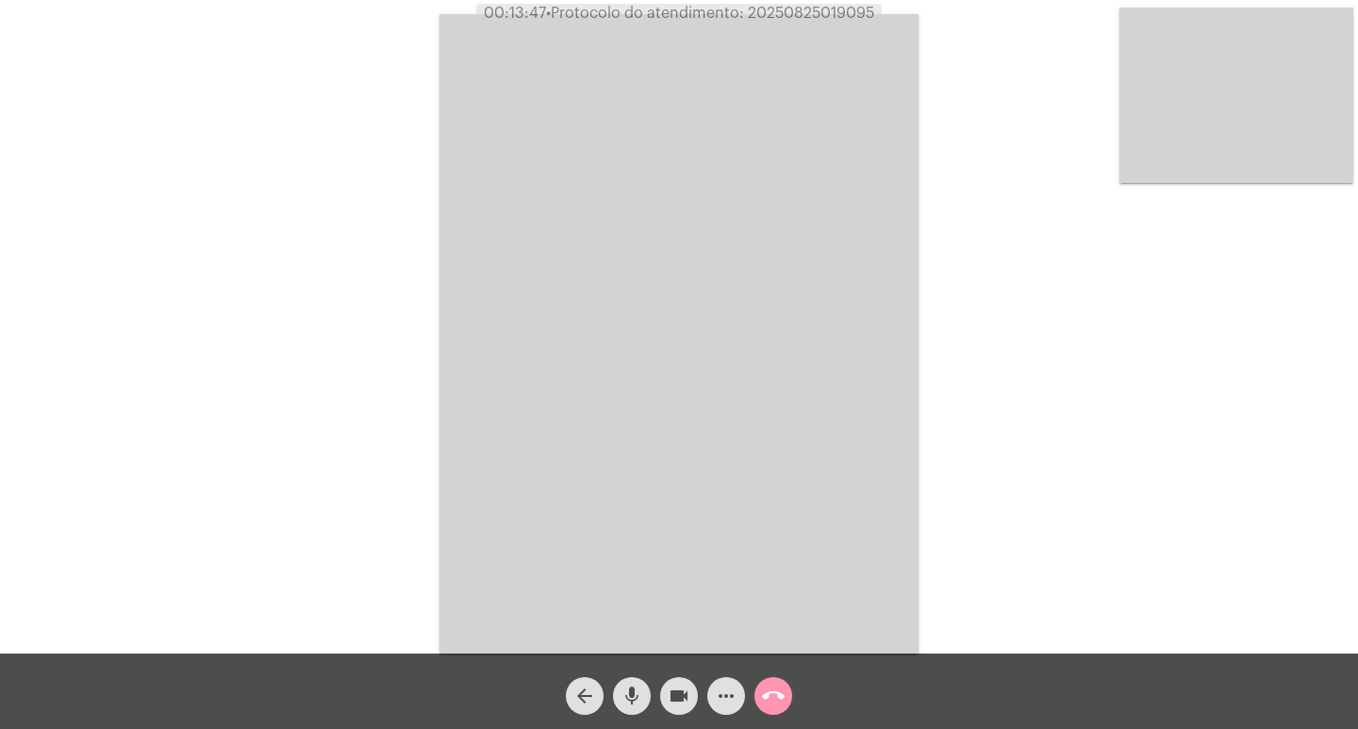
click at [667, 706] on button "videocam" at bounding box center [679, 696] width 38 height 38
click at [685, 704] on mat-icon "videocam_off" at bounding box center [679, 696] width 23 height 23
click at [793, 18] on span "• Protocolo do atendimento: 20250825019095" at bounding box center [714, 13] width 328 height 15
copy span "20250825019095"
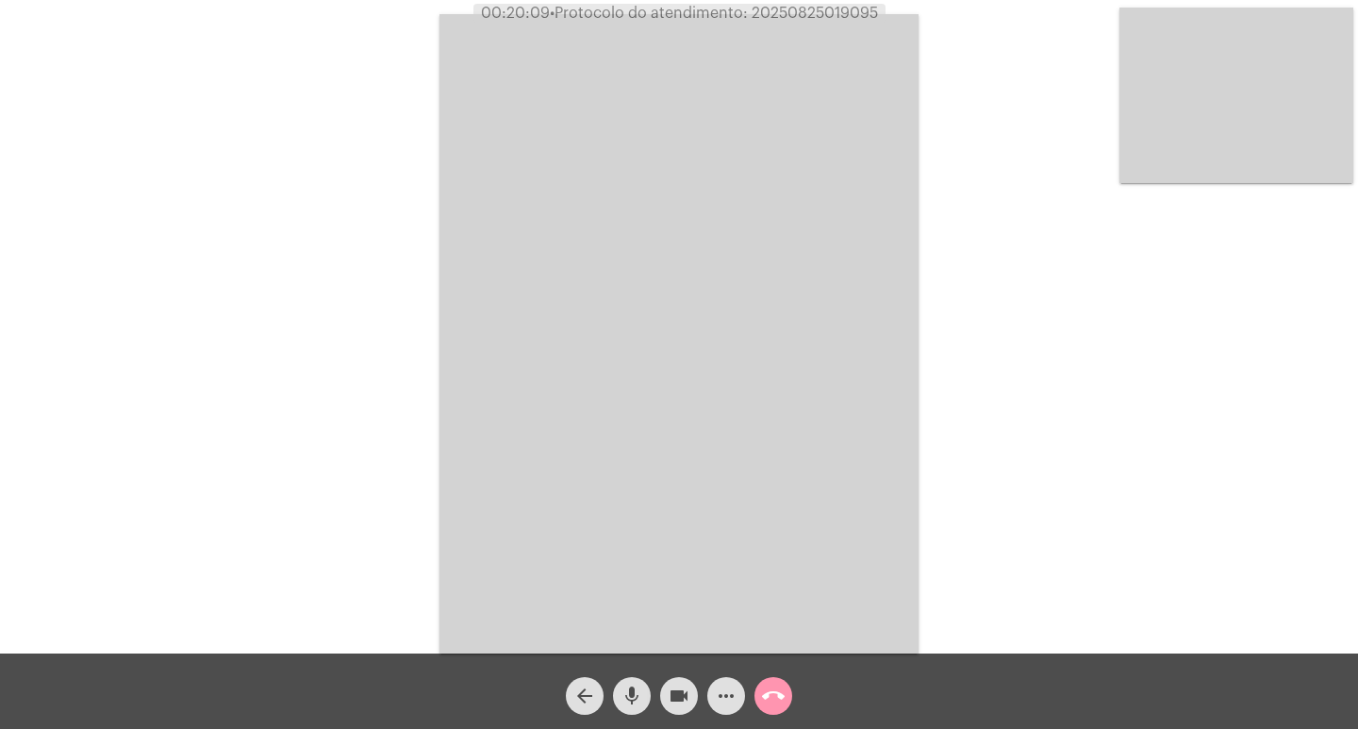
click at [393, 308] on div "Acessando Câmera e Microfone..." at bounding box center [679, 331] width 1354 height 653
click at [757, 710] on div "call_end" at bounding box center [773, 691] width 47 height 47
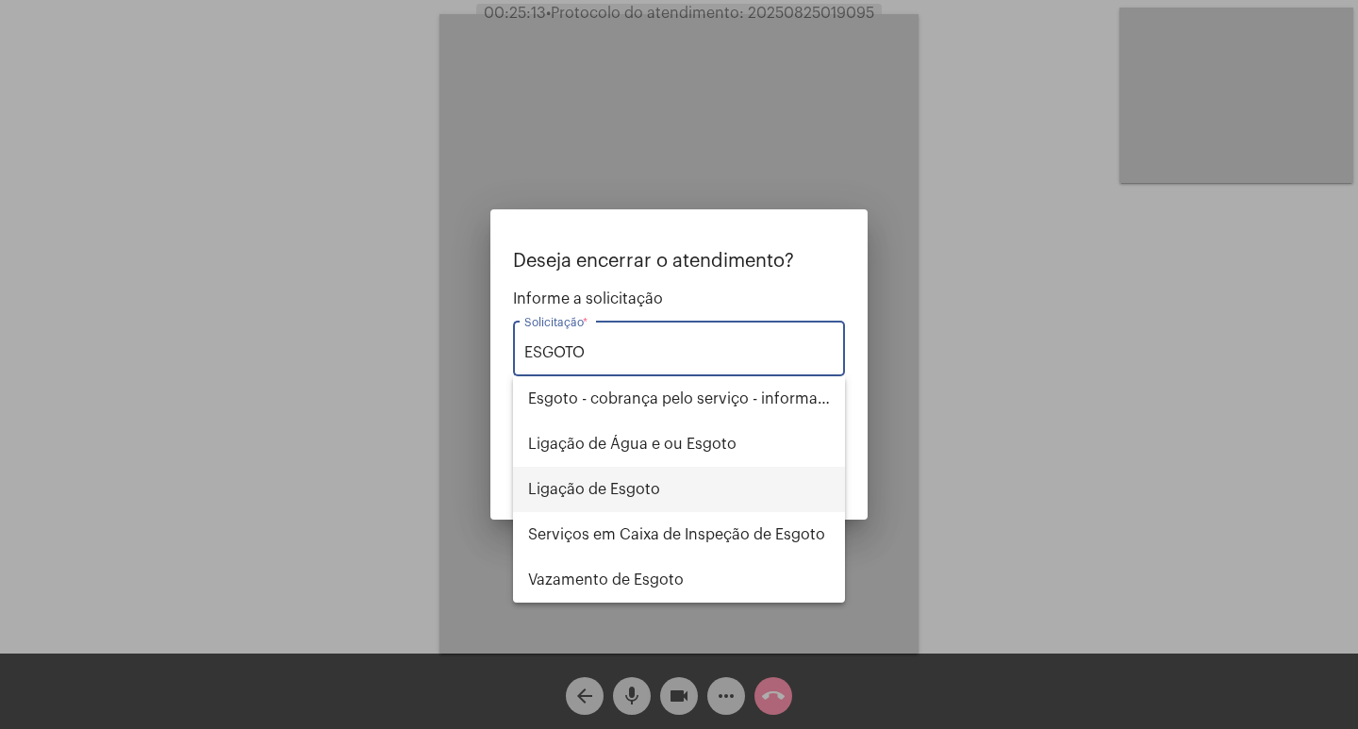
click at [651, 505] on span "Ligação de Esgoto" at bounding box center [679, 489] width 302 height 45
type input "Ligação de Esgoto"
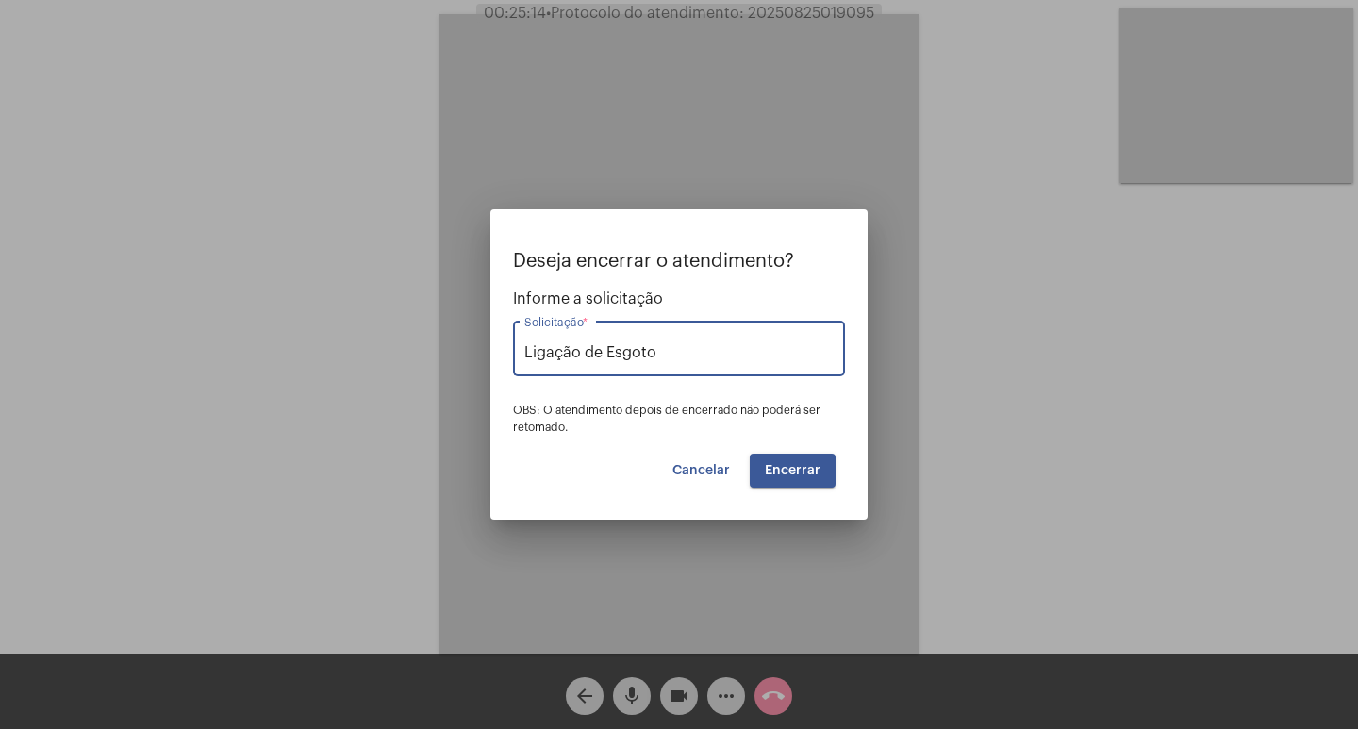
click at [769, 474] on span "Encerrar" at bounding box center [793, 470] width 56 height 13
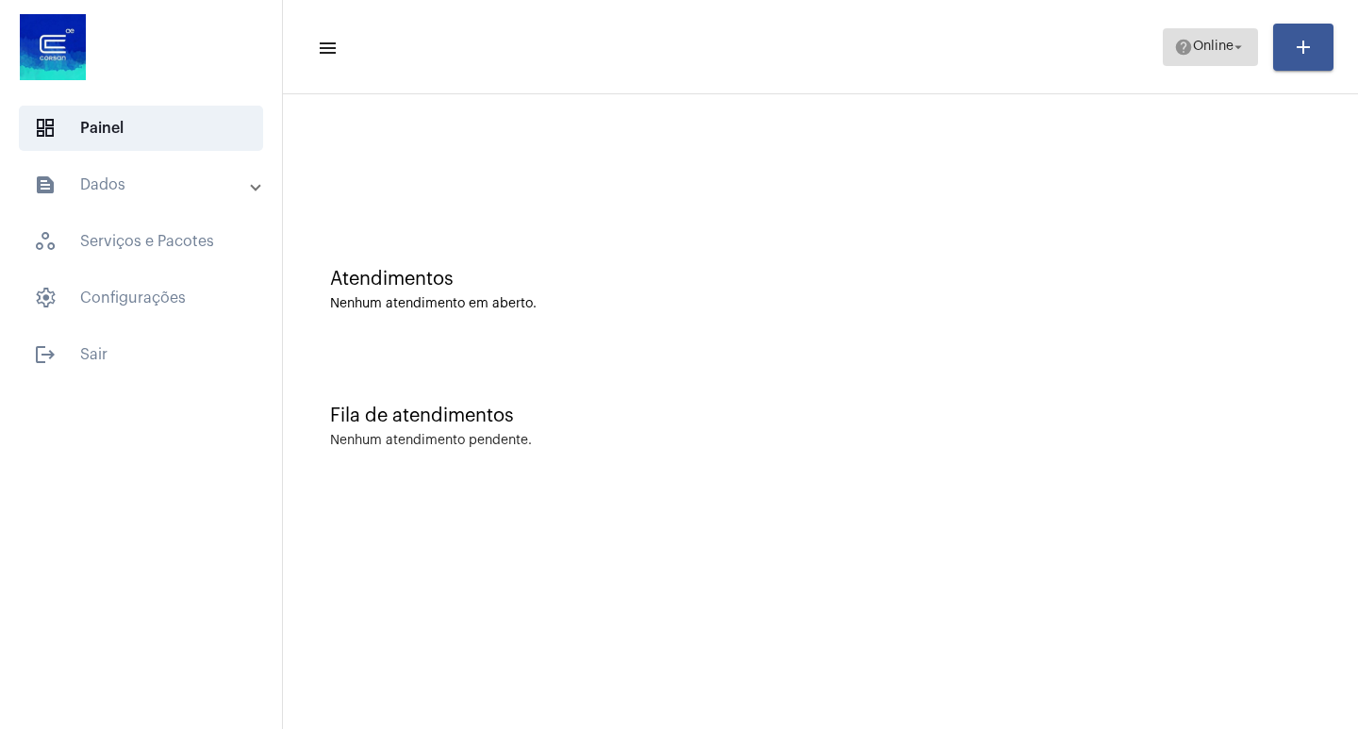
click at [1193, 46] on span "Online" at bounding box center [1213, 47] width 41 height 13
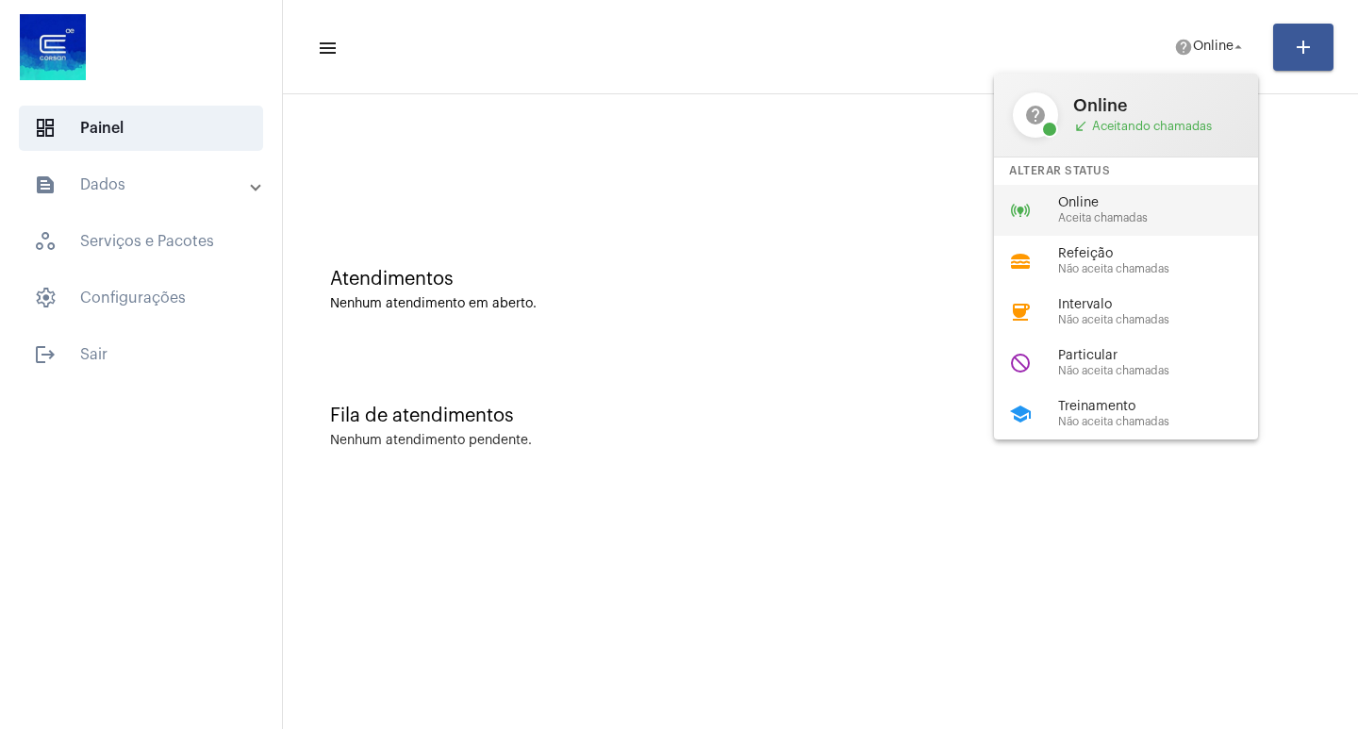
click at [1157, 223] on span "Aceita chamadas" at bounding box center [1165, 218] width 215 height 12
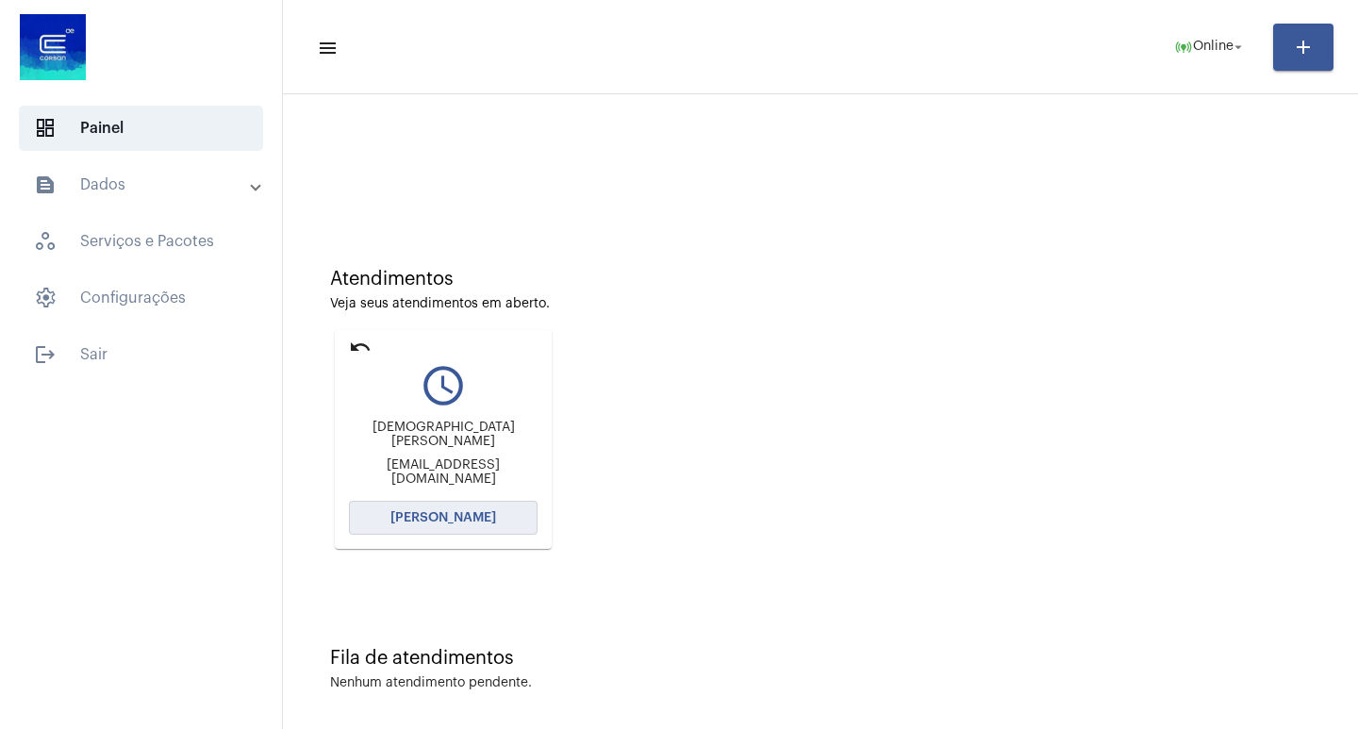
click at [372, 513] on button "[PERSON_NAME]" at bounding box center [443, 518] width 189 height 34
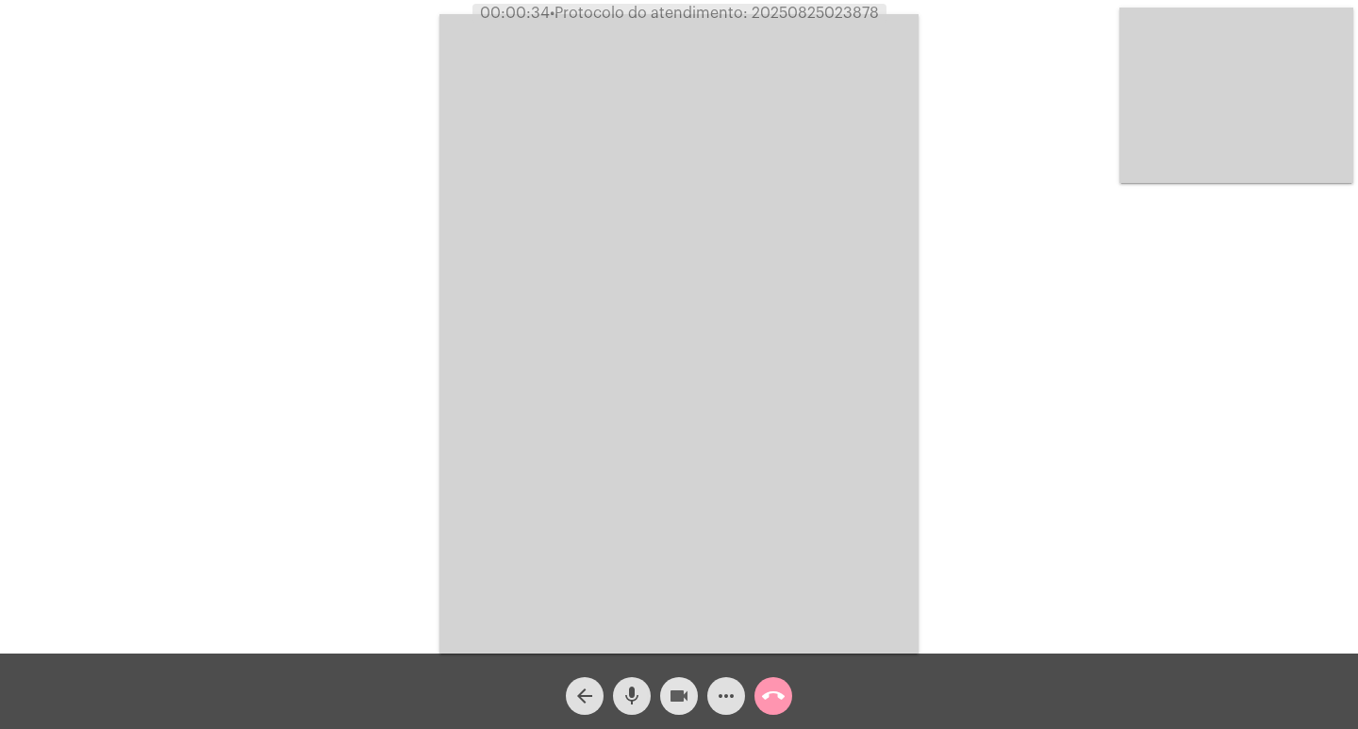
click at [680, 686] on mat-icon "videocam" at bounding box center [679, 696] width 23 height 23
click at [680, 686] on mat-icon "videocam_off" at bounding box center [679, 696] width 23 height 23
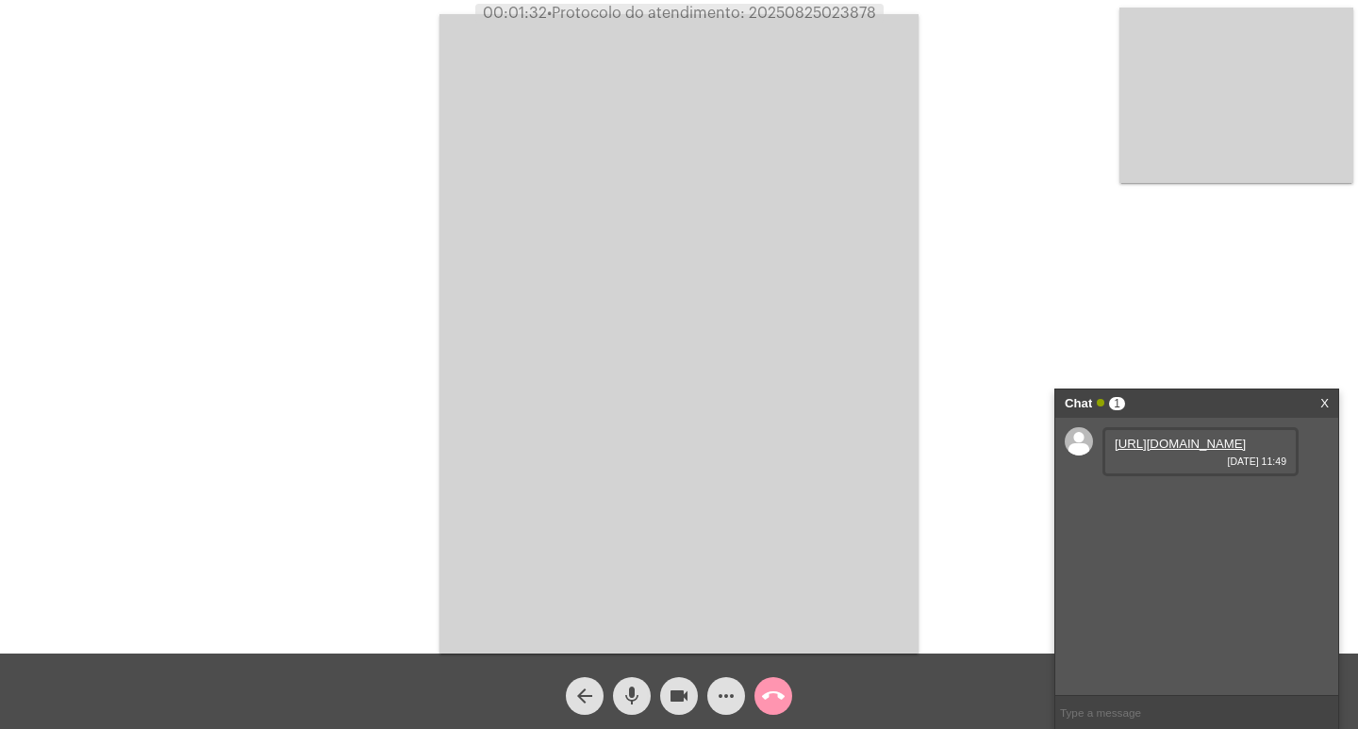
click at [1128, 451] on link "[URL][DOMAIN_NAME]" at bounding box center [1180, 444] width 131 height 14
click at [662, 702] on button "videocam" at bounding box center [679, 696] width 38 height 38
click at [1324, 405] on link "X" at bounding box center [1324, 403] width 8 height 28
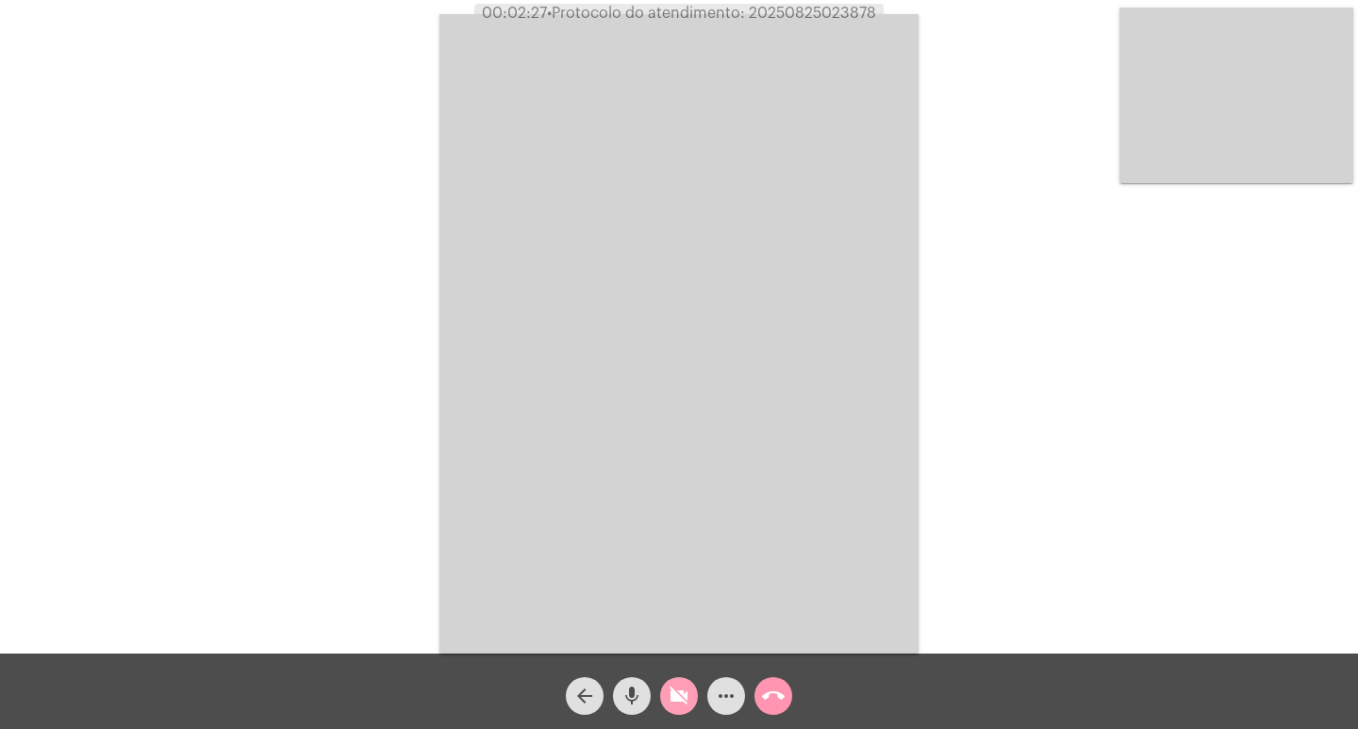
click at [661, 696] on button "videocam_off" at bounding box center [679, 696] width 38 height 38
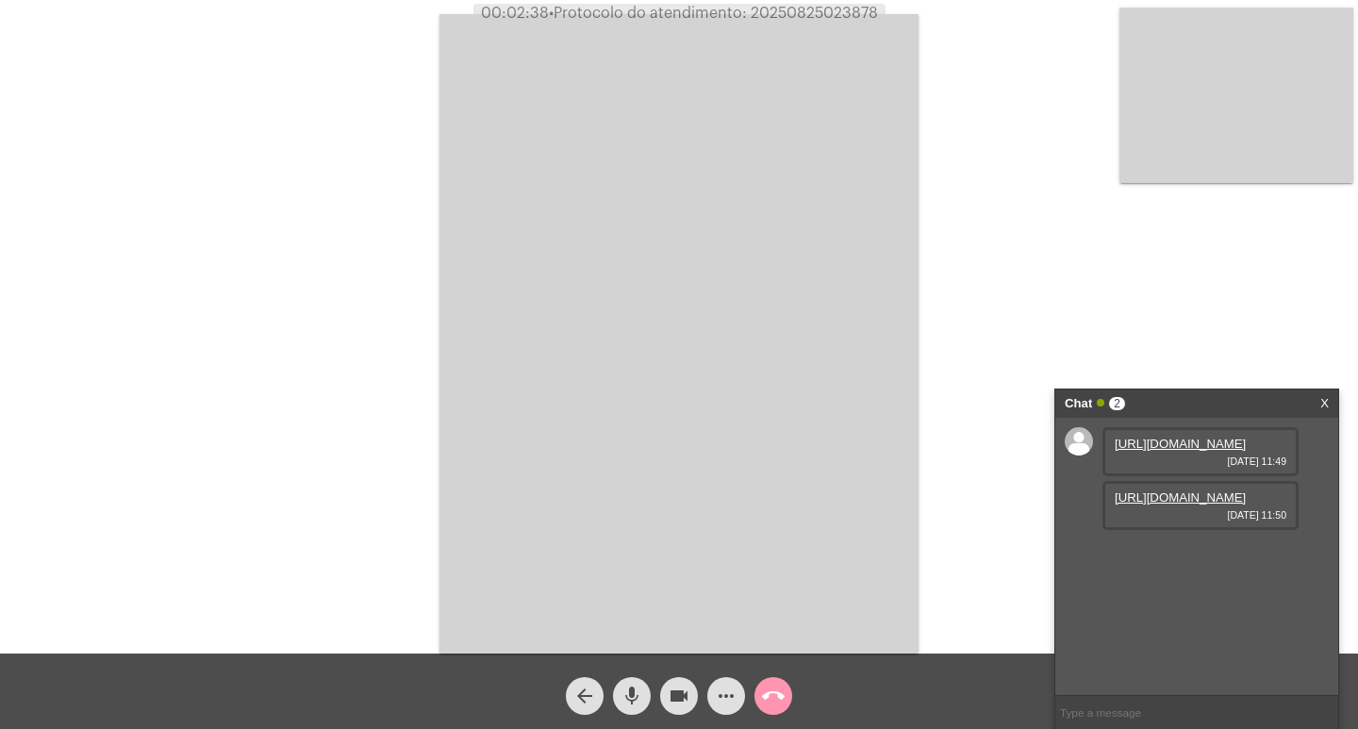
click at [1232, 504] on link "[URL][DOMAIN_NAME]" at bounding box center [1180, 497] width 131 height 14
click at [1177, 558] on link "[URL][DOMAIN_NAME]" at bounding box center [1180, 551] width 131 height 14
click at [843, 260] on video at bounding box center [678, 333] width 479 height 639
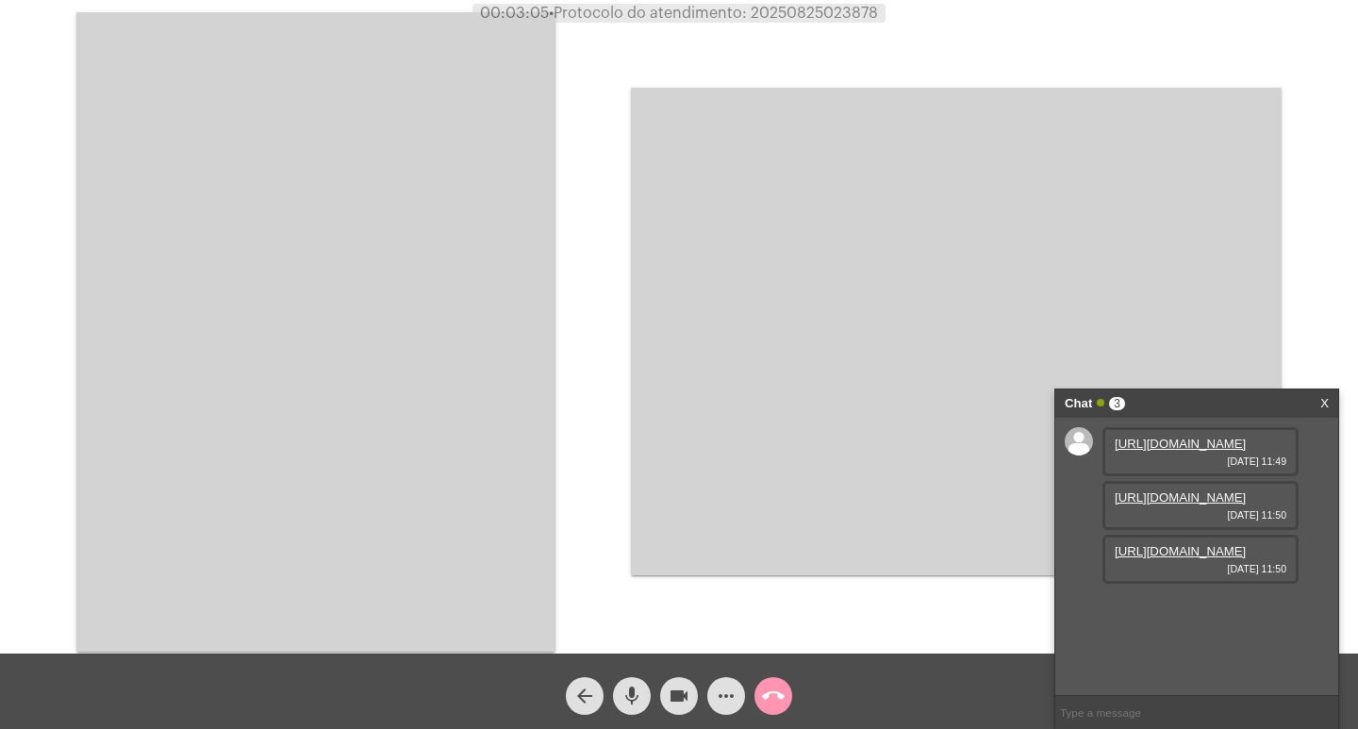
click at [517, 364] on video at bounding box center [315, 331] width 479 height 639
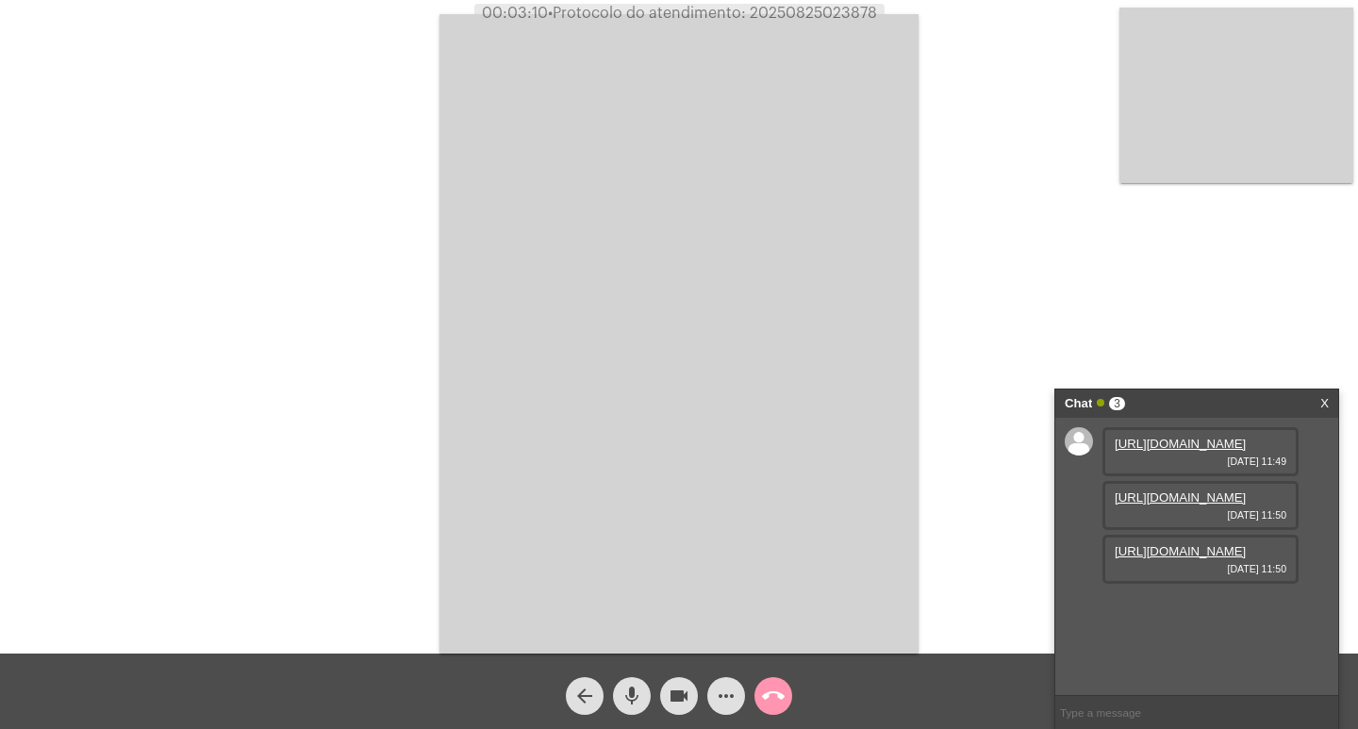
click at [526, 378] on video at bounding box center [678, 333] width 479 height 639
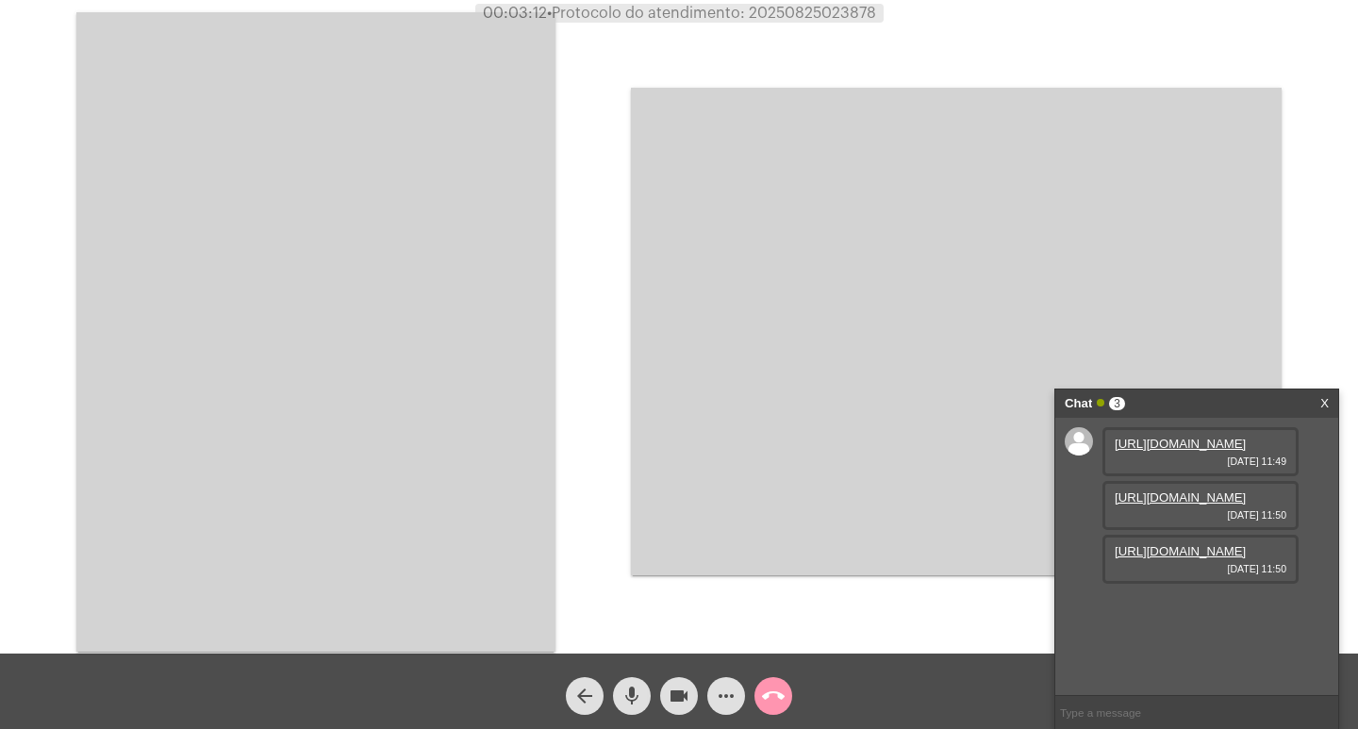
click at [686, 699] on mat-icon "videocam" at bounding box center [679, 696] width 23 height 23
click at [687, 704] on mat-icon "videocam_off" at bounding box center [679, 696] width 23 height 23
click at [664, 688] on button "videocam" at bounding box center [679, 696] width 38 height 38
click at [665, 703] on button "videocam_off" at bounding box center [679, 696] width 38 height 38
click at [428, 371] on video at bounding box center [315, 331] width 479 height 639
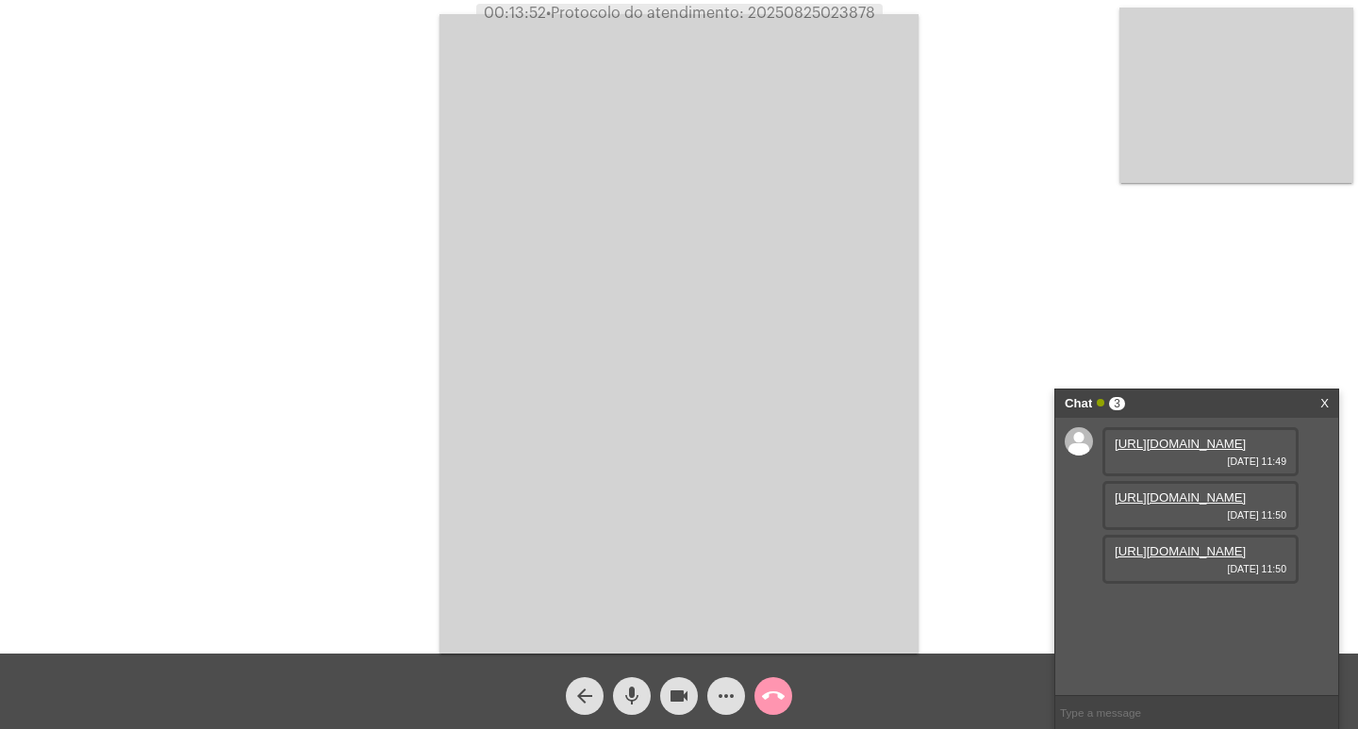
click at [653, 330] on video at bounding box center [678, 333] width 479 height 639
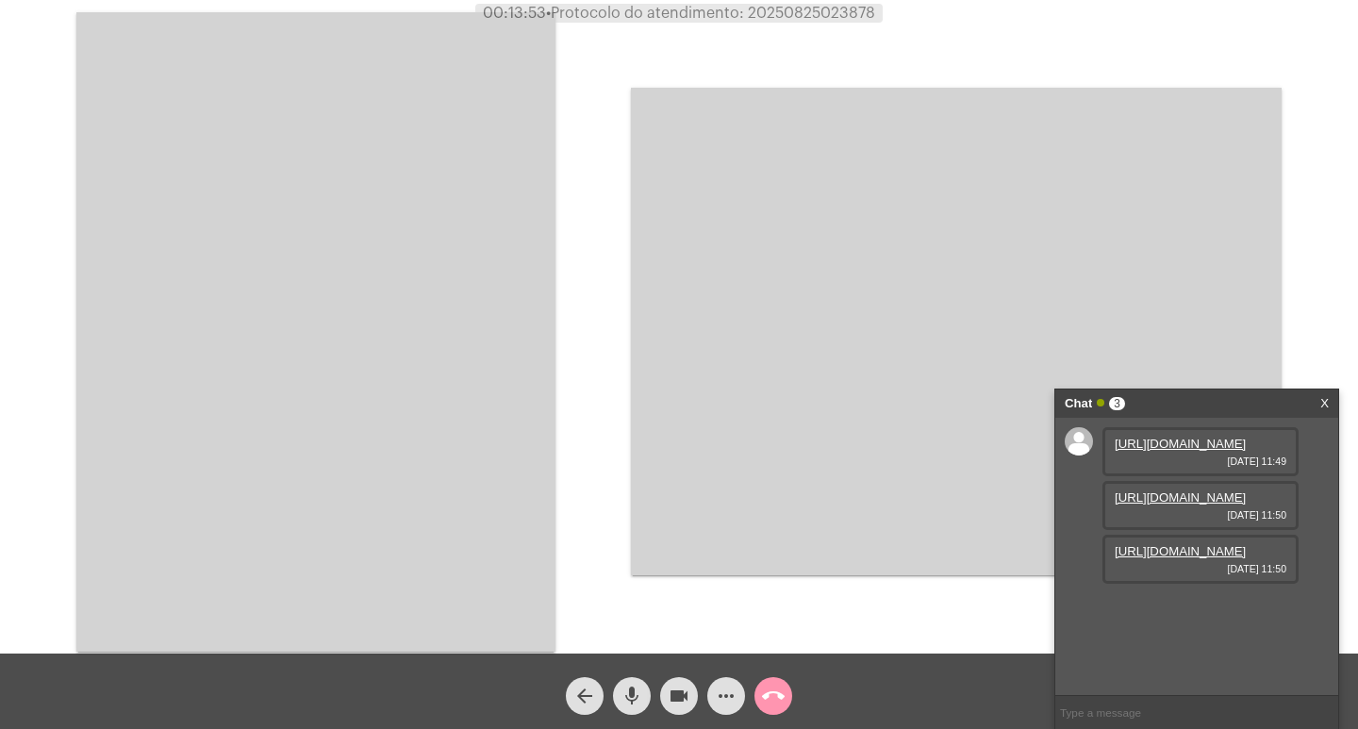
click at [483, 337] on video at bounding box center [315, 331] width 479 height 639
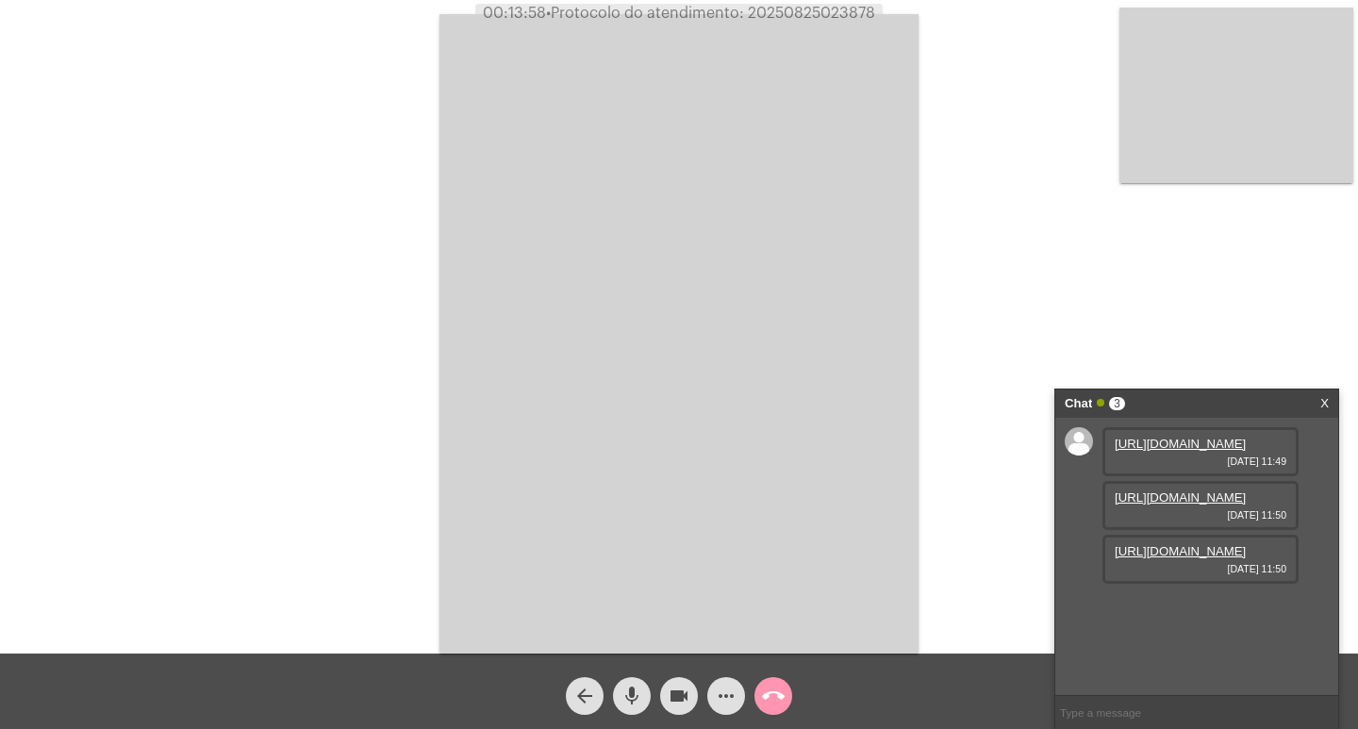
click at [1320, 405] on link "X" at bounding box center [1324, 403] width 8 height 28
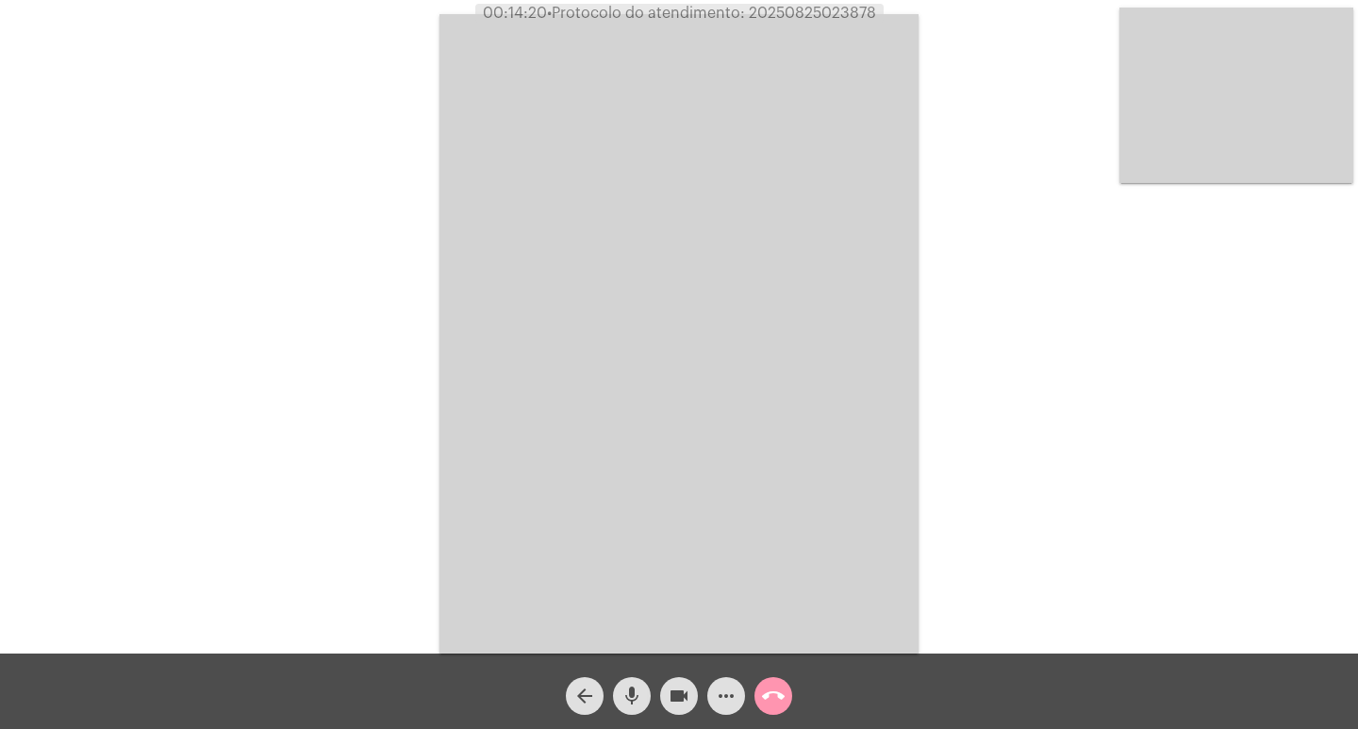
click at [769, 684] on span "call_end" at bounding box center [773, 696] width 23 height 38
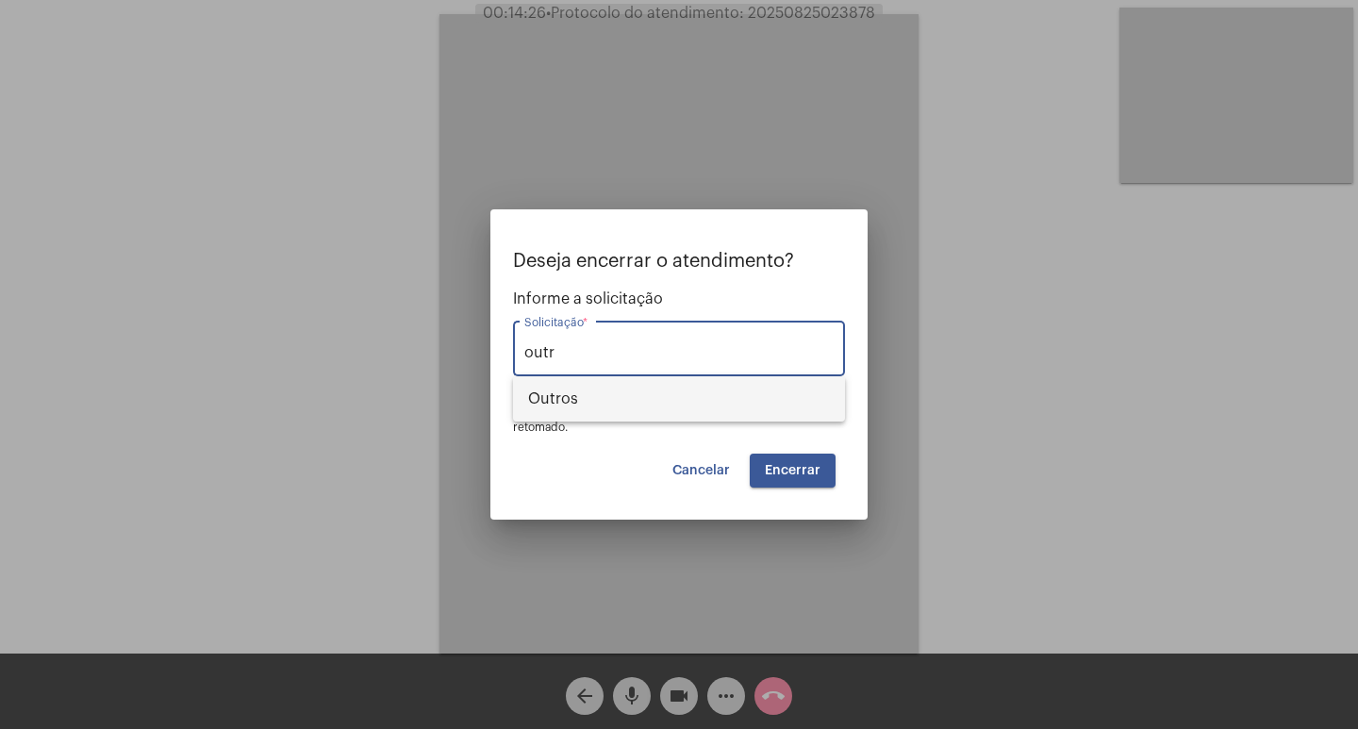
click at [703, 389] on span "Outros" at bounding box center [679, 398] width 302 height 45
type input "Outros"
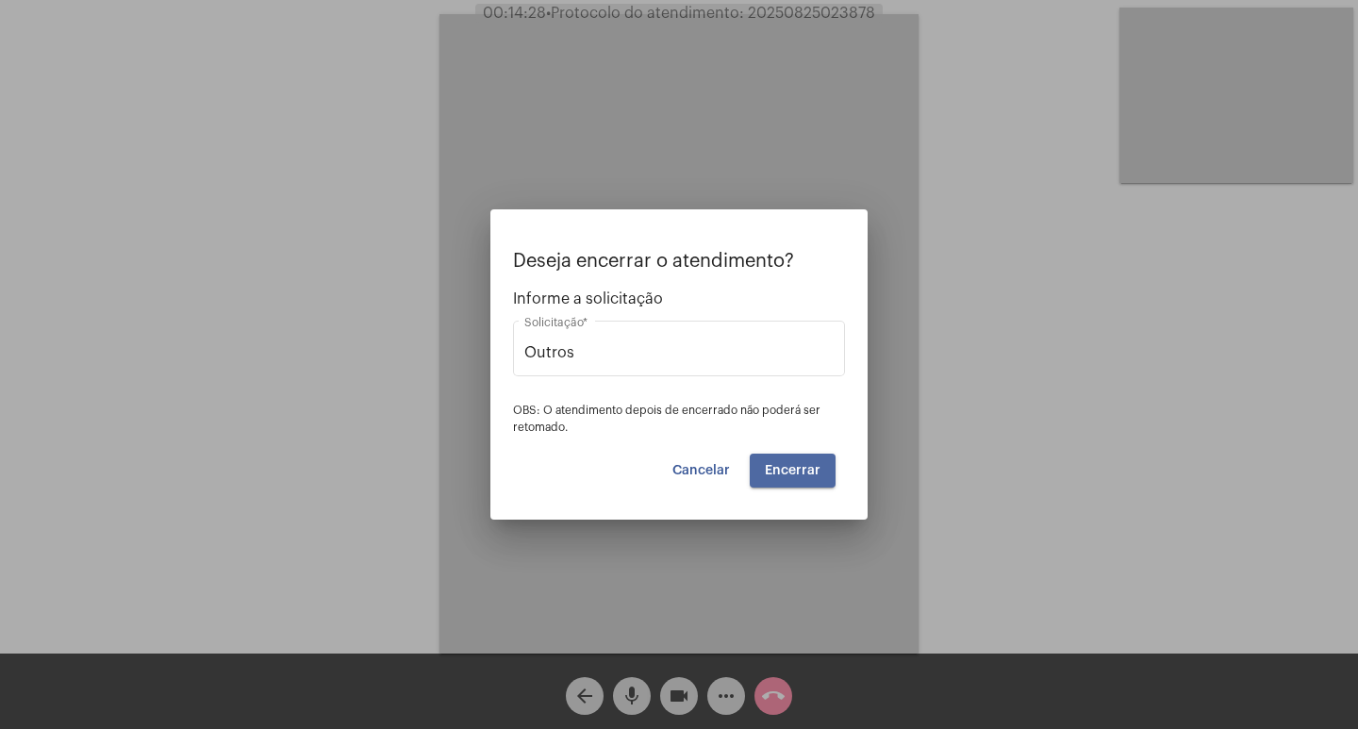
click at [807, 469] on span "Encerrar" at bounding box center [793, 470] width 56 height 13
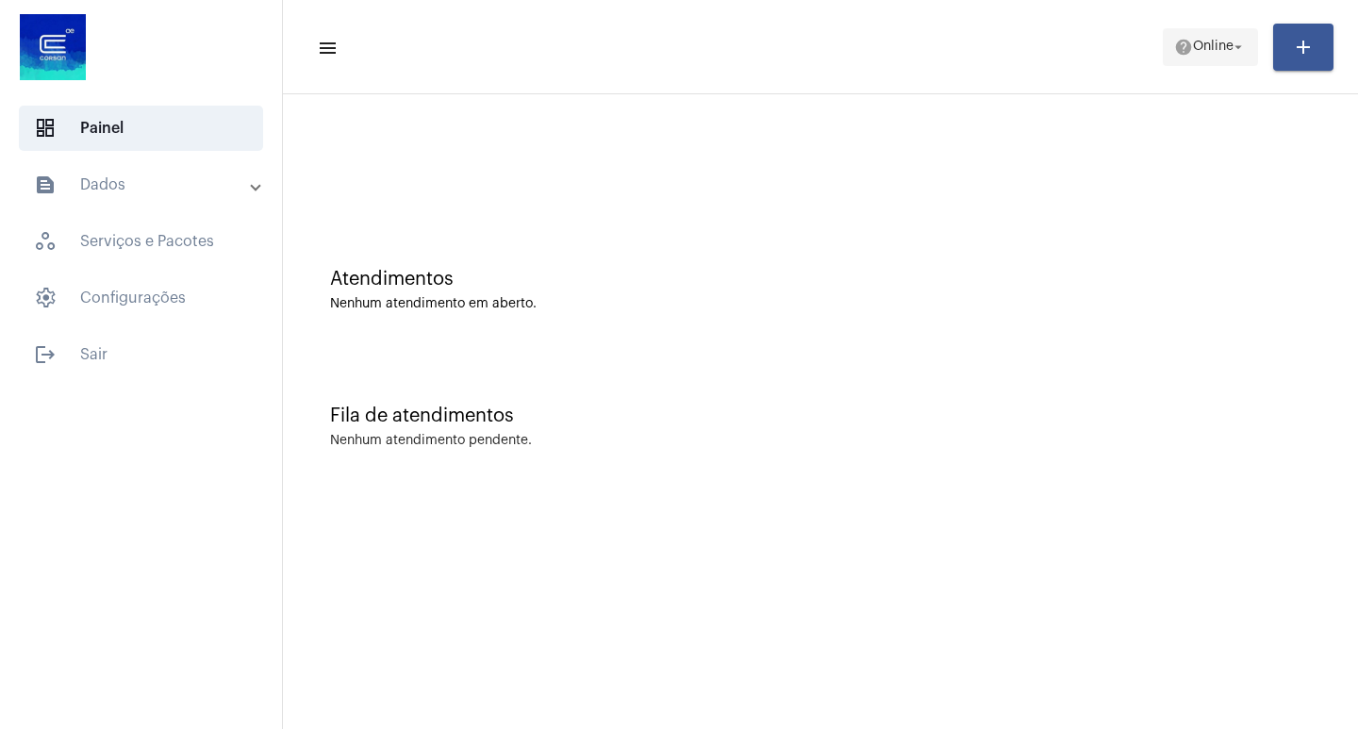
click at [1195, 56] on span "help Online arrow_drop_down" at bounding box center [1210, 46] width 73 height 34
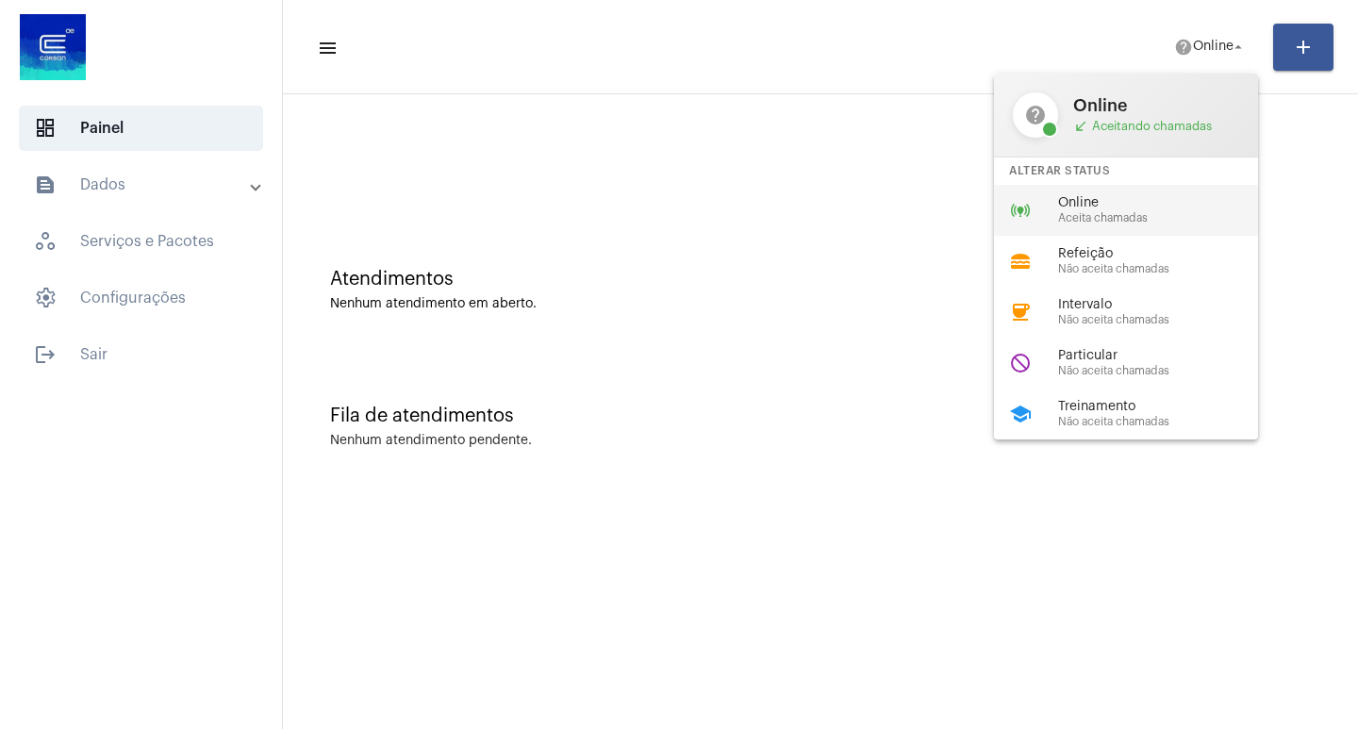
click at [1175, 229] on div "online_prediction Online Aceita chamadas" at bounding box center [1141, 210] width 294 height 51
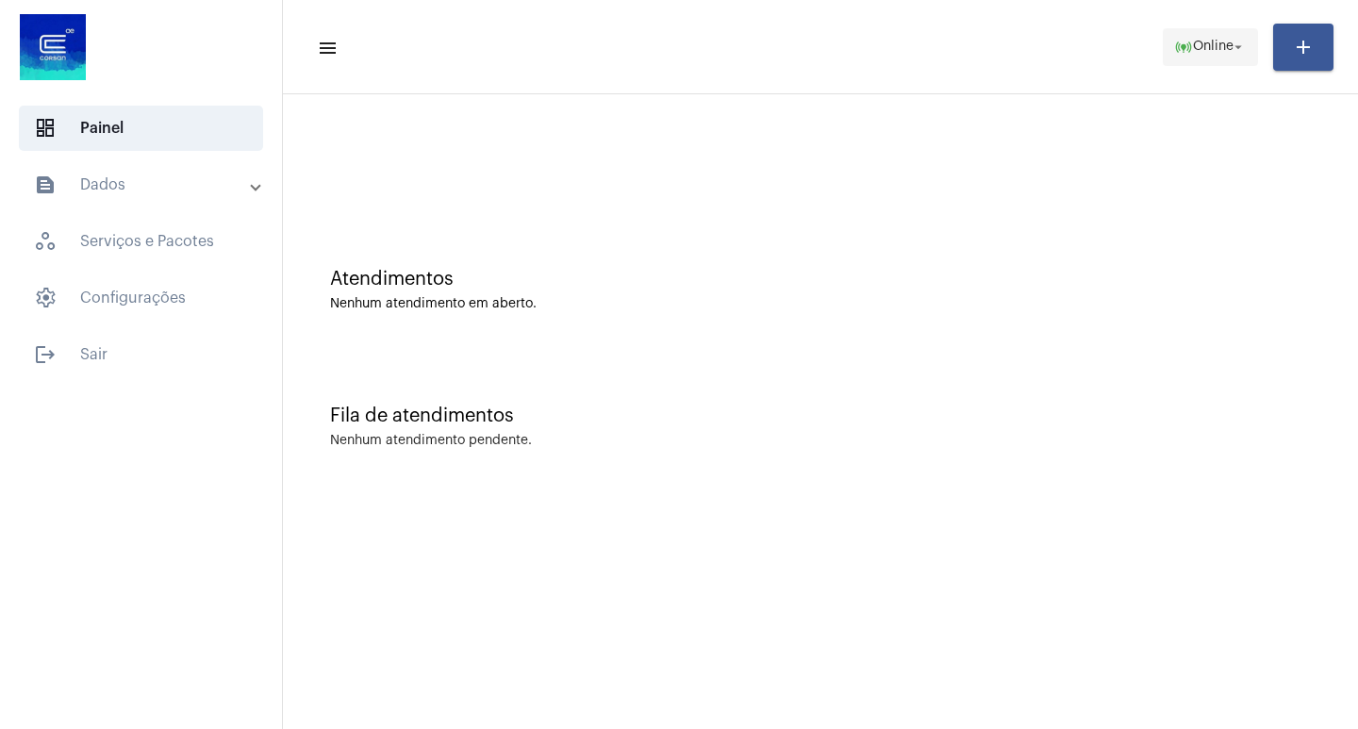
click at [1221, 59] on span "online_prediction Online arrow_drop_down" at bounding box center [1210, 46] width 73 height 34
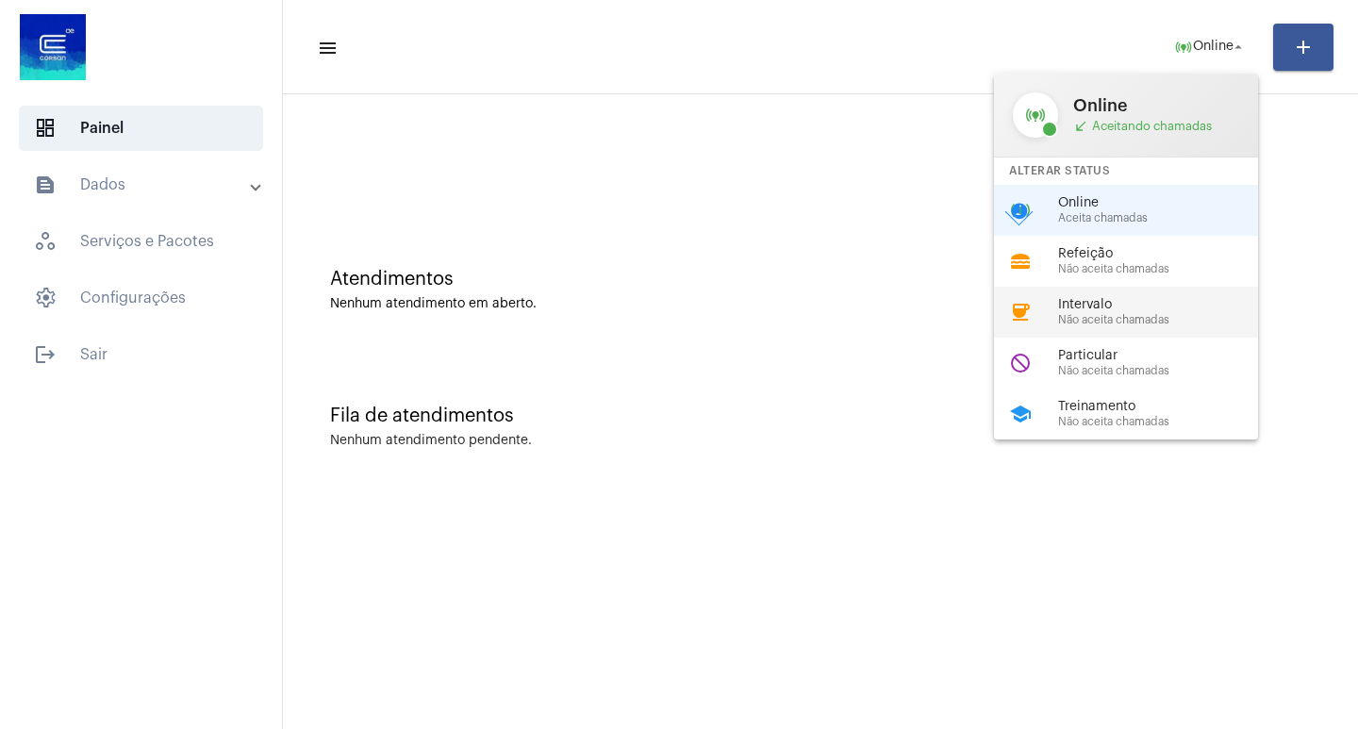
click at [1148, 314] on span "Não aceita chamadas" at bounding box center [1165, 320] width 215 height 12
